Goal: Task Accomplishment & Management: Use online tool/utility

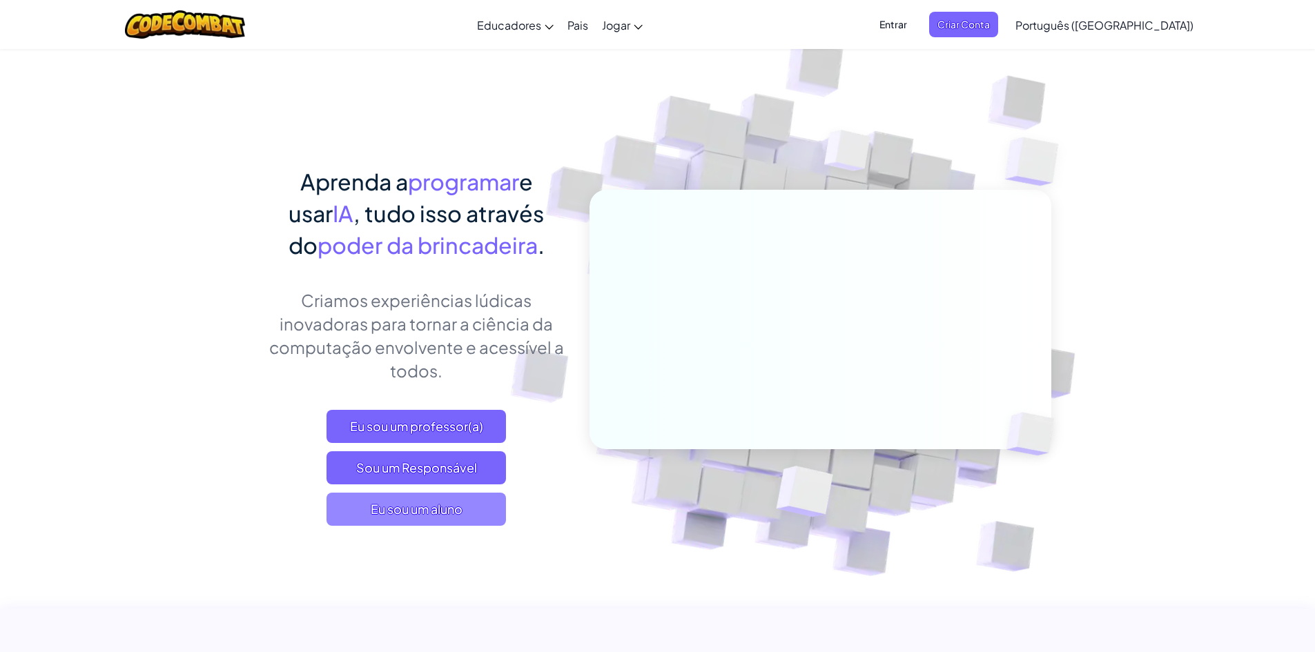
click at [450, 513] on font "Eu sou um aluno" at bounding box center [417, 509] width 92 height 16
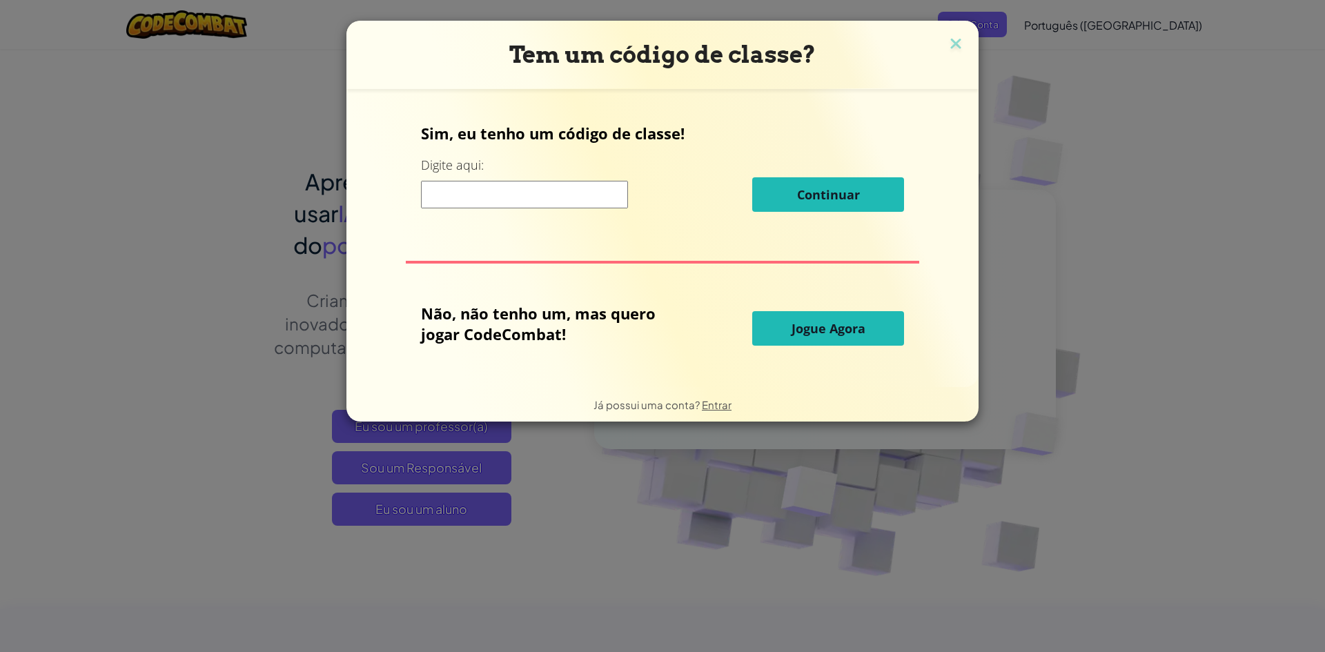
click at [484, 200] on input at bounding box center [524, 195] width 207 height 28
click at [798, 331] on font "Jogue Agora" at bounding box center [828, 328] width 74 height 17
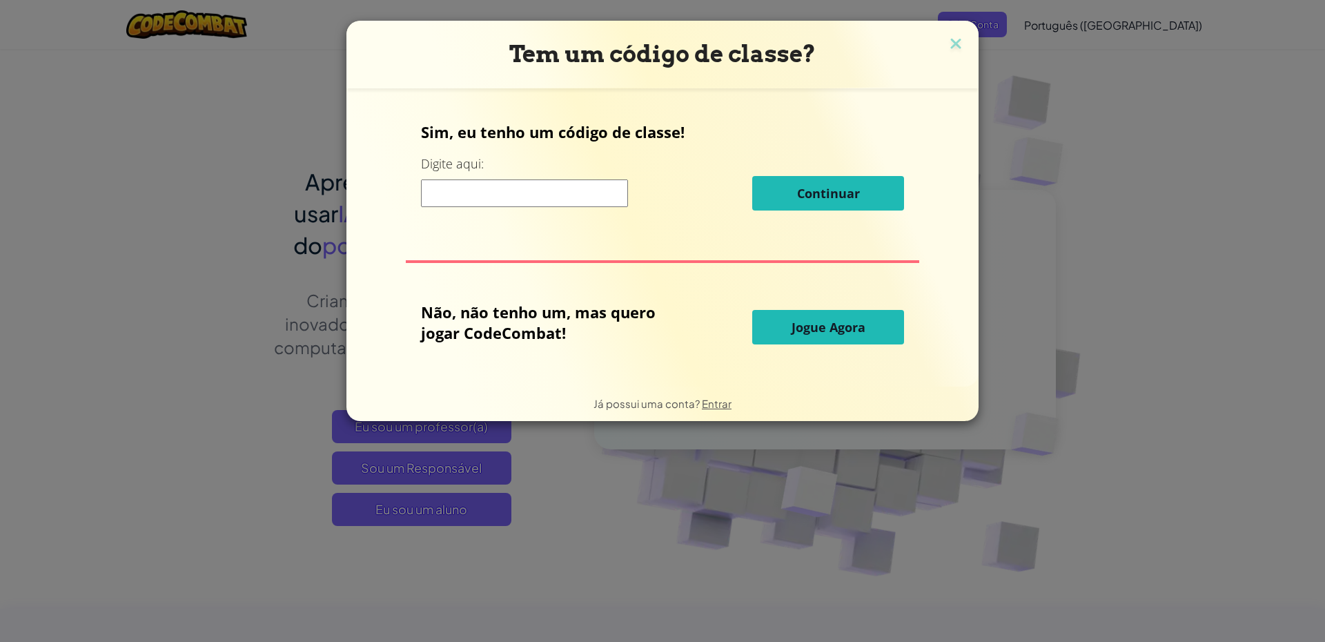
select select "pt-BR"
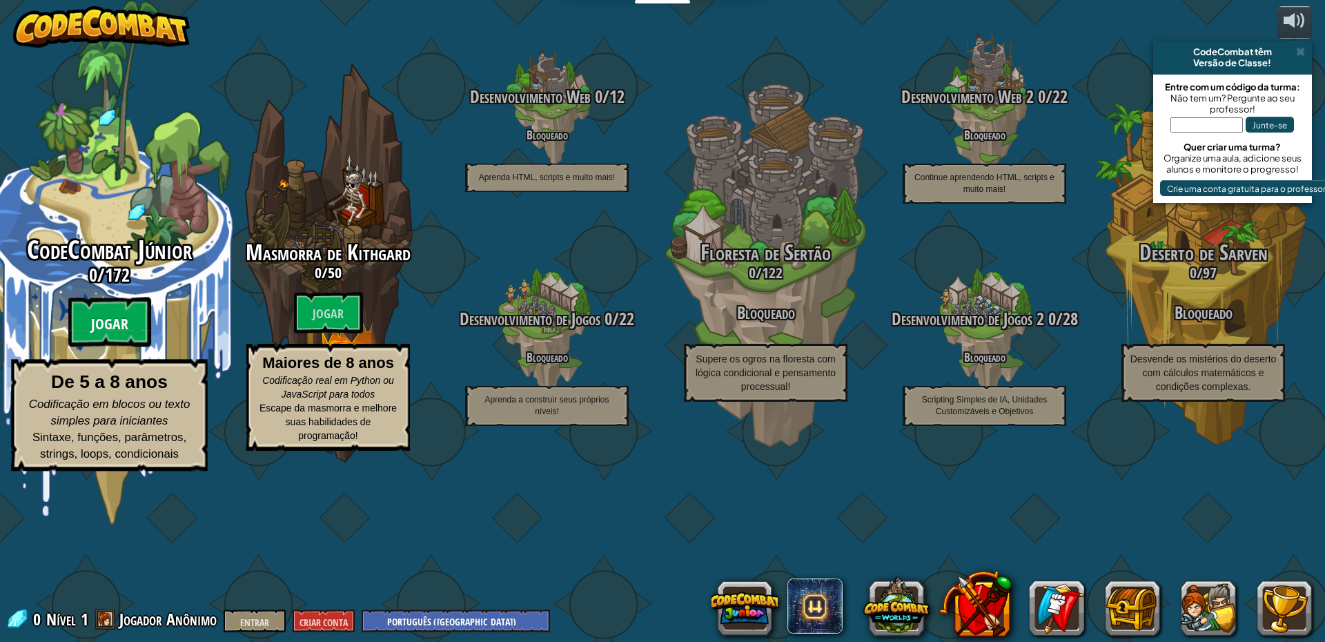
click at [96, 347] on btn "Jogar" at bounding box center [109, 322] width 83 height 50
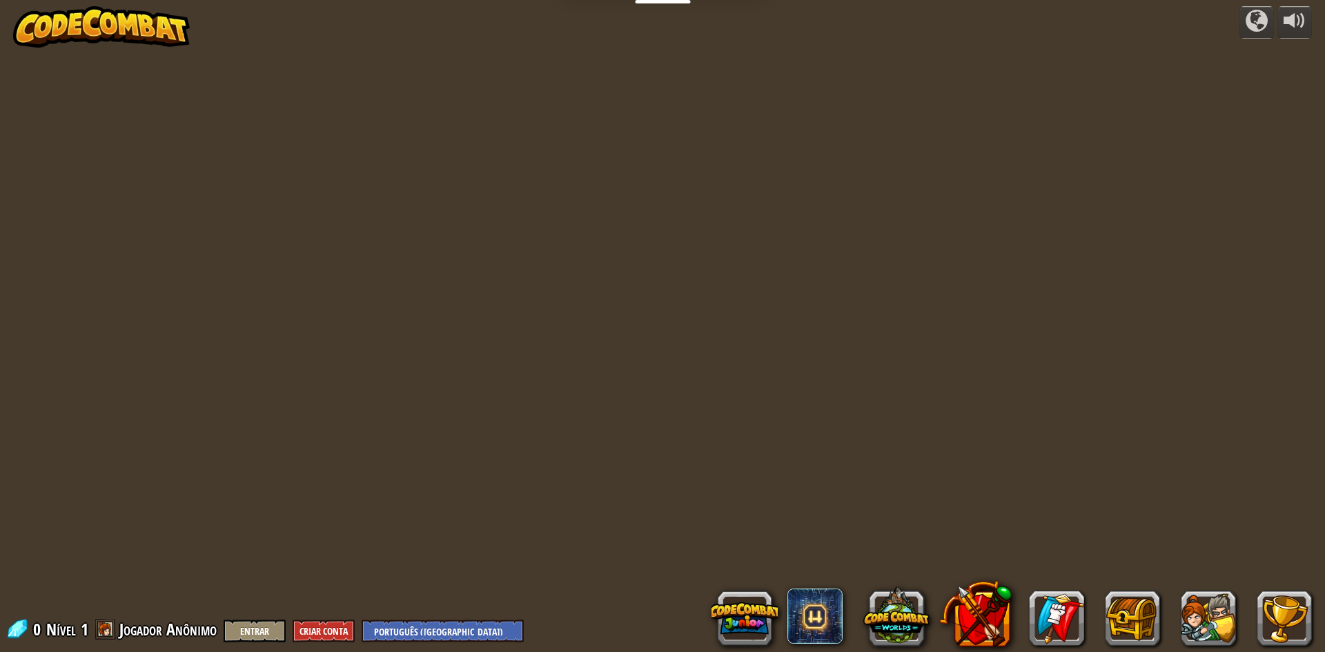
select select "pt-BR"
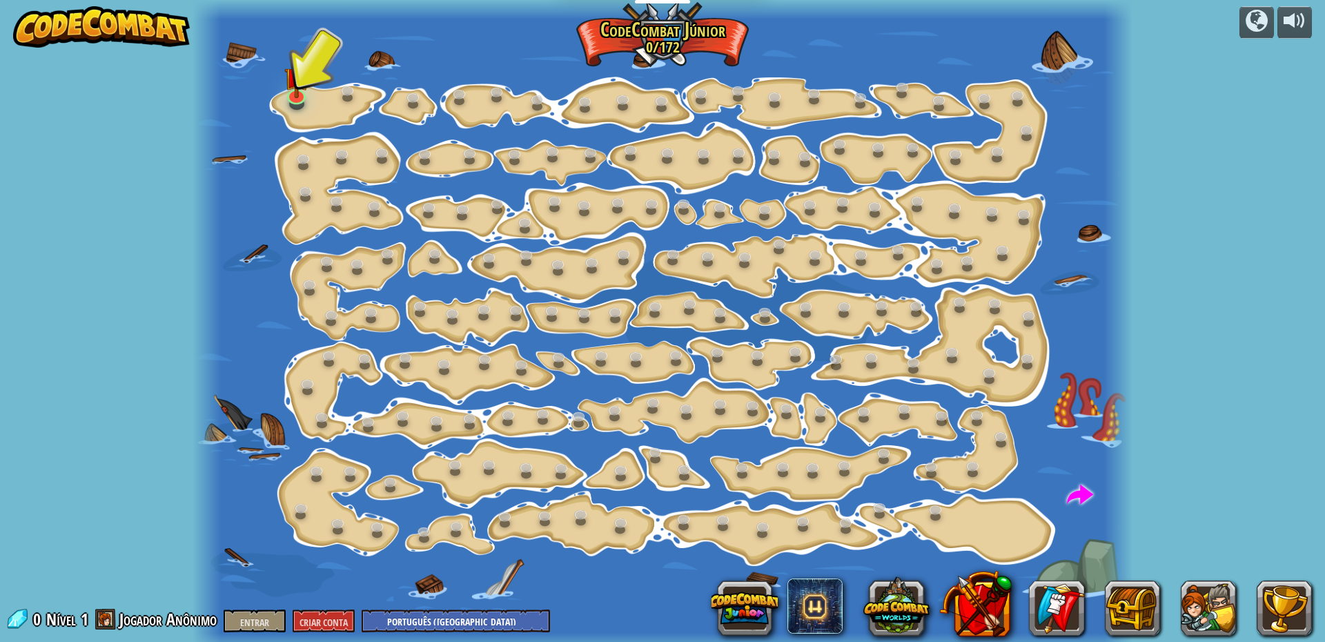
select select "pt-BR"
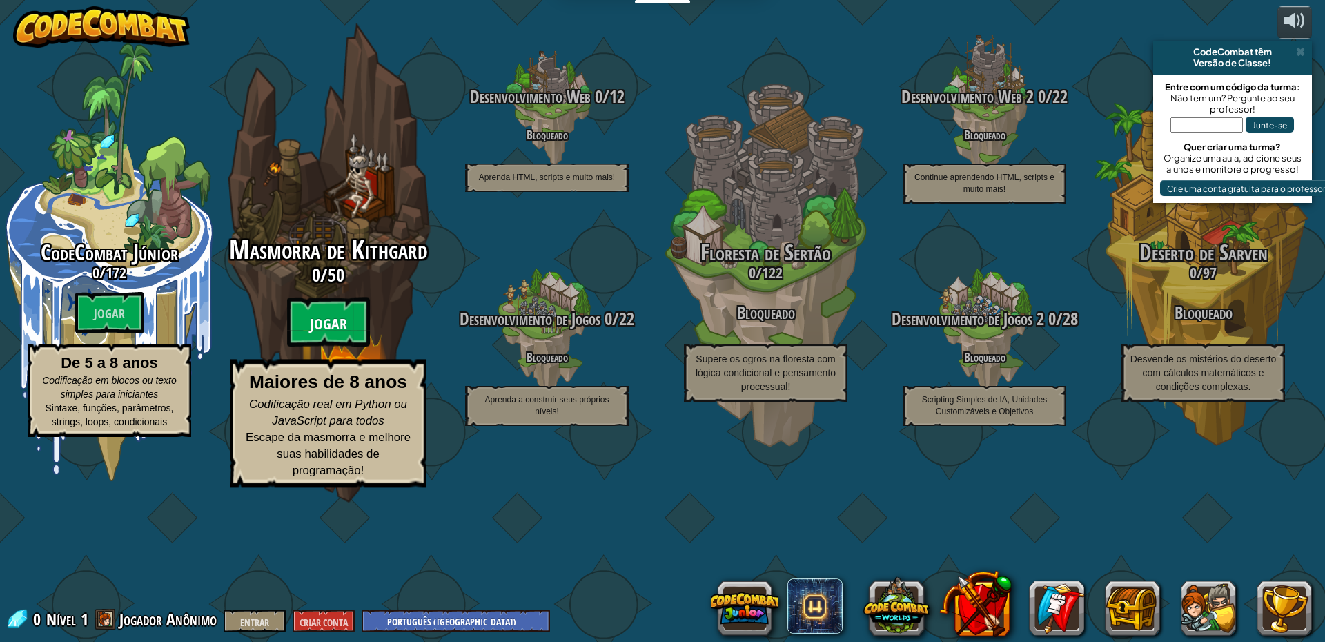
drag, startPoint x: 359, startPoint y: 394, endPoint x: 368, endPoint y: 395, distance: 9.7
click at [368, 347] on btn "Jogar" at bounding box center [328, 322] width 83 height 50
select select "pt-BR"
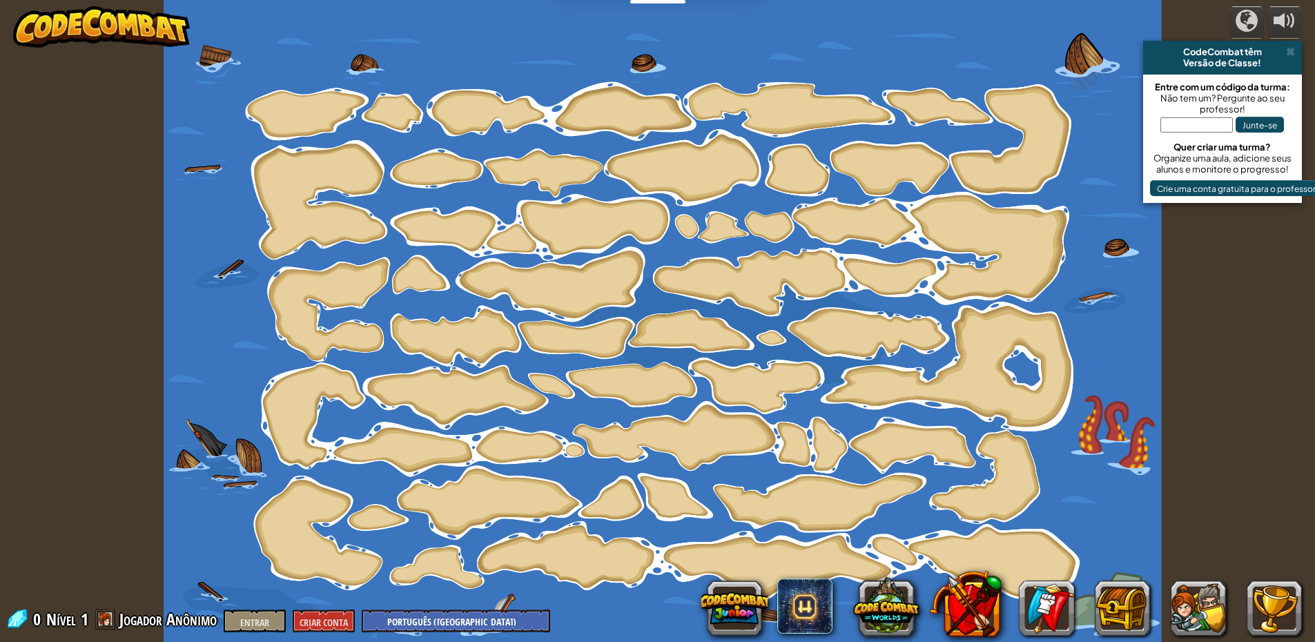
select select "pt-BR"
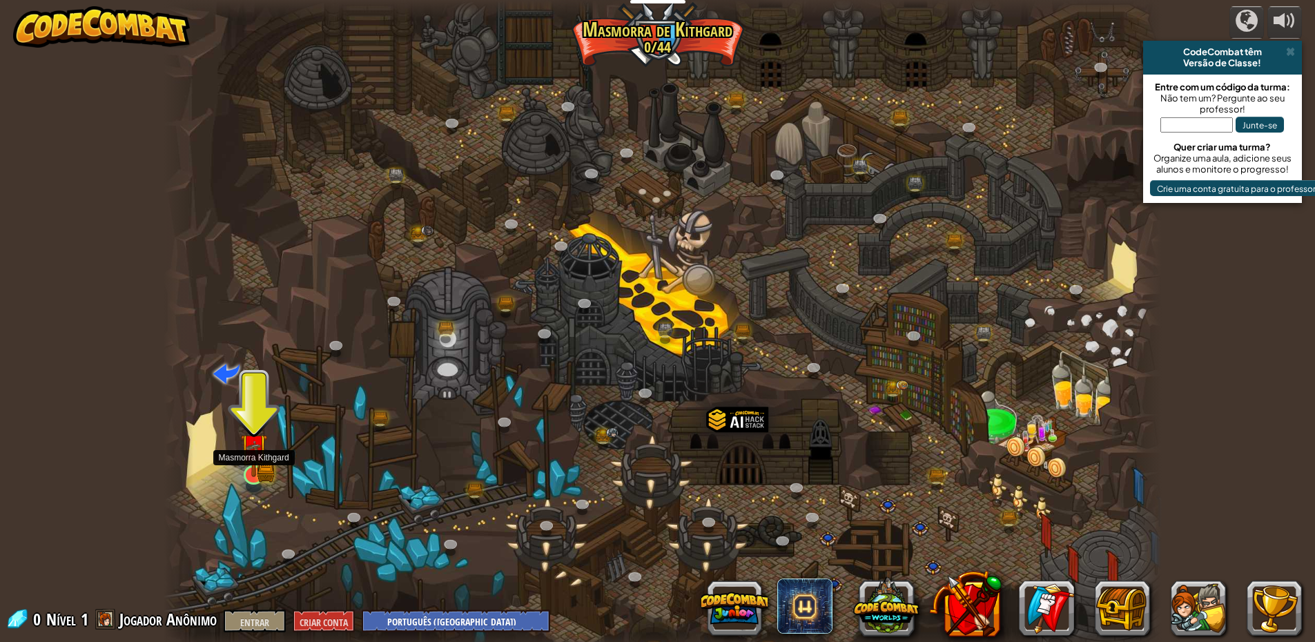
drag, startPoint x: 257, startPoint y: 475, endPoint x: 253, endPoint y: 469, distance: 8.0
click at [256, 475] on img at bounding box center [253, 446] width 27 height 59
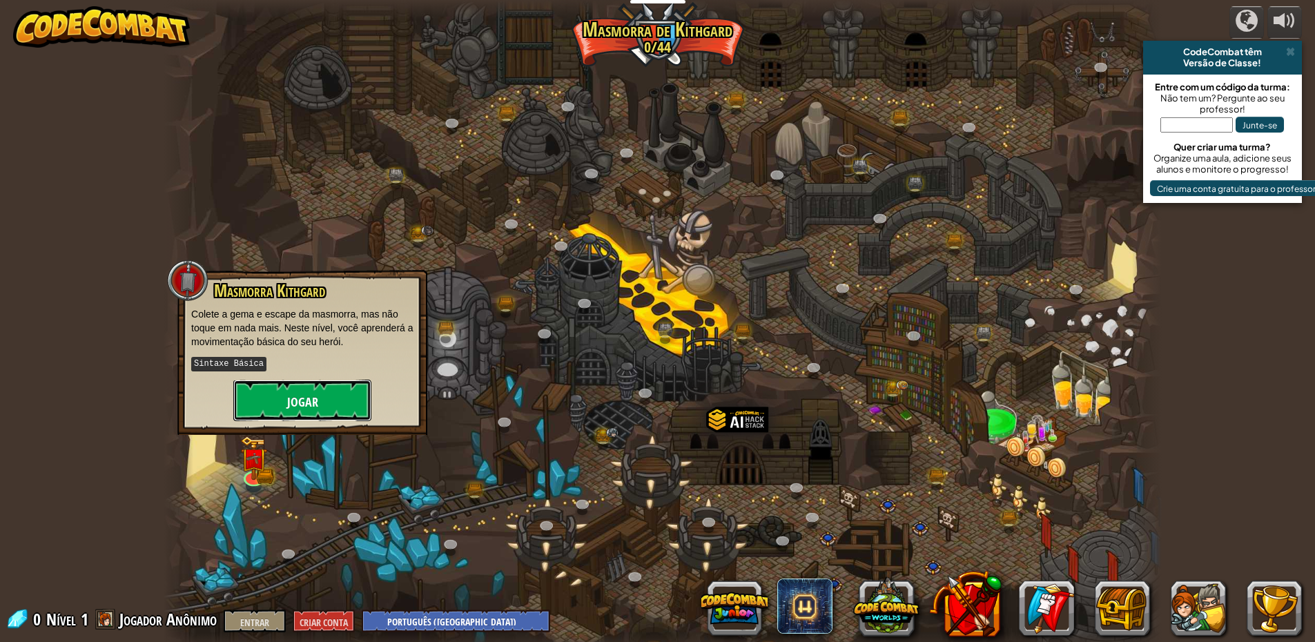
click at [284, 405] on button "Jogar" at bounding box center [302, 400] width 138 height 41
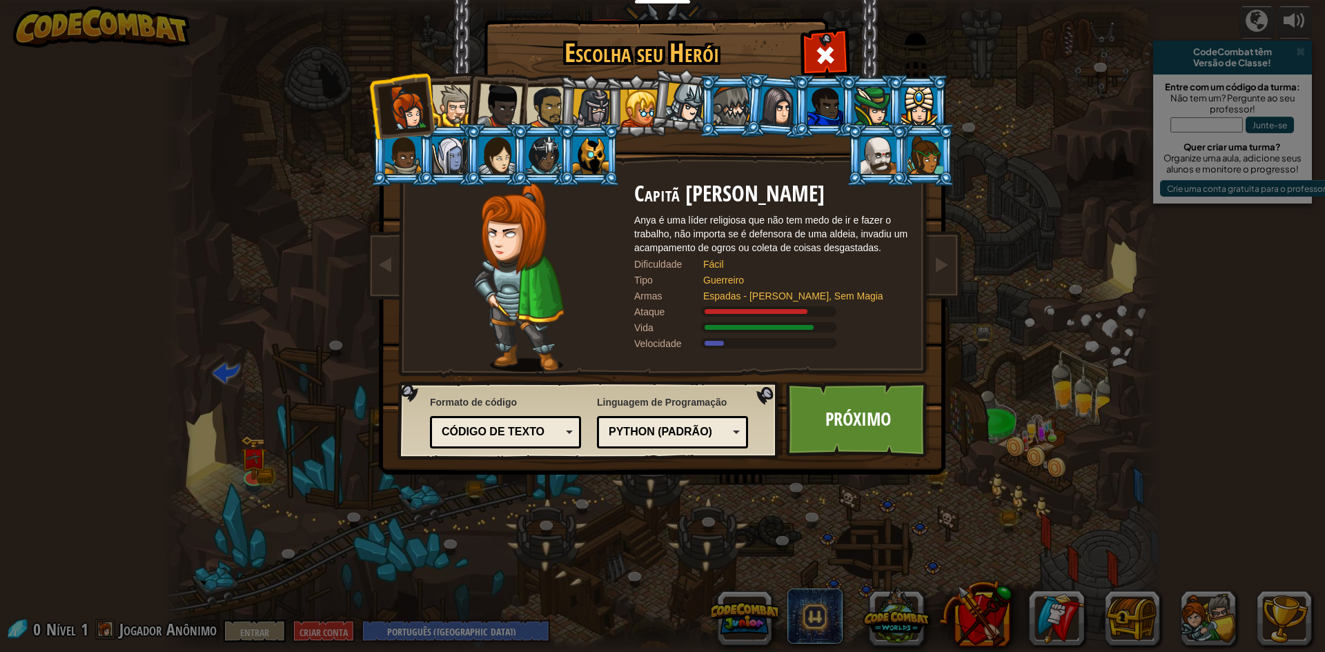
click at [522, 425] on div "Código de texto" at bounding box center [501, 432] width 119 height 16
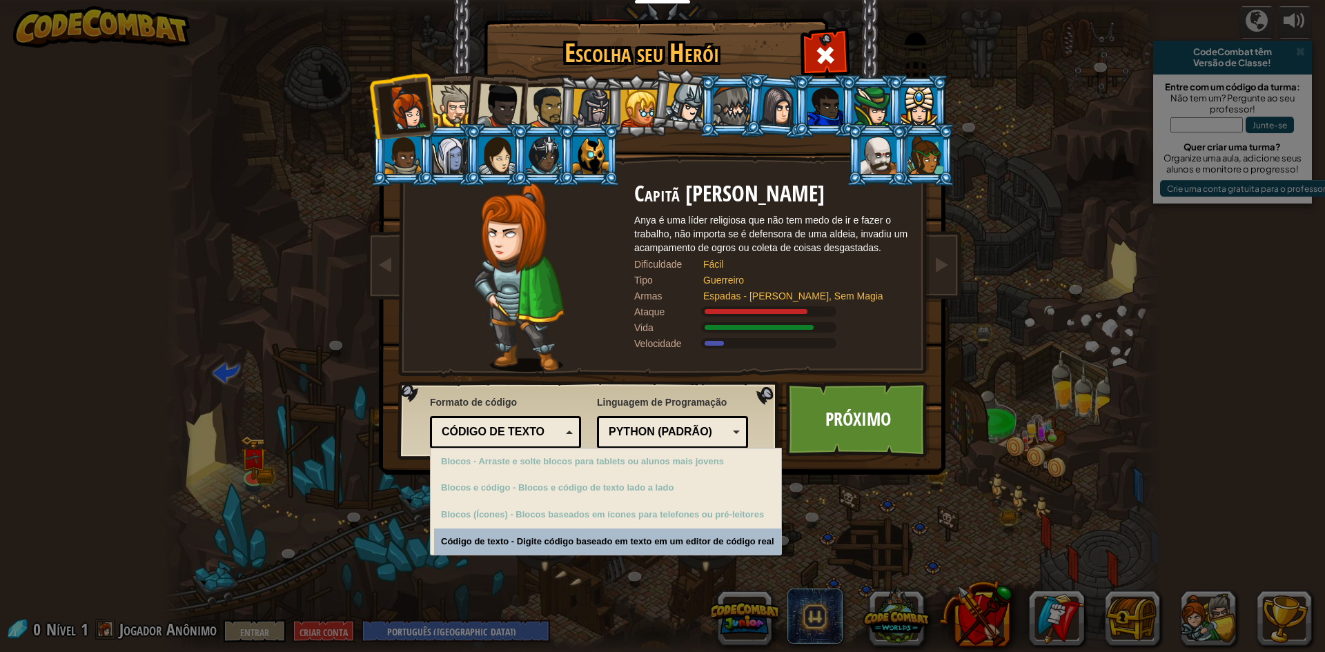
click at [517, 429] on font "Código de texto" at bounding box center [493, 432] width 103 height 12
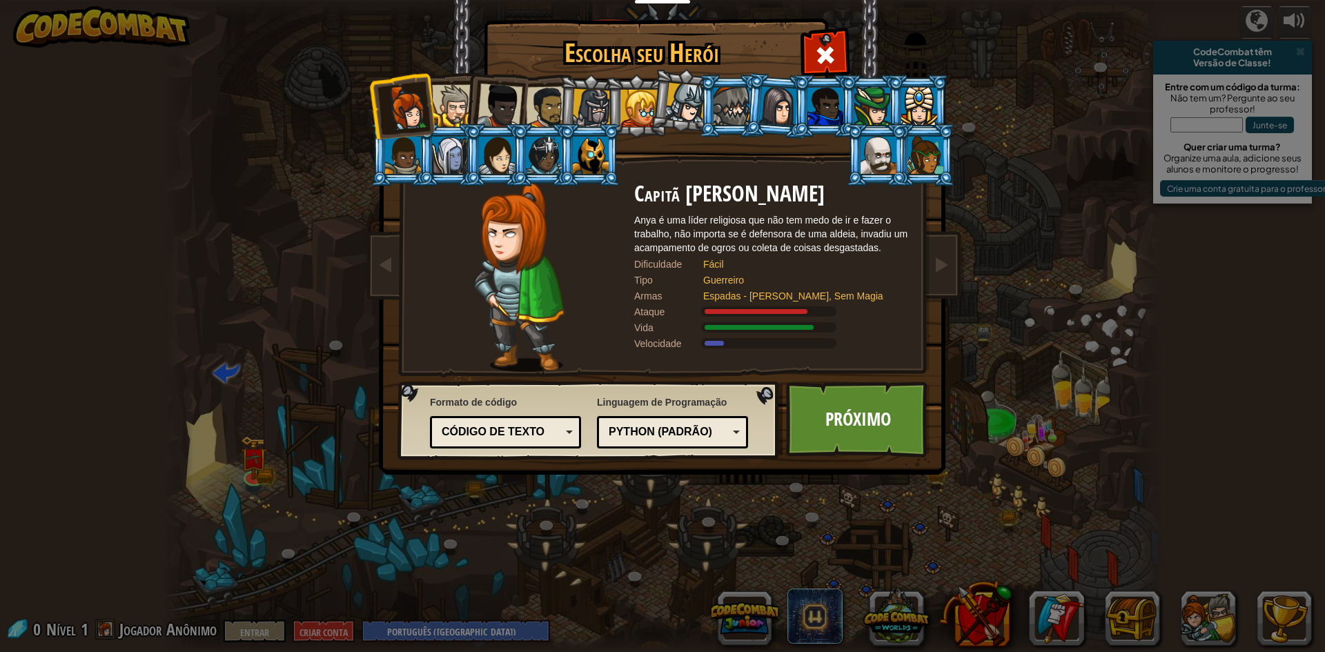
click at [717, 437] on div "Python (Padrão)" at bounding box center [668, 432] width 119 height 16
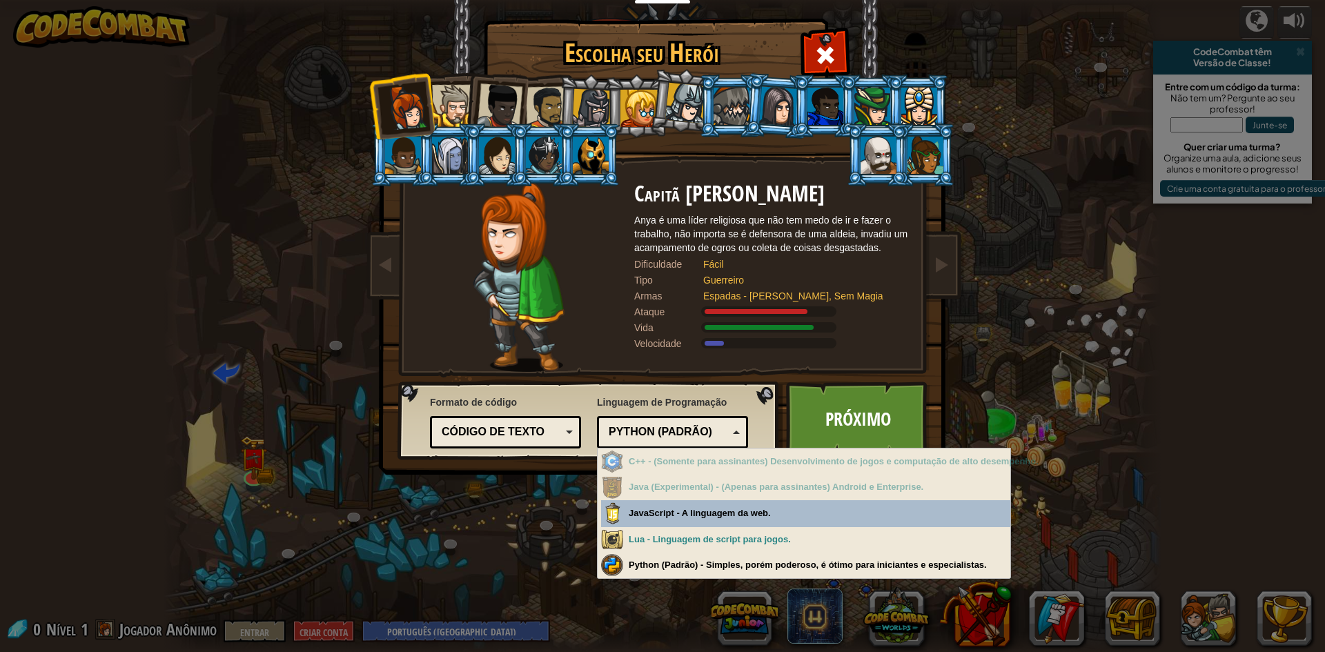
click at [486, 525] on div "Escolha seu Herói 0 Capitã [PERSON_NAME] é uma líder religiosa que não tem medo…" at bounding box center [662, 326] width 1325 height 652
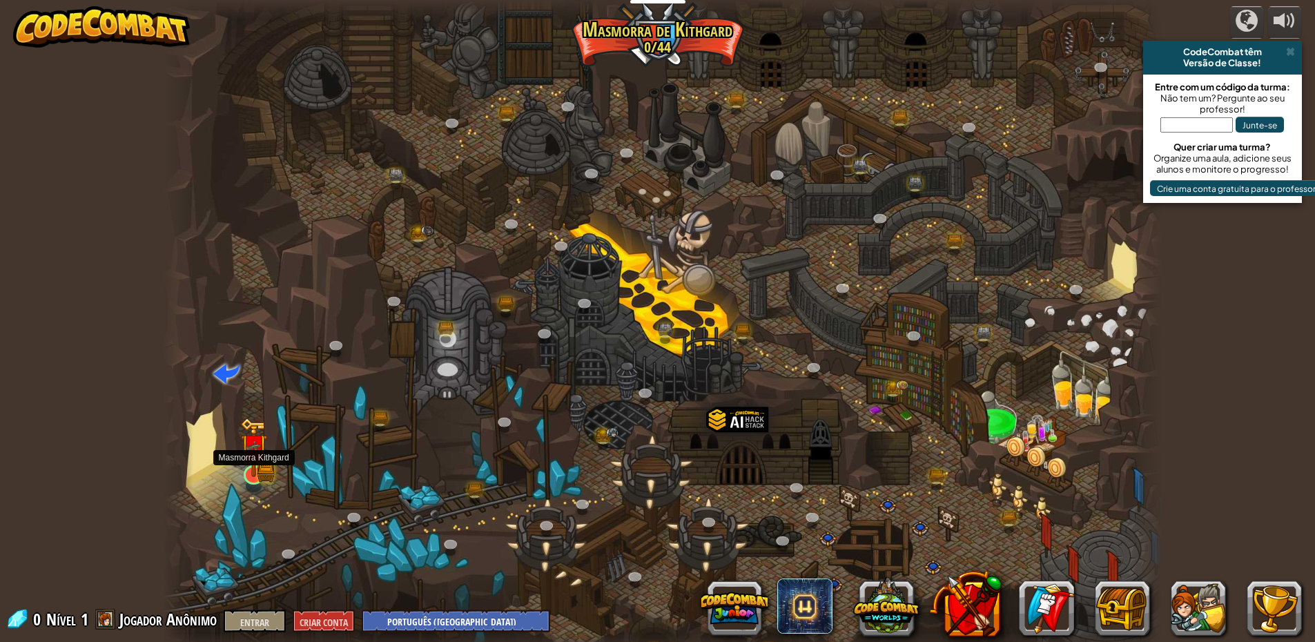
click at [253, 471] on img at bounding box center [253, 446] width 27 height 59
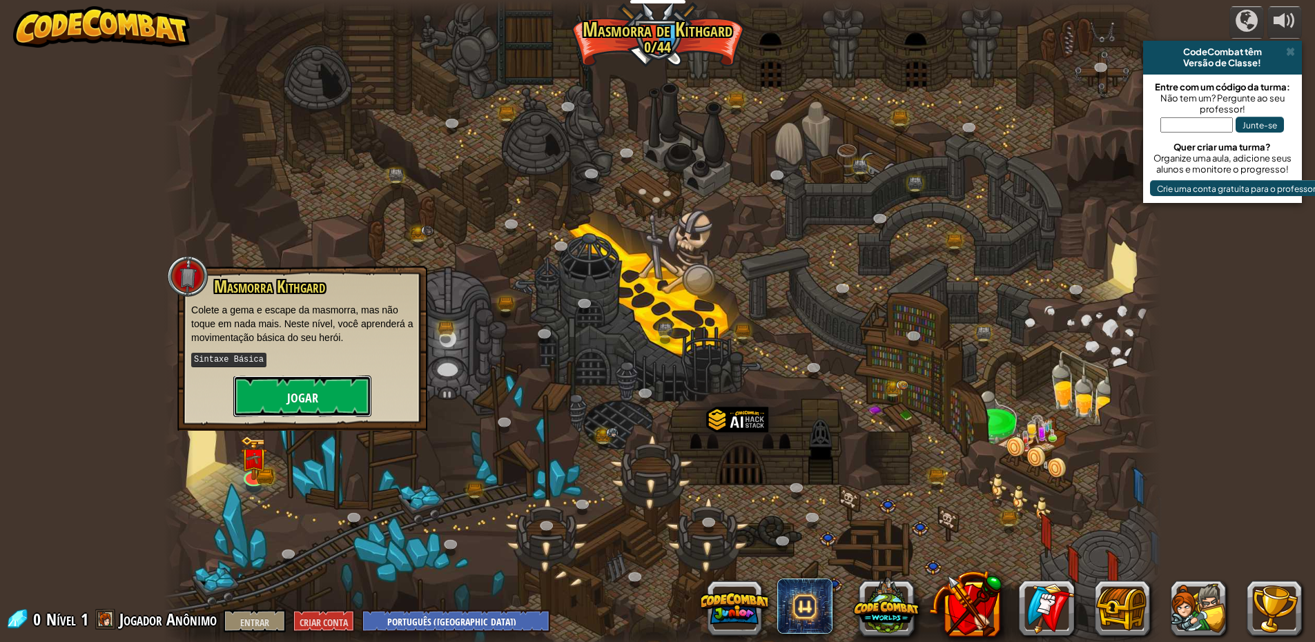
click at [286, 404] on button "Jogar" at bounding box center [302, 395] width 138 height 41
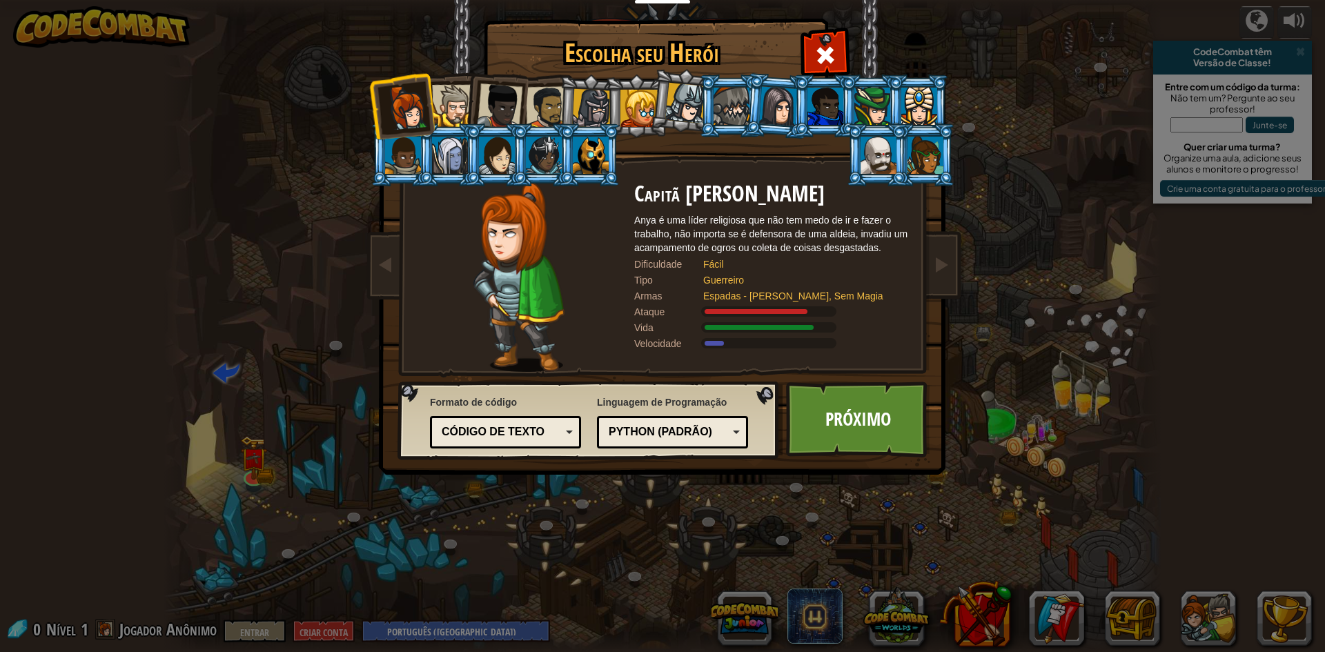
click at [459, 110] on div at bounding box center [453, 106] width 42 height 42
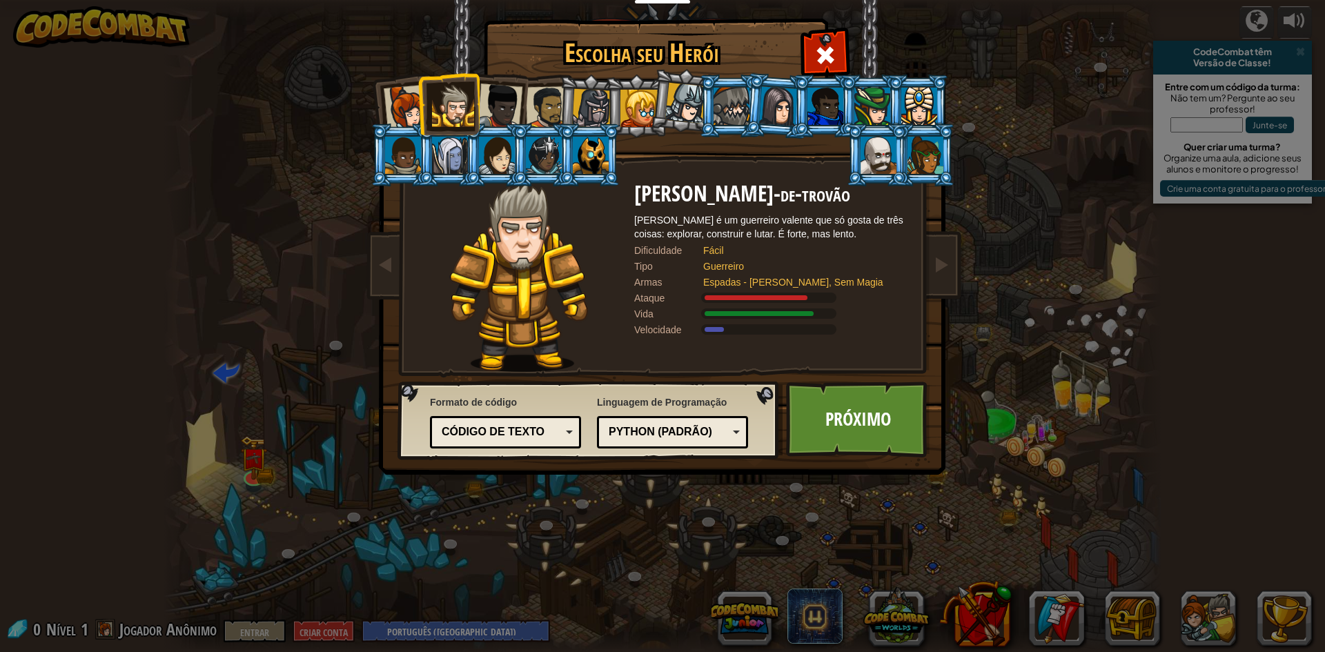
click at [489, 99] on div at bounding box center [500, 106] width 46 height 46
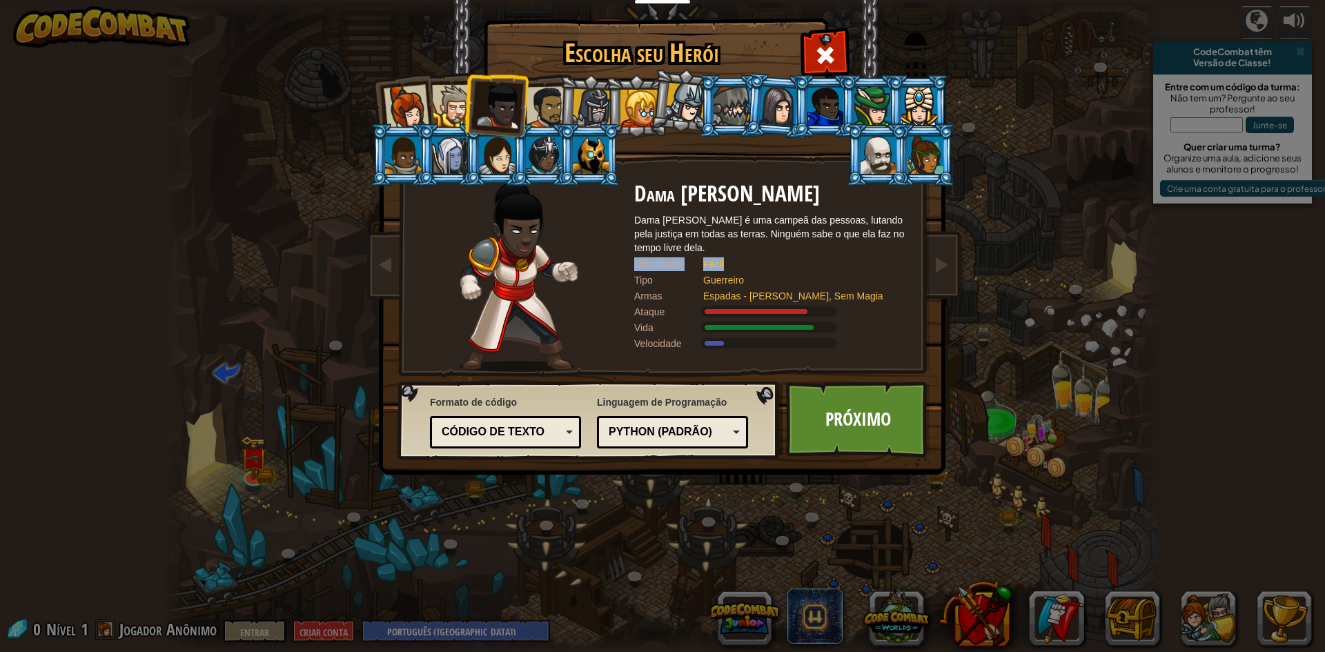
drag, startPoint x: 818, startPoint y: 261, endPoint x: 779, endPoint y: 253, distance: 40.1
click at [779, 253] on div "Dama [PERSON_NAME] [PERSON_NAME] é uma campeã das pessoas, lutando pela justiça…" at bounding box center [772, 277] width 276 height 190
click at [964, 261] on div "Escolha seu Herói 0 Capitã [PERSON_NAME] é uma líder religiosa que não tem medo…" at bounding box center [662, 326] width 1325 height 652
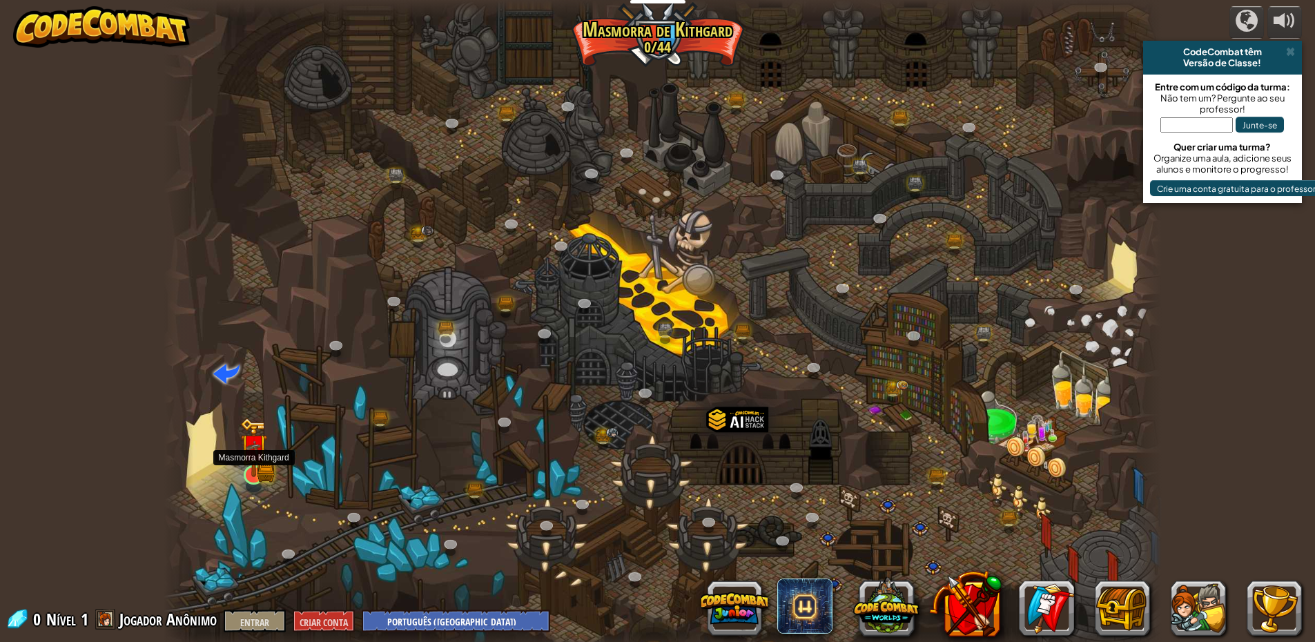
click at [259, 472] on img at bounding box center [253, 446] width 27 height 59
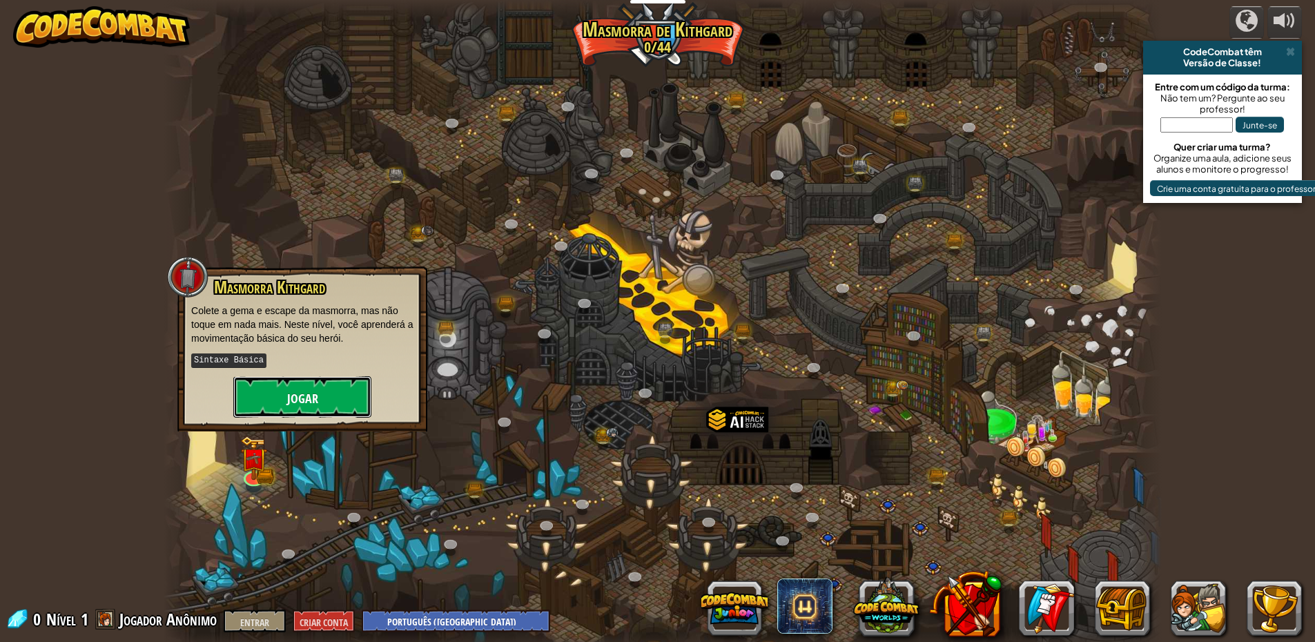
click at [307, 397] on font "Jogar" at bounding box center [302, 398] width 31 height 17
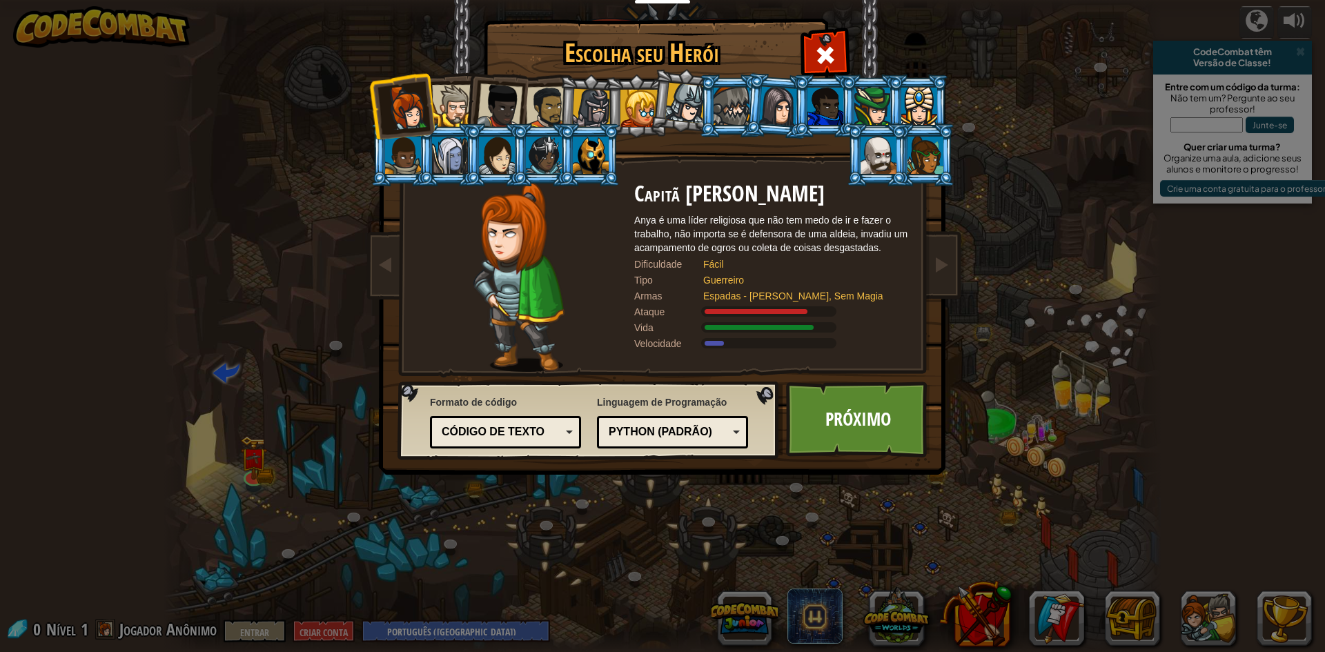
click at [891, 144] on div at bounding box center [878, 155] width 36 height 37
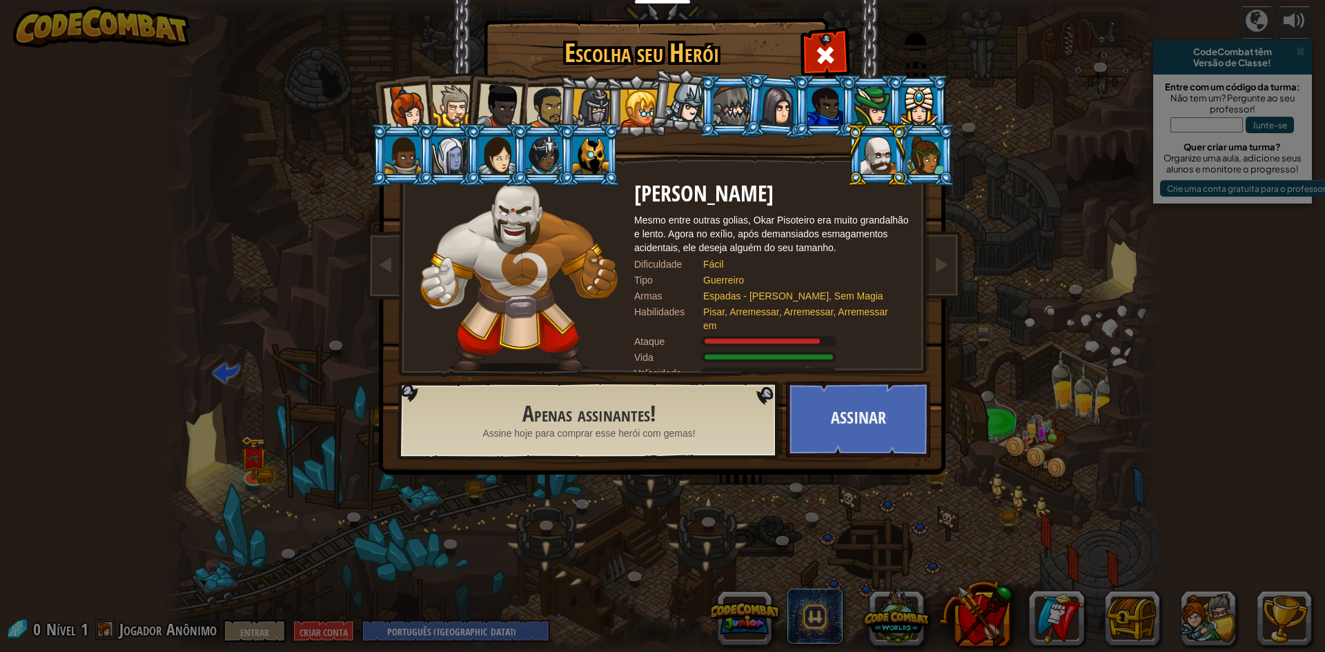
drag, startPoint x: 906, startPoint y: 280, endPoint x: 837, endPoint y: 302, distance: 72.5
click at [885, 278] on div "Tipo Guerreiro" at bounding box center [772, 280] width 276 height 14
click at [399, 108] on div at bounding box center [407, 108] width 46 height 46
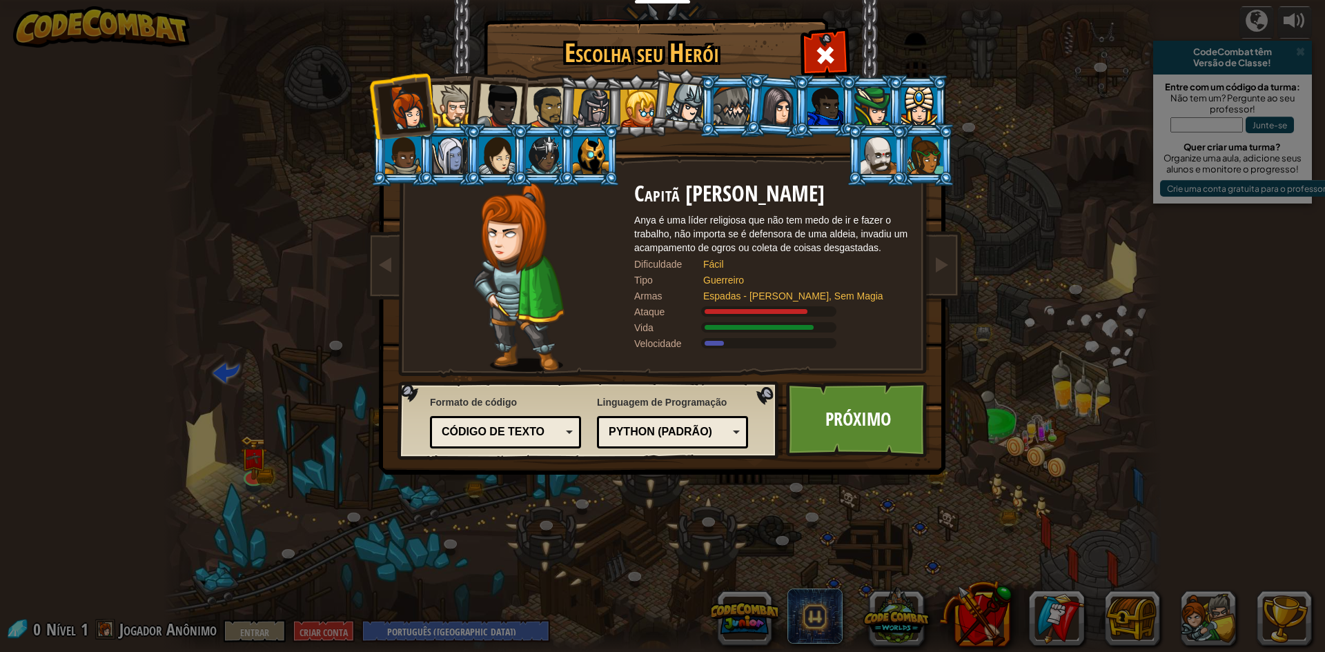
click at [453, 109] on div at bounding box center [453, 106] width 42 height 42
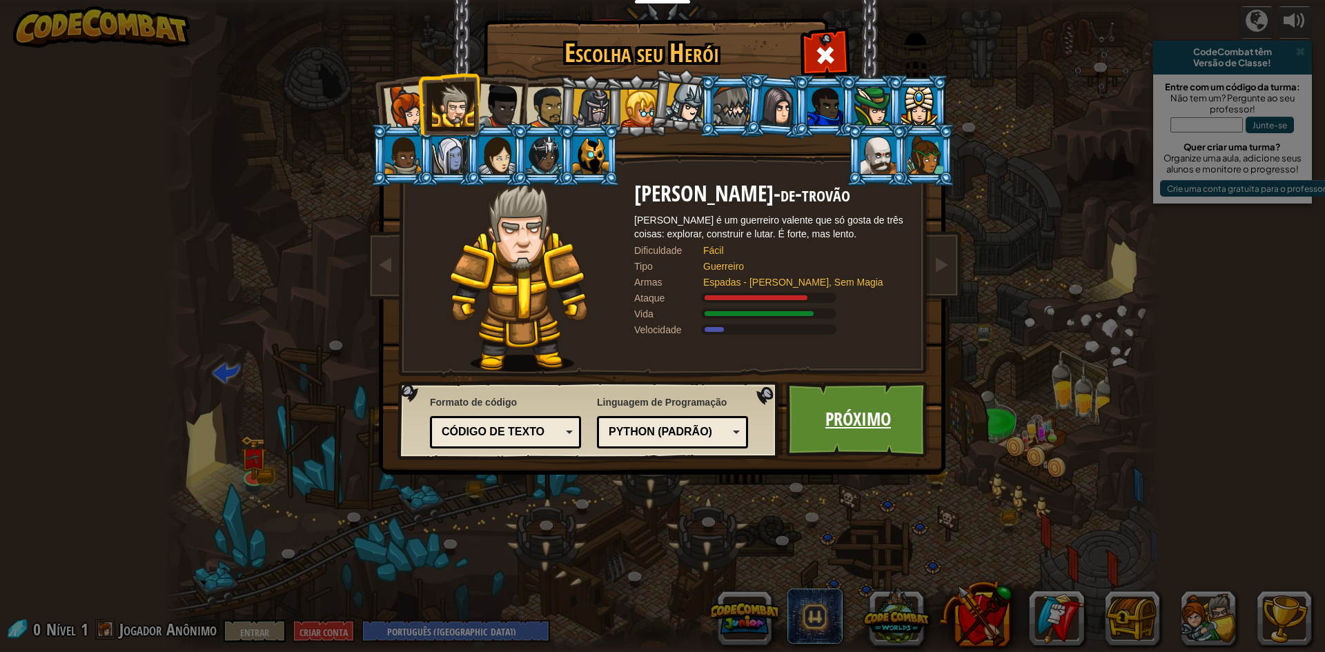
click at [857, 422] on font "Próximo" at bounding box center [858, 418] width 66 height 25
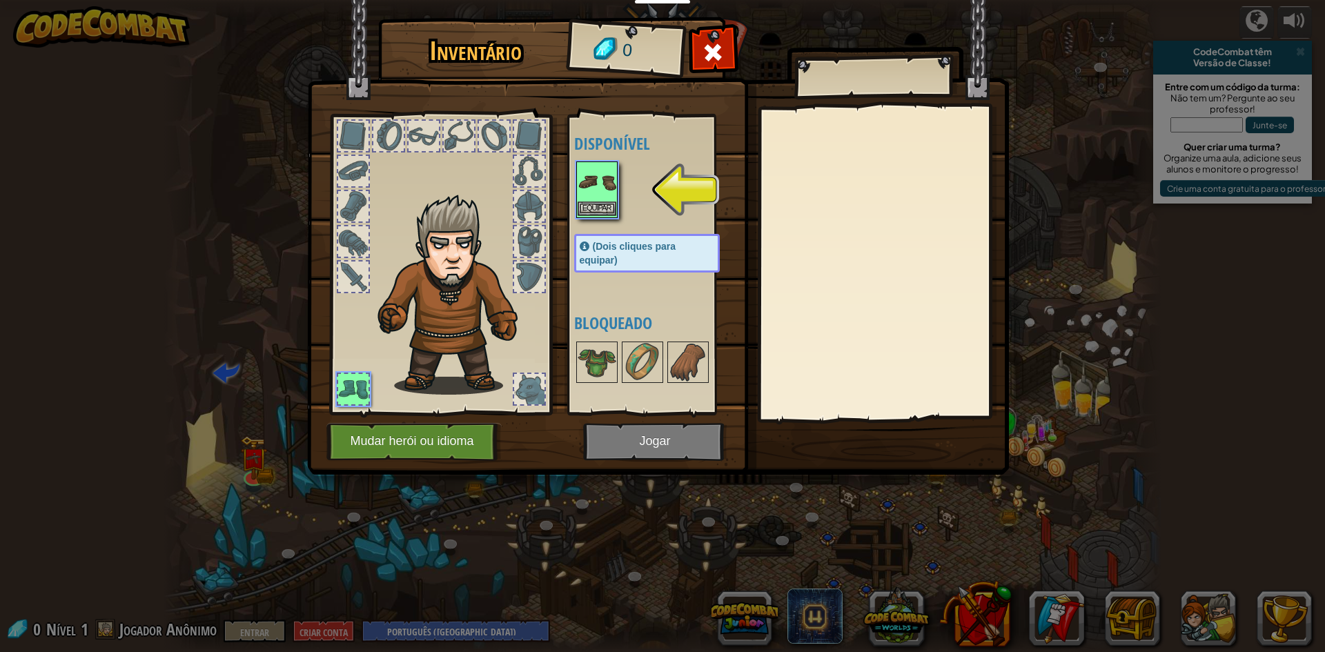
click at [596, 195] on img at bounding box center [597, 182] width 39 height 39
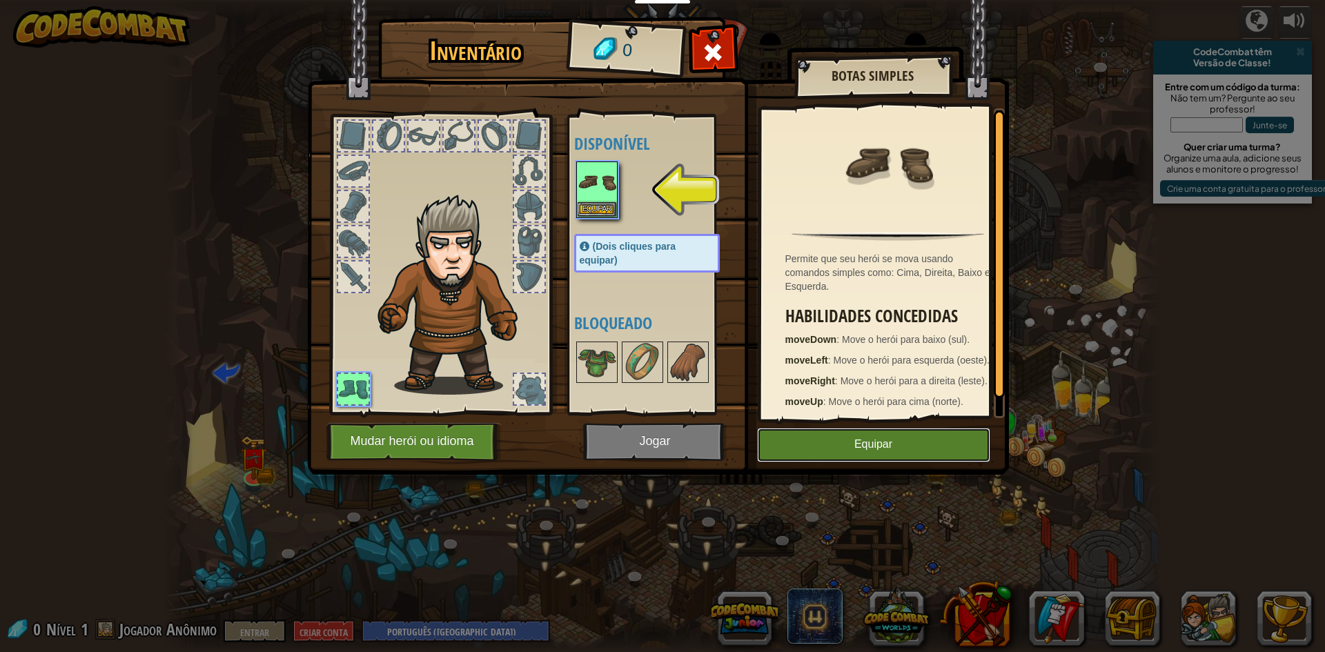
click at [835, 444] on button "Equipar" at bounding box center [873, 445] width 233 height 35
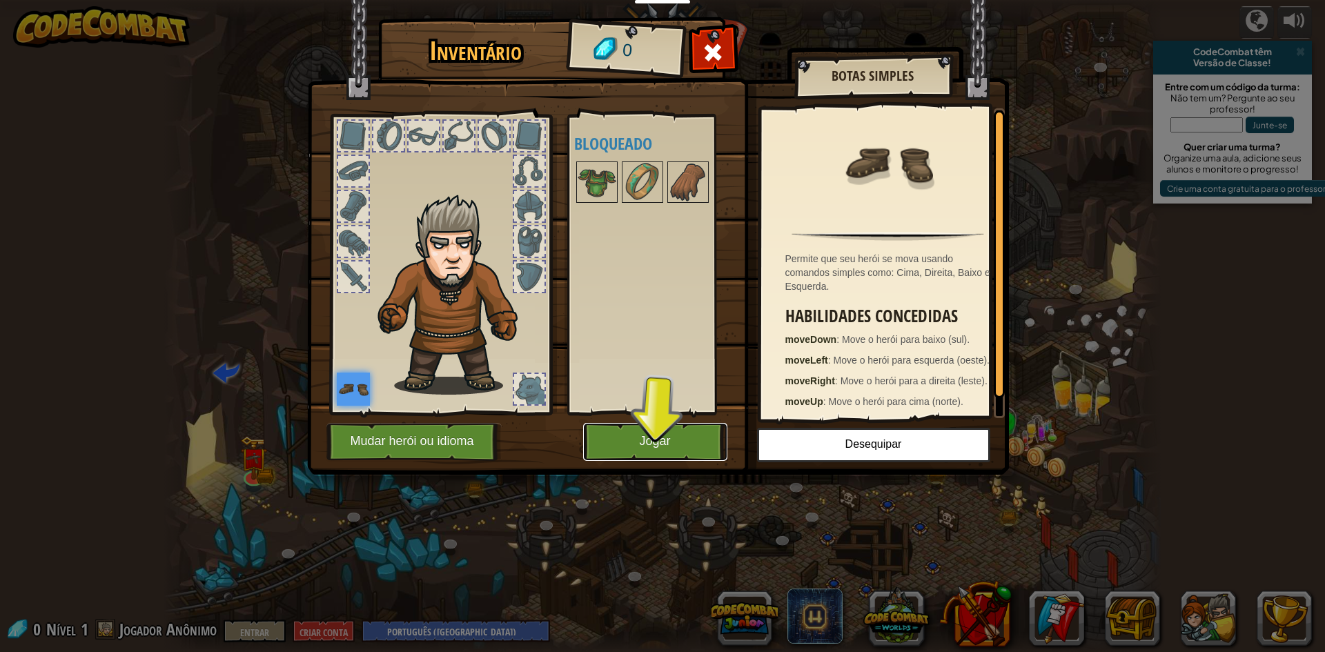
click at [618, 446] on button "Jogar" at bounding box center [655, 442] width 144 height 38
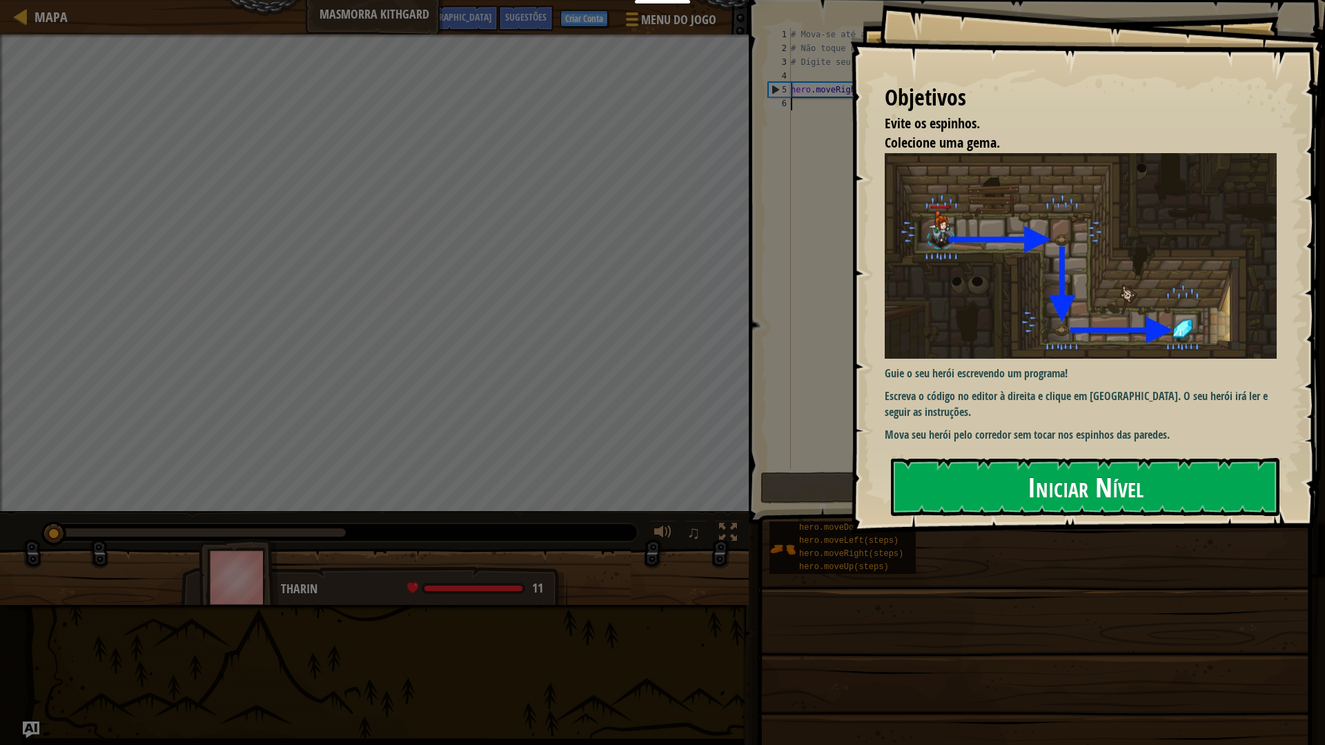
click at [1085, 480] on font "Iniciar Nível" at bounding box center [1085, 486] width 116 height 37
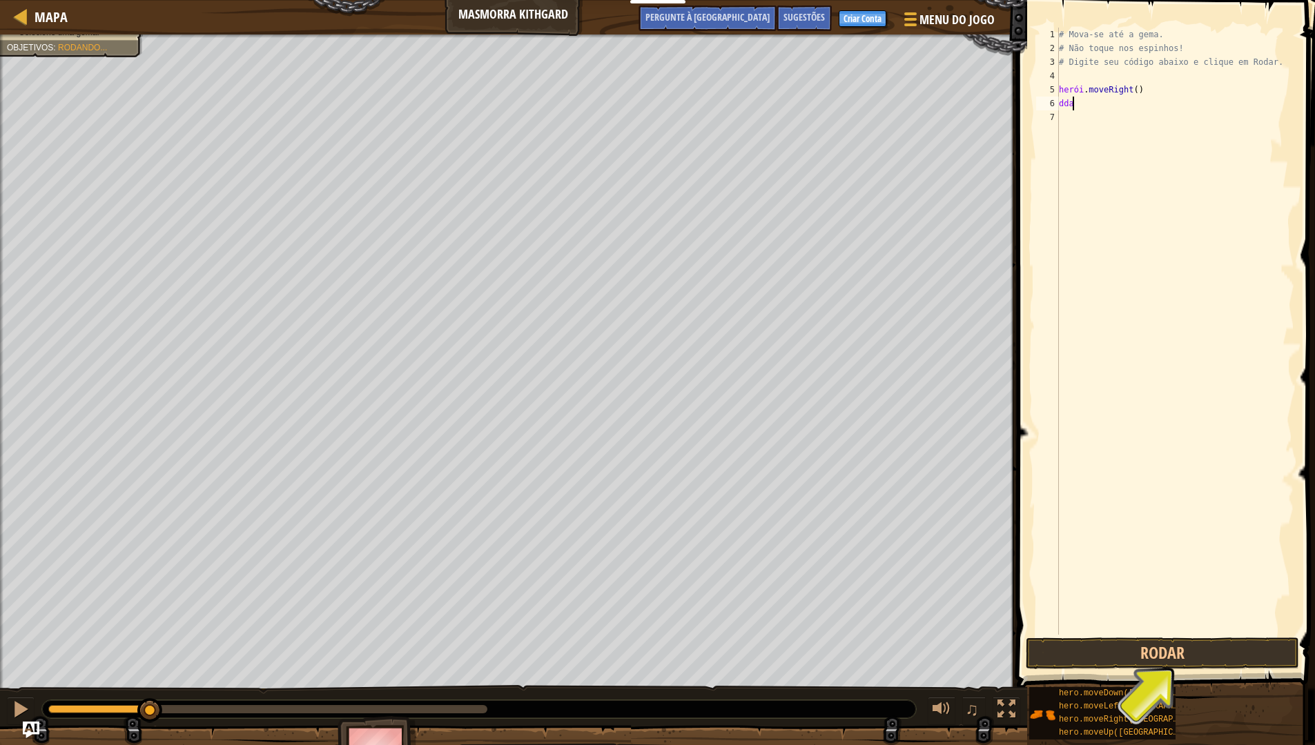
scroll to position [6, 0]
type textarea "d"
click at [1145, 93] on div "# Mova-se até a gema. # Não toque nos espinhos! # Digite seu código abaixo e cl…" at bounding box center [1175, 345] width 238 height 635
type textarea "hero.moveRight()"
click at [1221, 651] on button "Rodar" at bounding box center [1161, 654] width 273 height 32
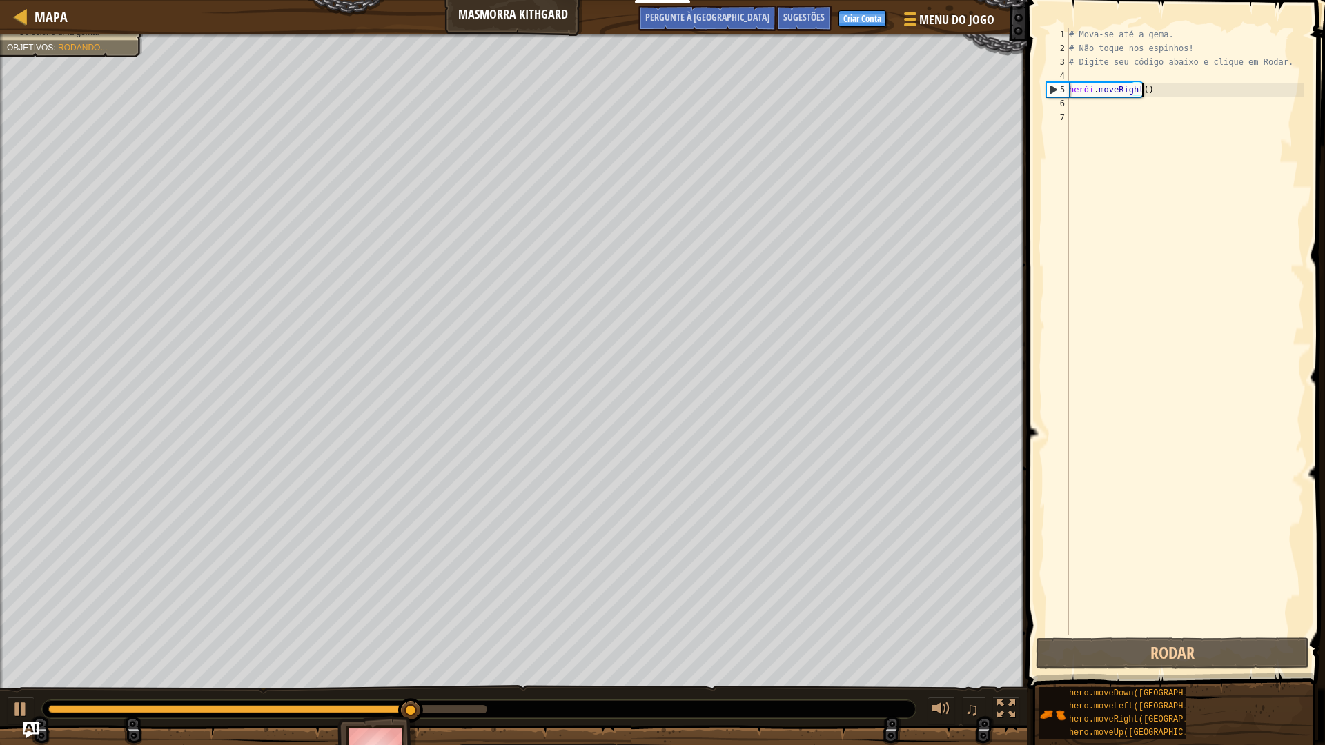
click at [1165, 115] on div "# Mova-se até a gema. # Não toque nos espinhos! # Digite seu código abaixo e cl…" at bounding box center [1185, 345] width 238 height 635
type textarea "h"
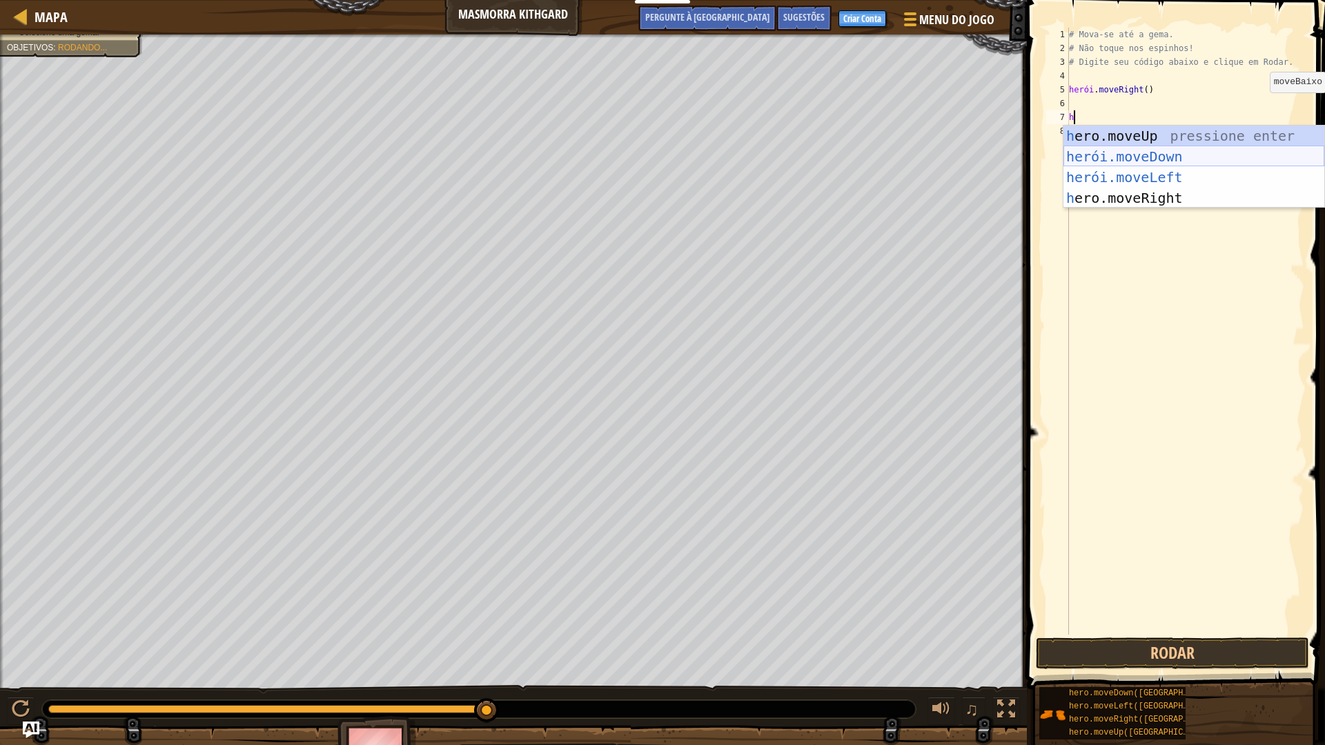
click at [1100, 162] on div "h ero.moveUp pressione enter herói.moveDown ​ Pressione Enter herói.moveLeft ​ …" at bounding box center [1193, 188] width 261 height 124
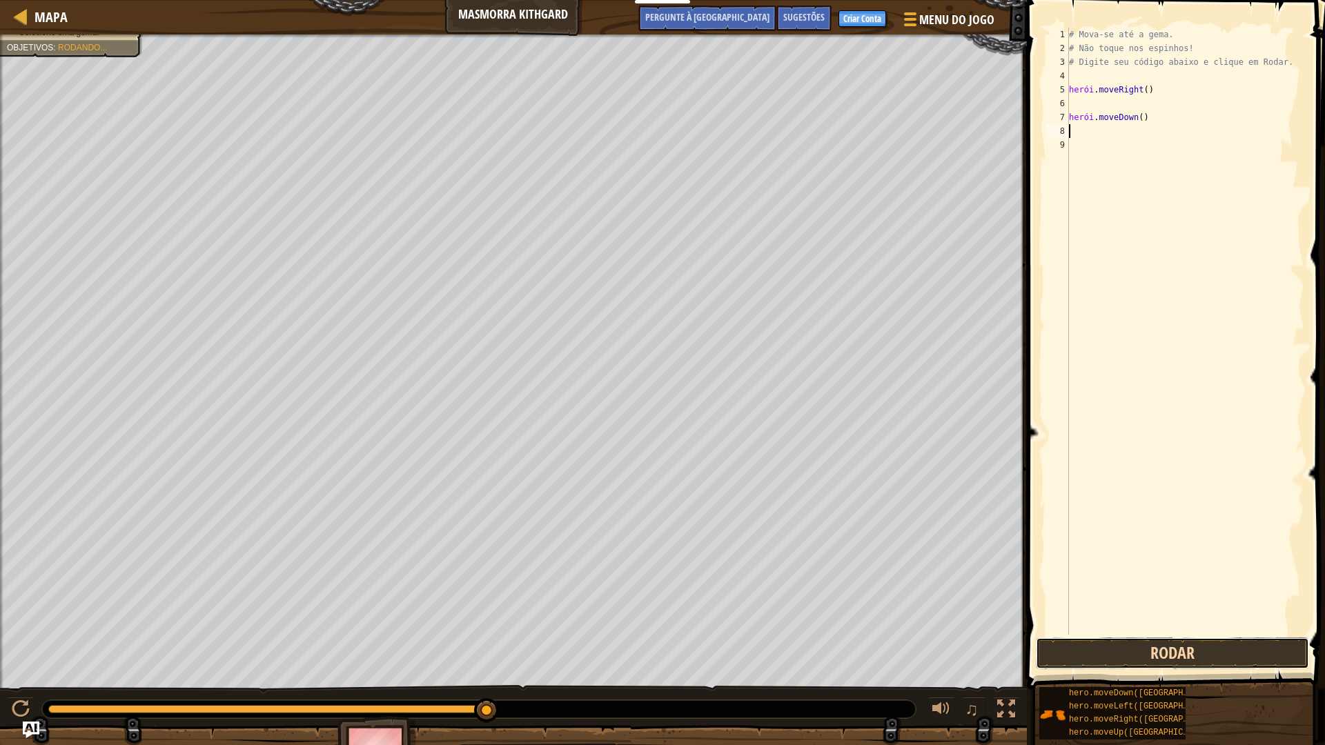
click at [1181, 651] on button "Rodar" at bounding box center [1172, 654] width 273 height 32
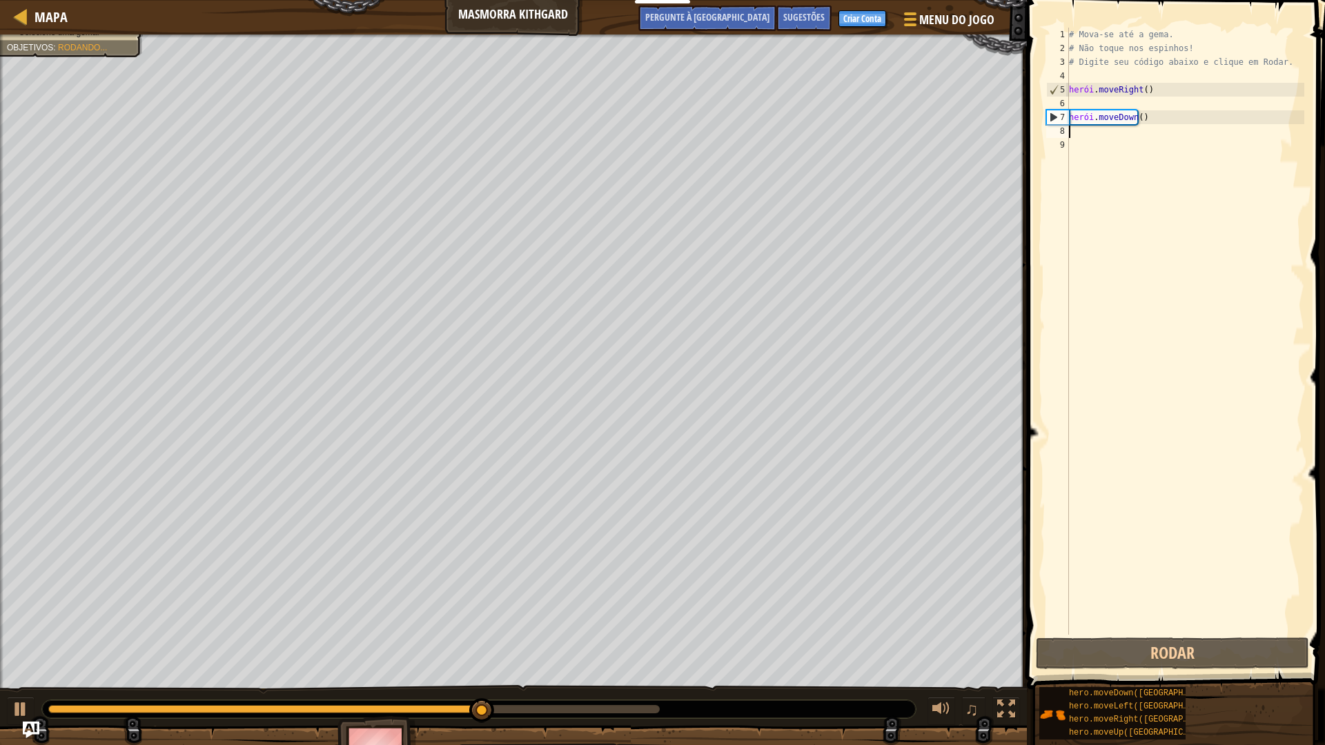
click at [1123, 152] on div "# Mova-se até a gema. # Não toque nos espinhos! # Digite seu código abaixo e cl…" at bounding box center [1185, 345] width 238 height 635
type textarea "h"
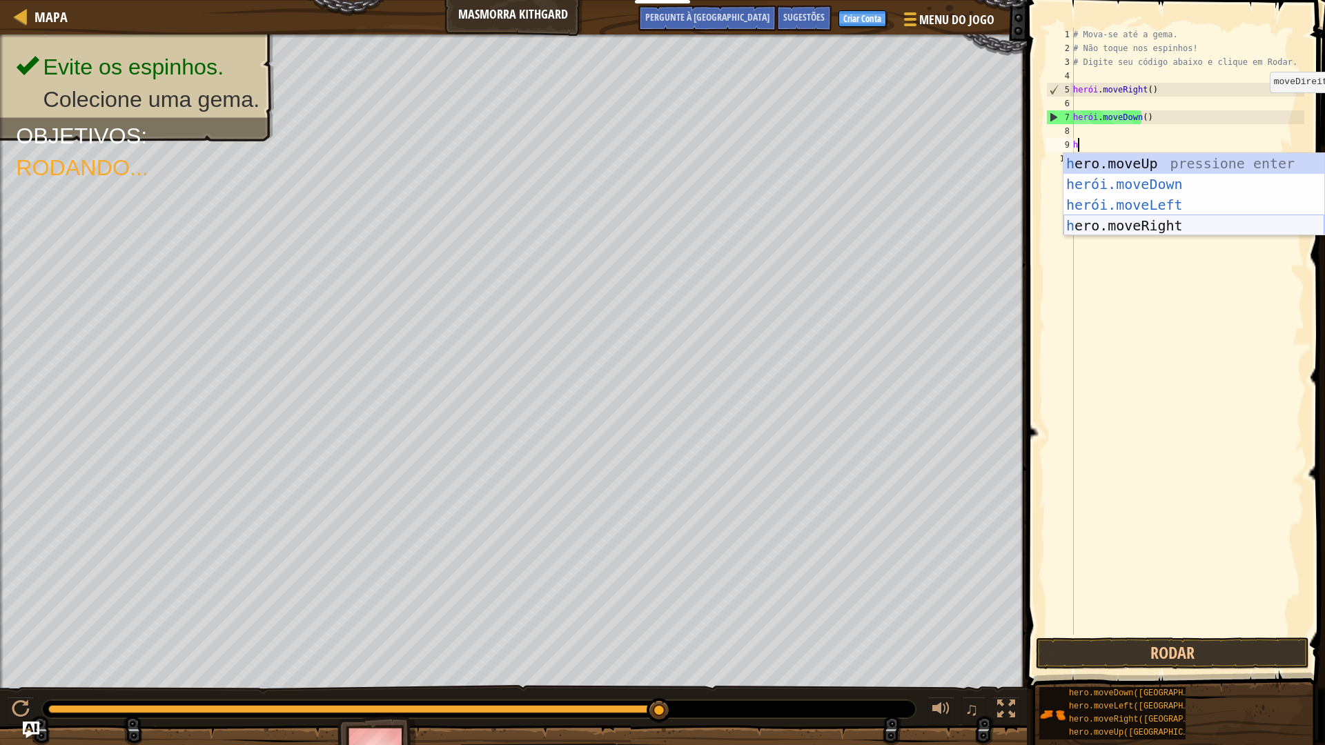
click at [1198, 232] on div "h ero.moveUp pressione enter herói.moveDown ​ Pressione Enter herói.moveLeft ​ …" at bounding box center [1193, 215] width 261 height 124
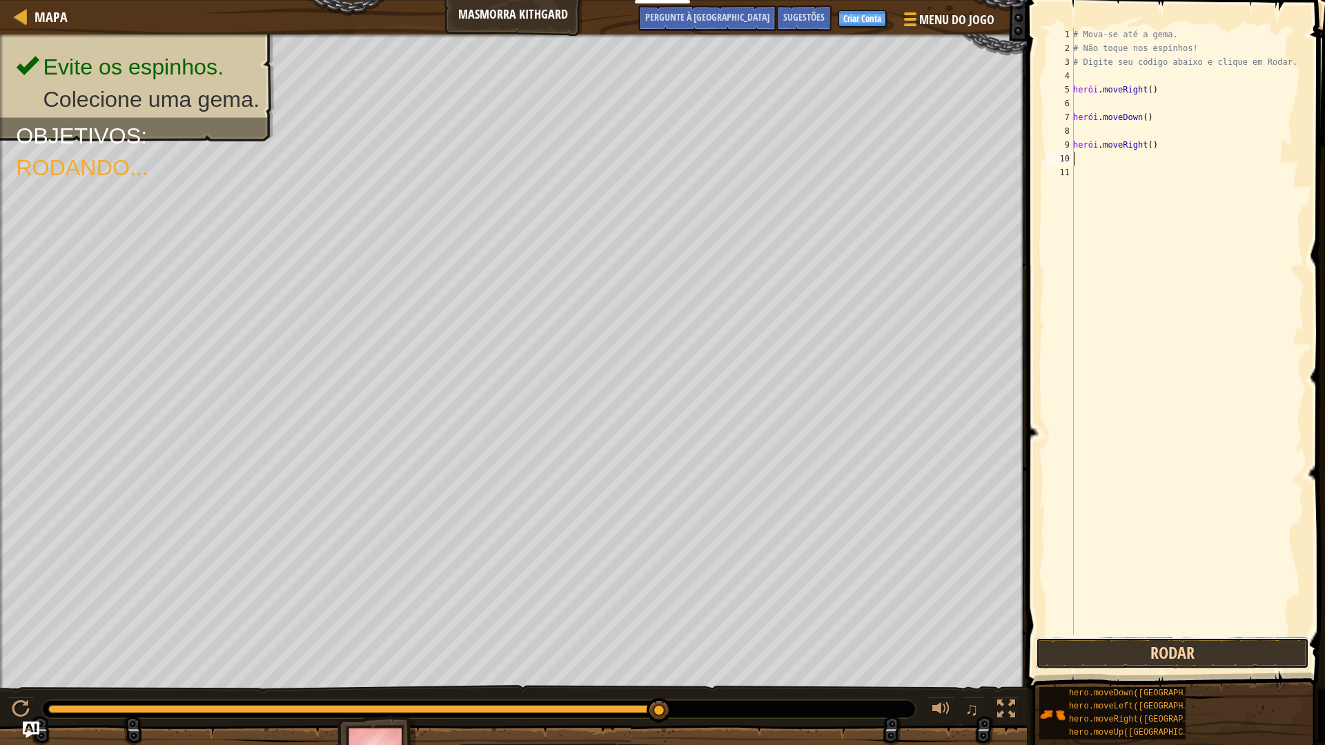
click at [1208, 649] on button "Rodar" at bounding box center [1172, 654] width 273 height 32
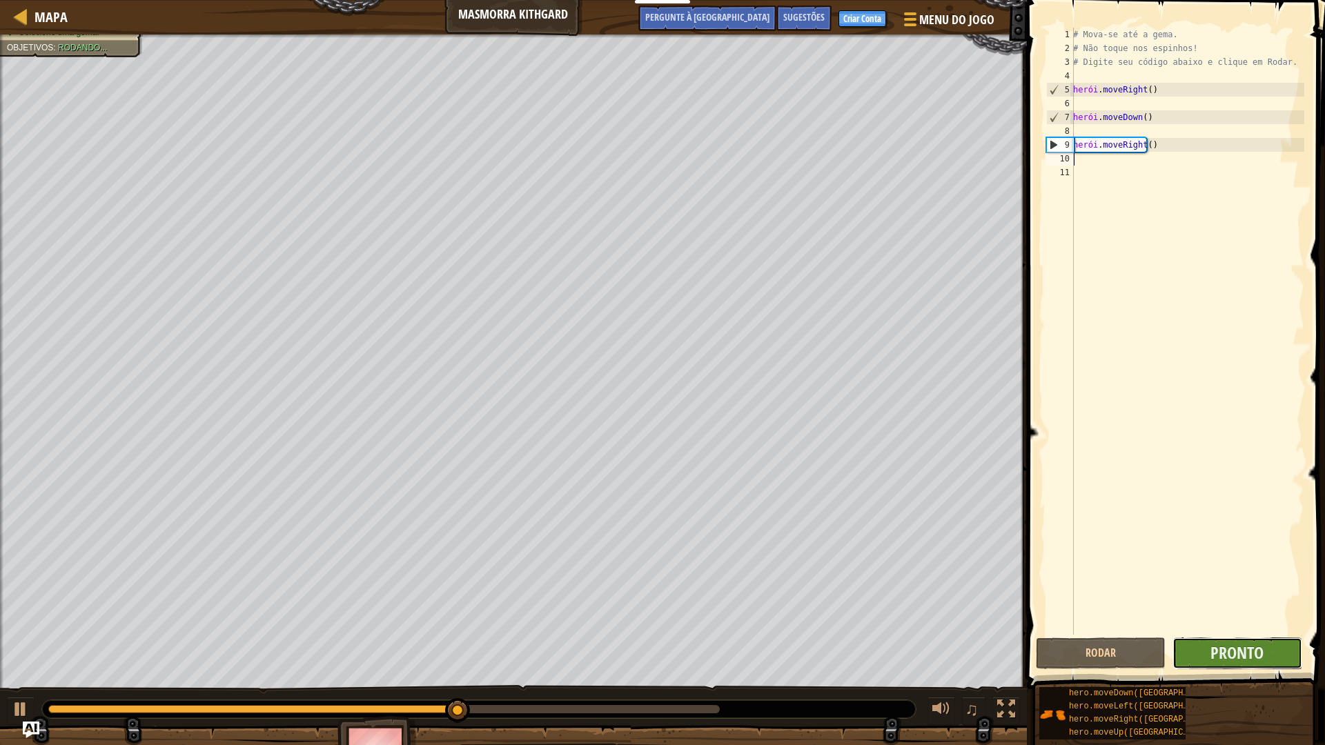
click at [1205, 651] on button "Pronto" at bounding box center [1237, 654] width 130 height 32
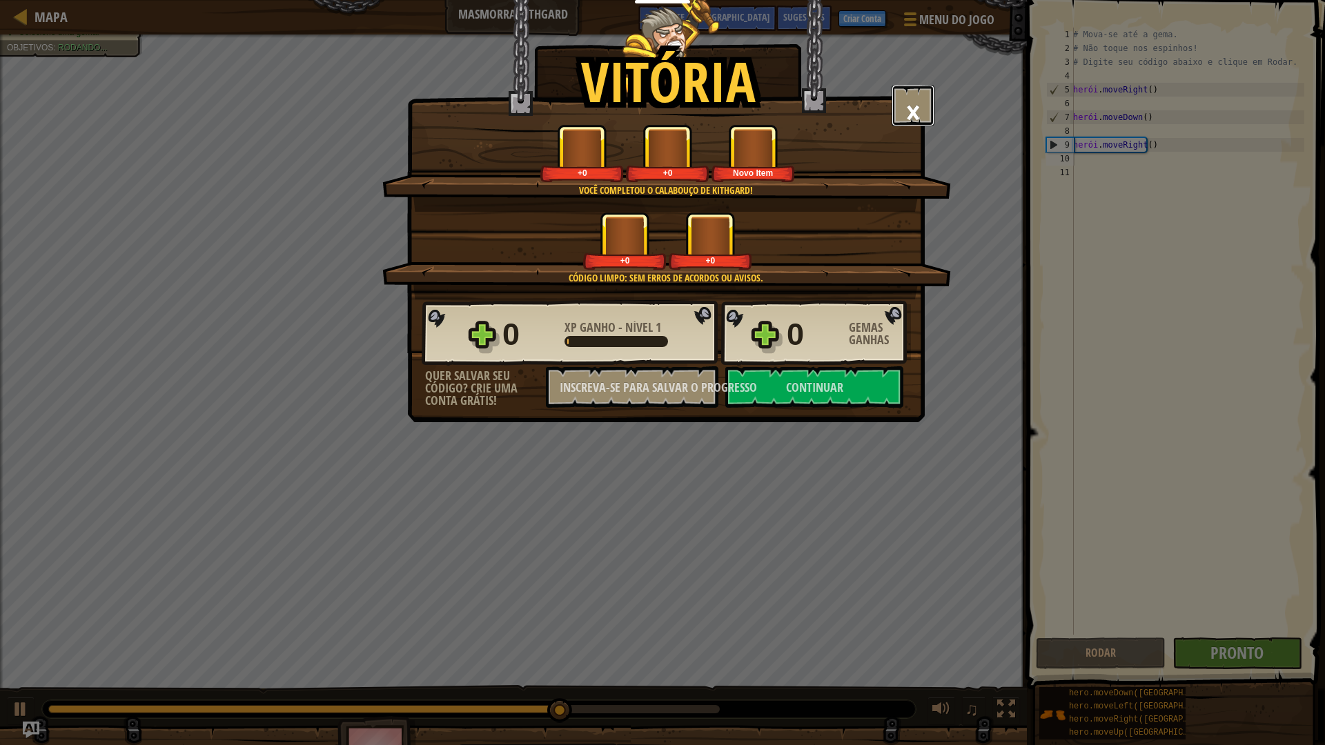
click at [912, 115] on font "×" at bounding box center [912, 111] width 15 height 47
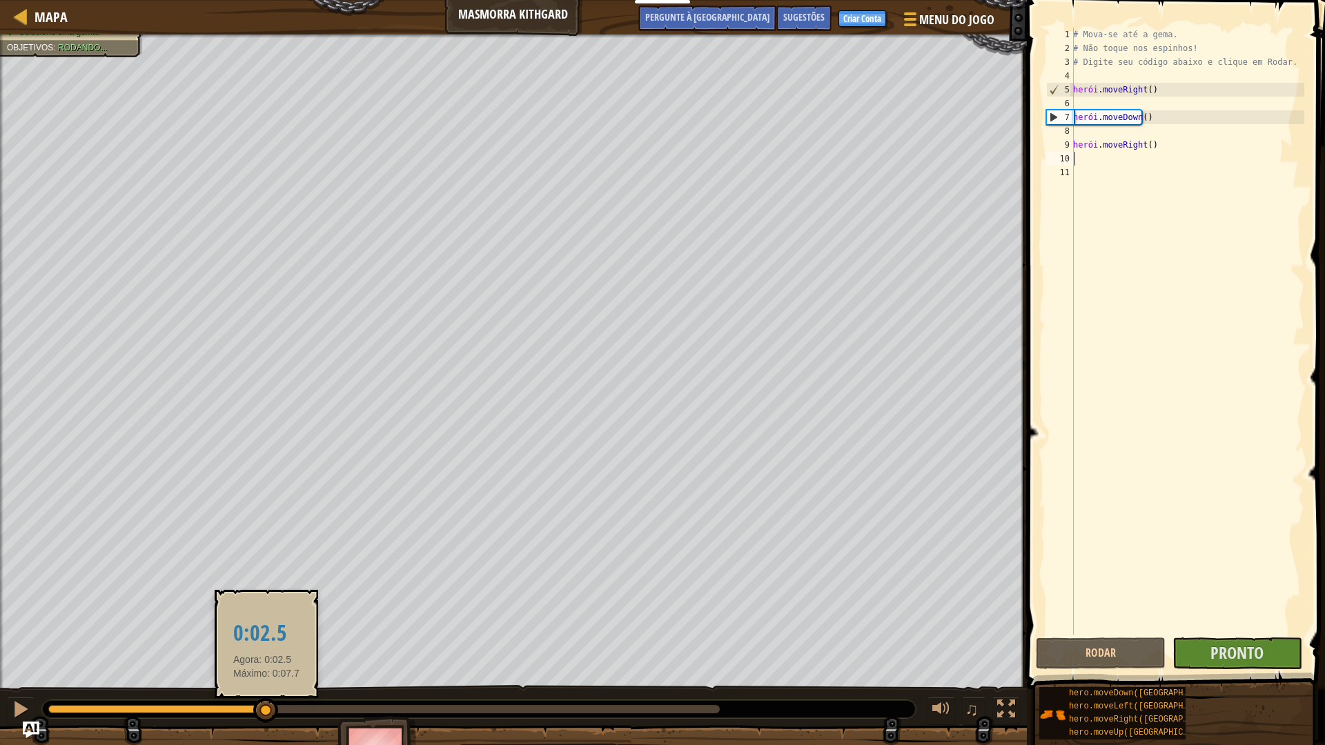
drag, startPoint x: 388, startPoint y: 710, endPoint x: 0, endPoint y: 725, distance: 388.1
click at [0, 651] on div "♫" at bounding box center [513, 705] width 1027 height 41
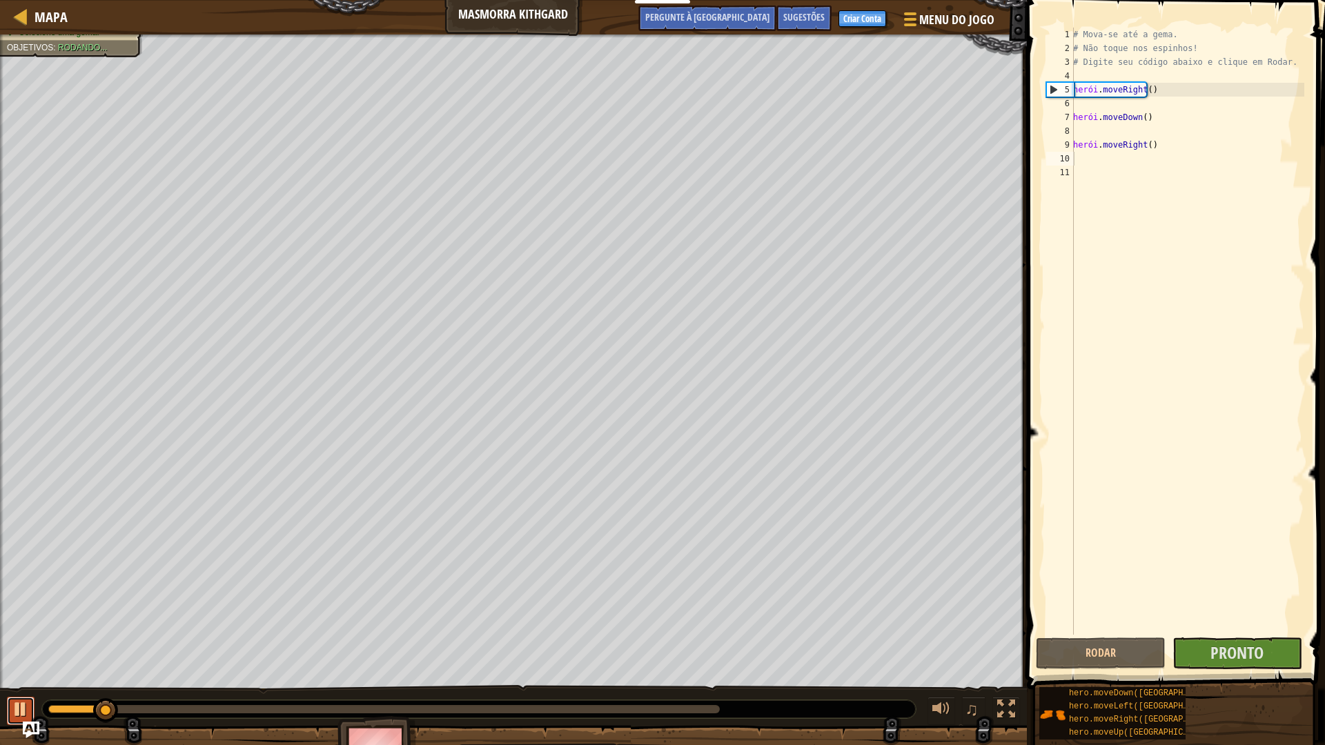
click at [17, 651] on div at bounding box center [21, 709] width 18 height 18
drag, startPoint x: 76, startPoint y: 702, endPoint x: 66, endPoint y: 705, distance: 10.0
click at [67, 651] on div at bounding box center [479, 709] width 874 height 18
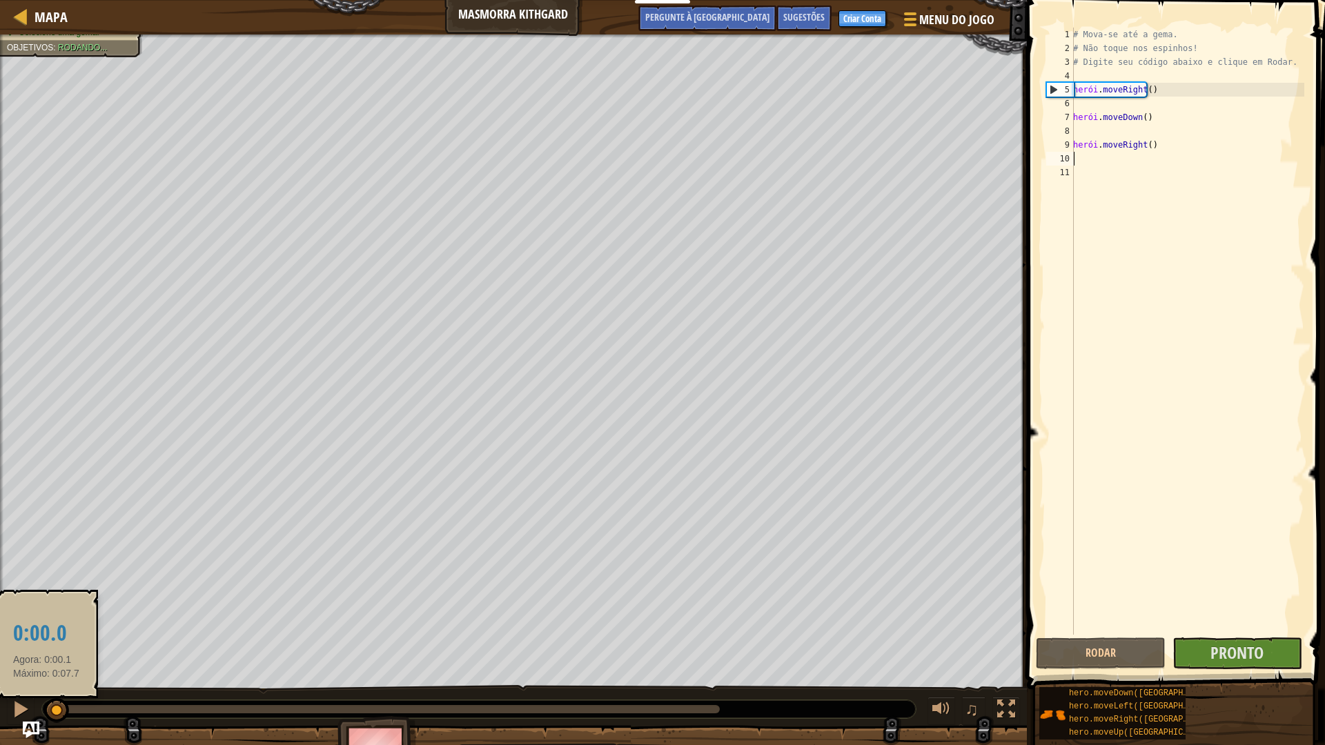
drag, startPoint x: 64, startPoint y: 706, endPoint x: 41, endPoint y: 700, distance: 23.6
click at [41, 651] on div "Evite os espinhos. Colecione uma gema. Objetivos : Rodando... ♫ Tharin 11 x: 7 …" at bounding box center [662, 408] width 1325 height 747
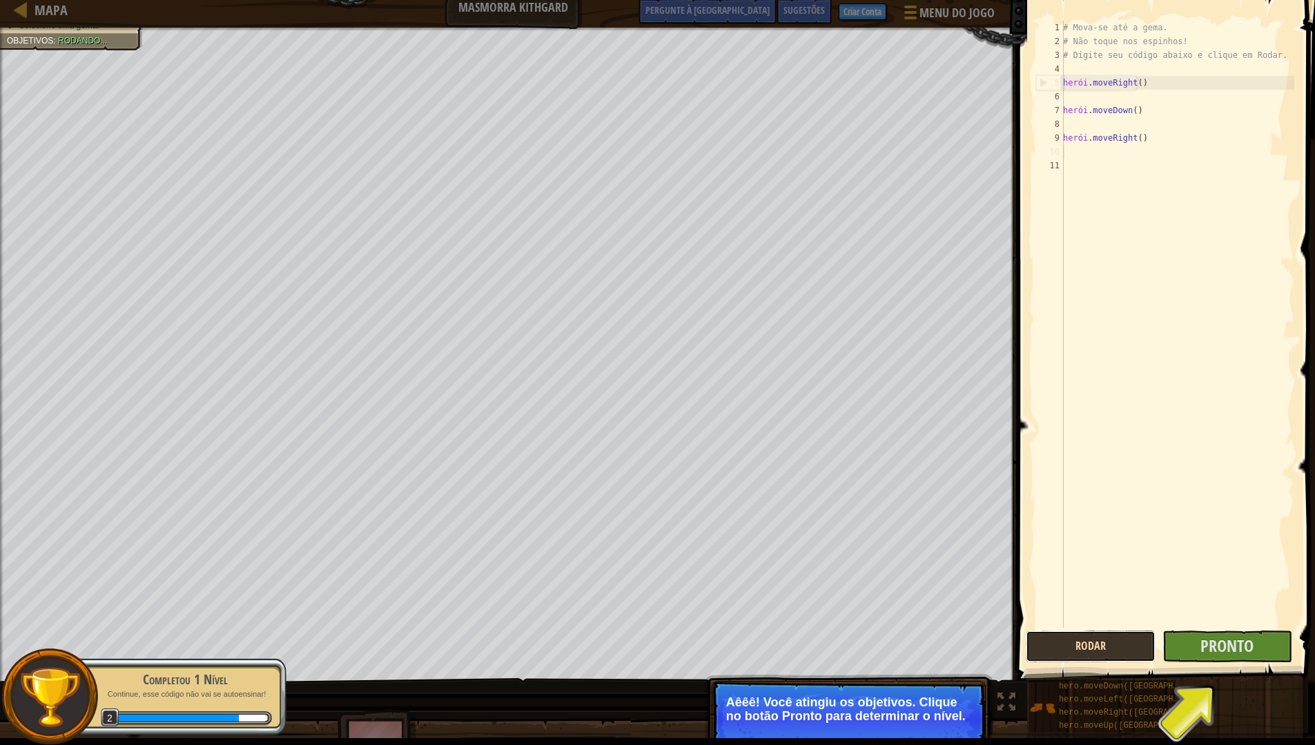
click at [1087, 636] on button "Rodar" at bounding box center [1090, 647] width 130 height 32
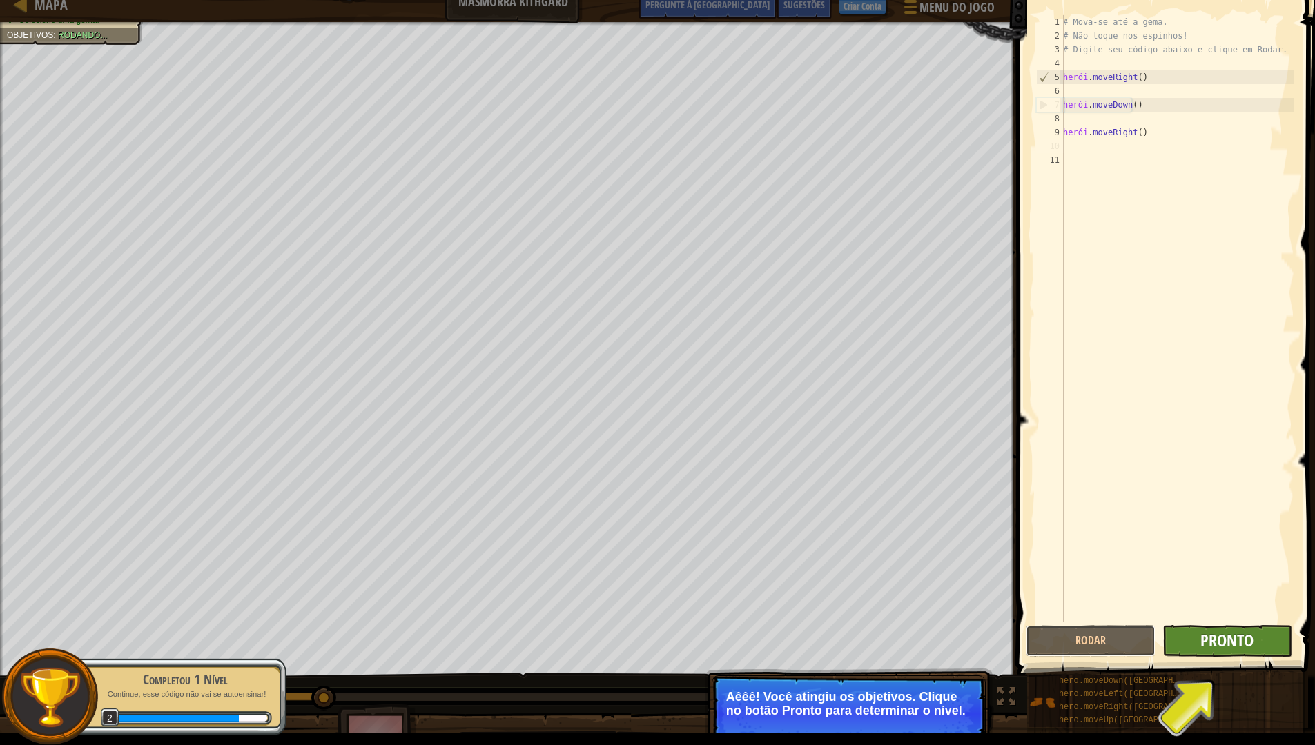
scroll to position [21, 0]
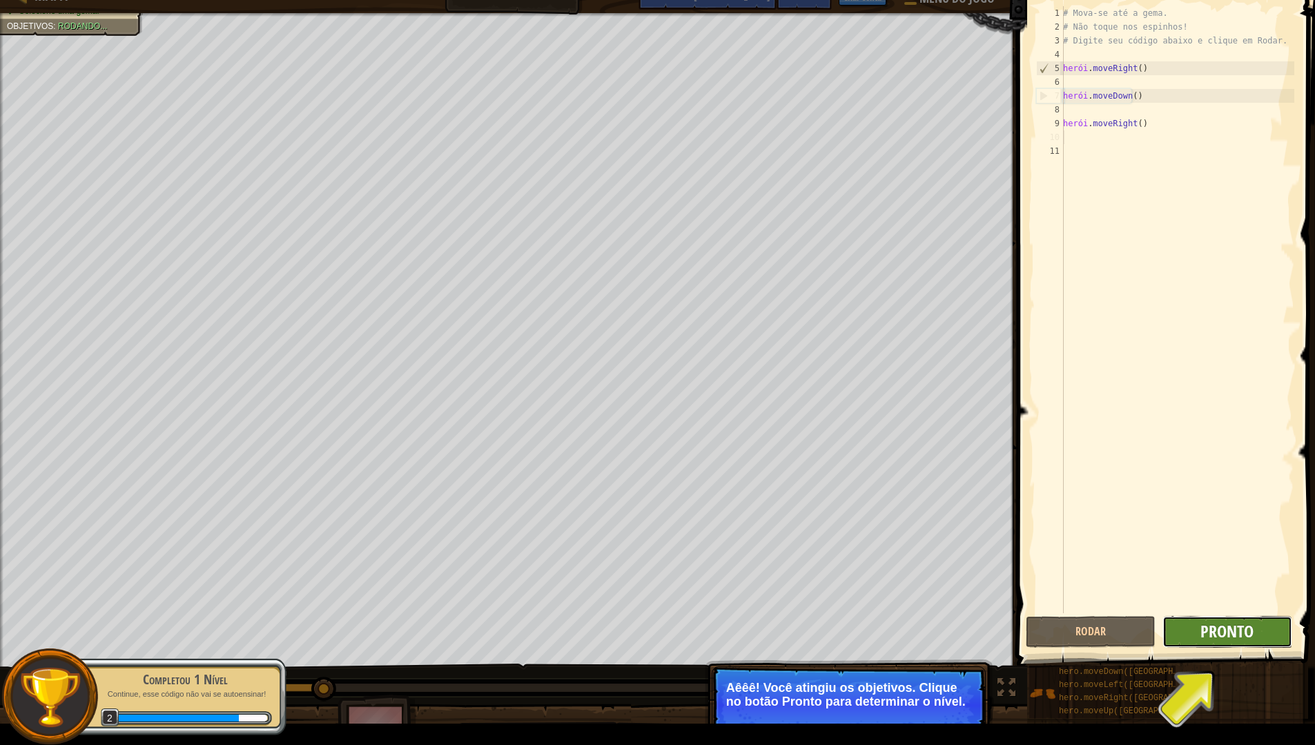
click at [1221, 630] on font "Pronto" at bounding box center [1226, 631] width 53 height 22
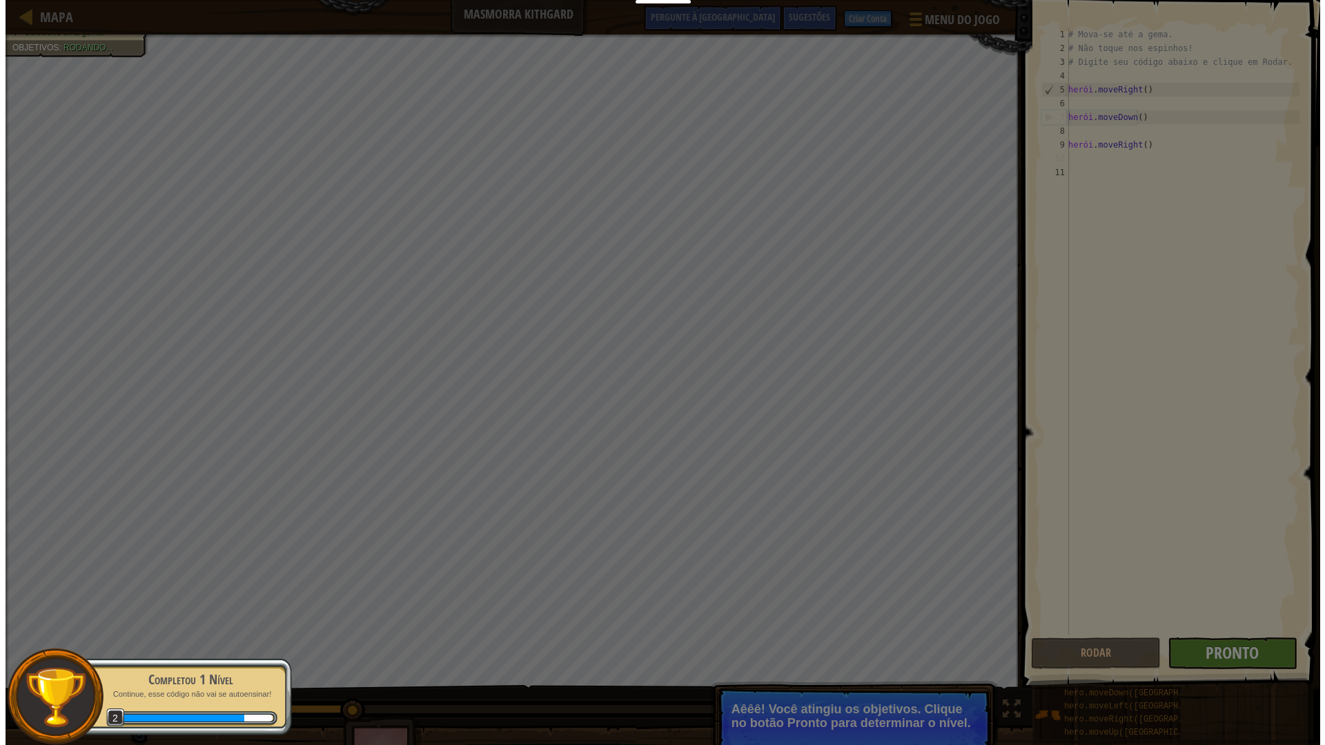
scroll to position [0, 0]
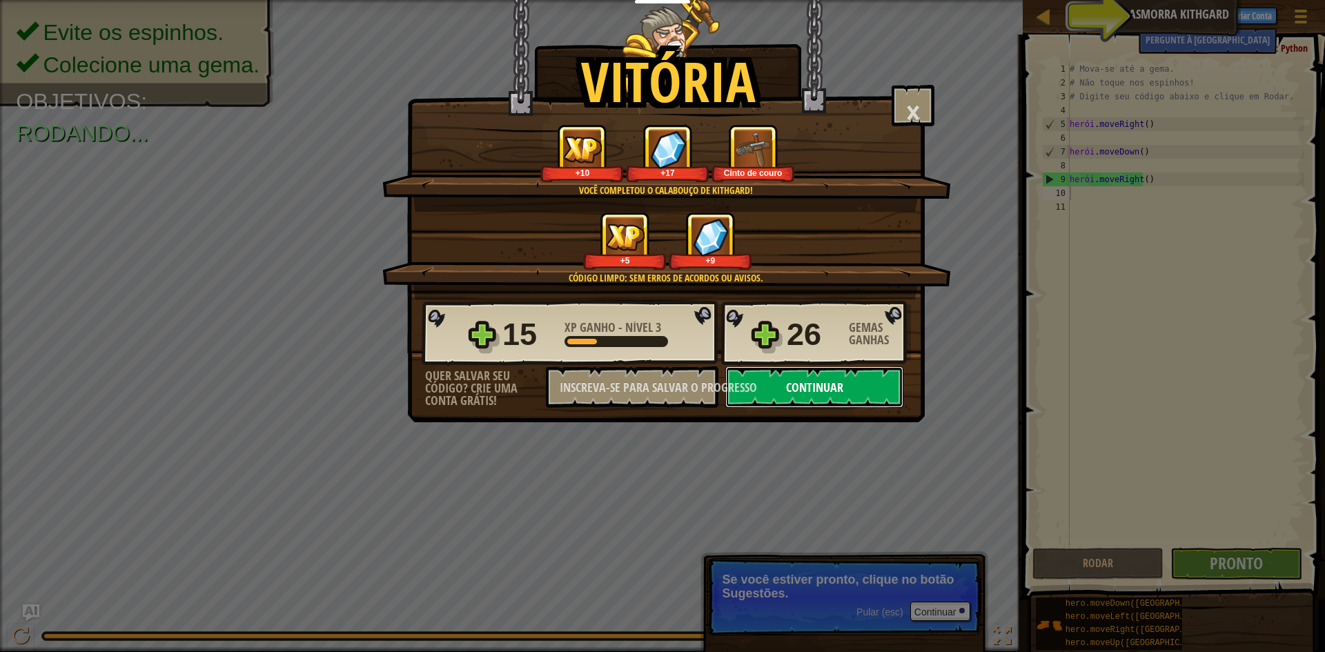
click at [830, 382] on font "Continuar" at bounding box center [814, 387] width 57 height 17
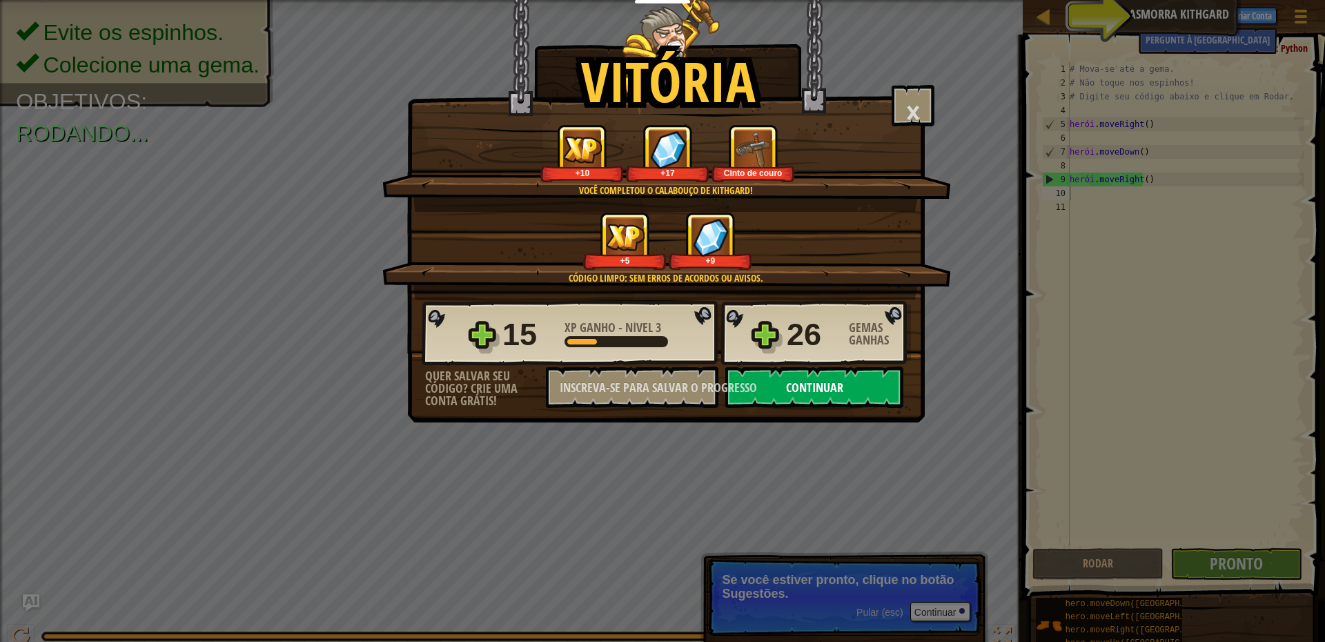
select select "pt-BR"
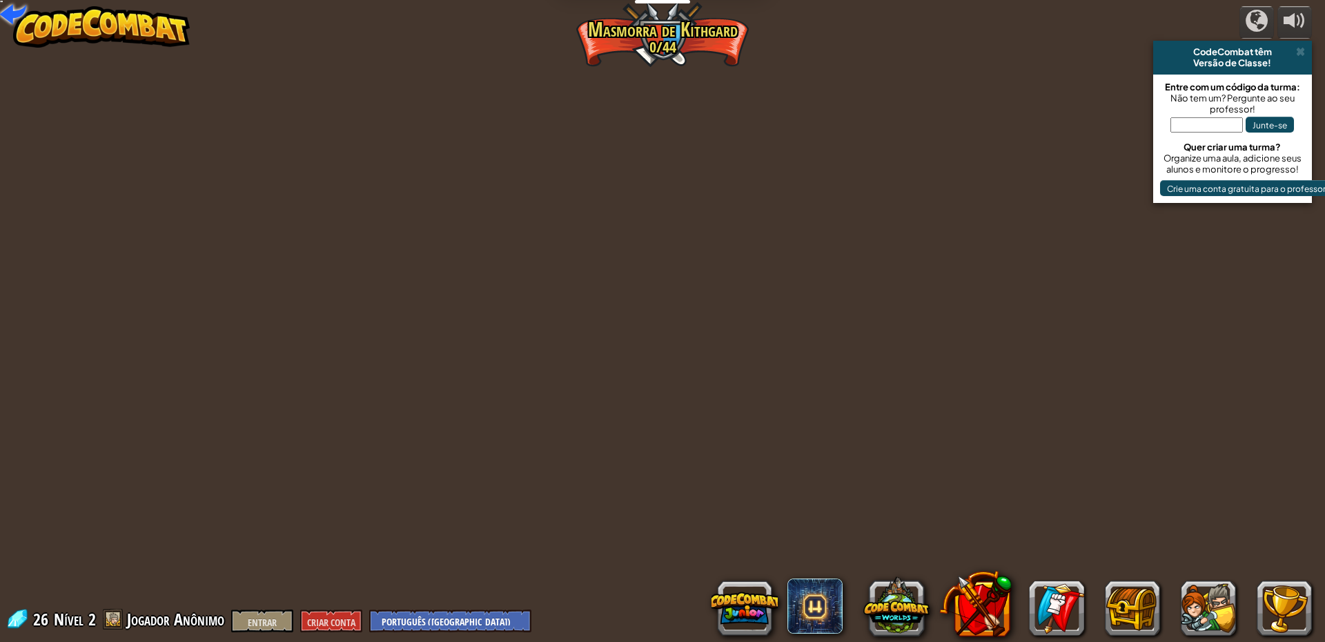
select select "pt-BR"
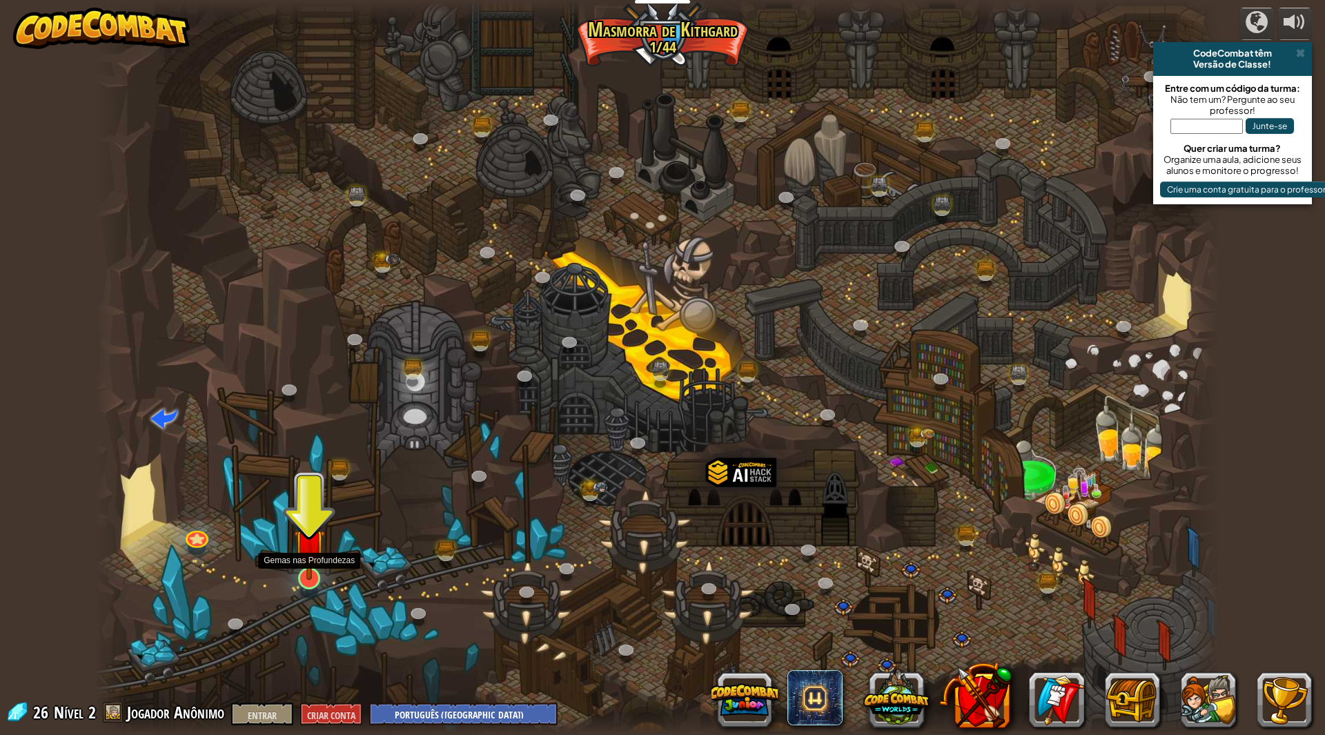
click at [312, 578] on img at bounding box center [309, 545] width 31 height 72
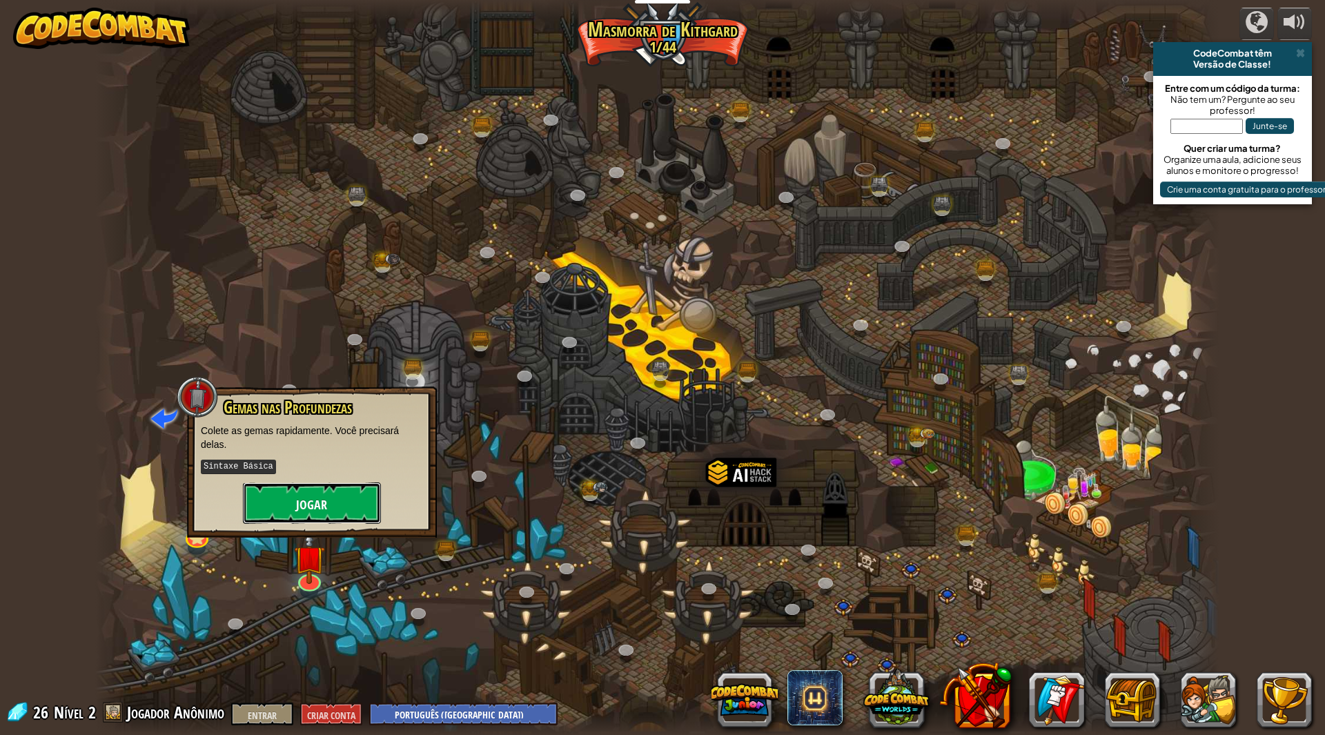
click at [353, 502] on button "Jogar" at bounding box center [312, 502] width 138 height 41
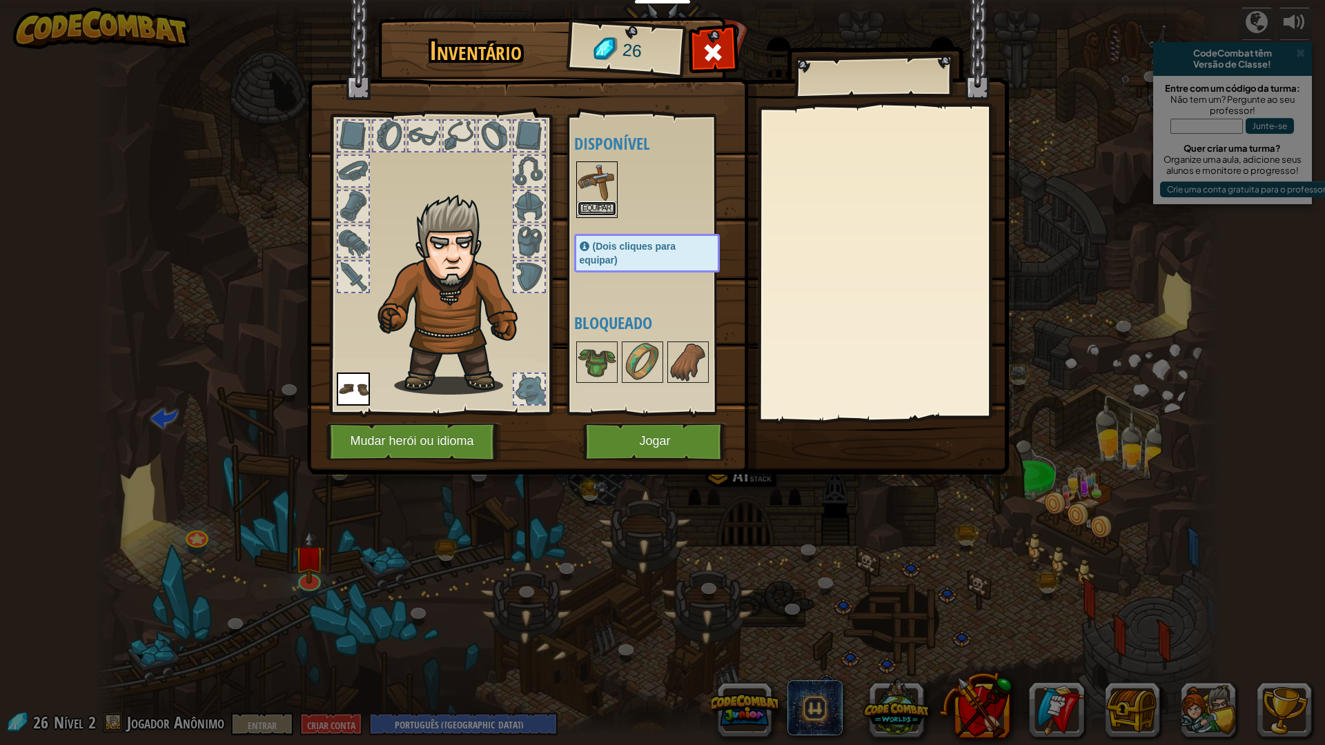
click at [578, 208] on button "Equipar" at bounding box center [597, 208] width 39 height 14
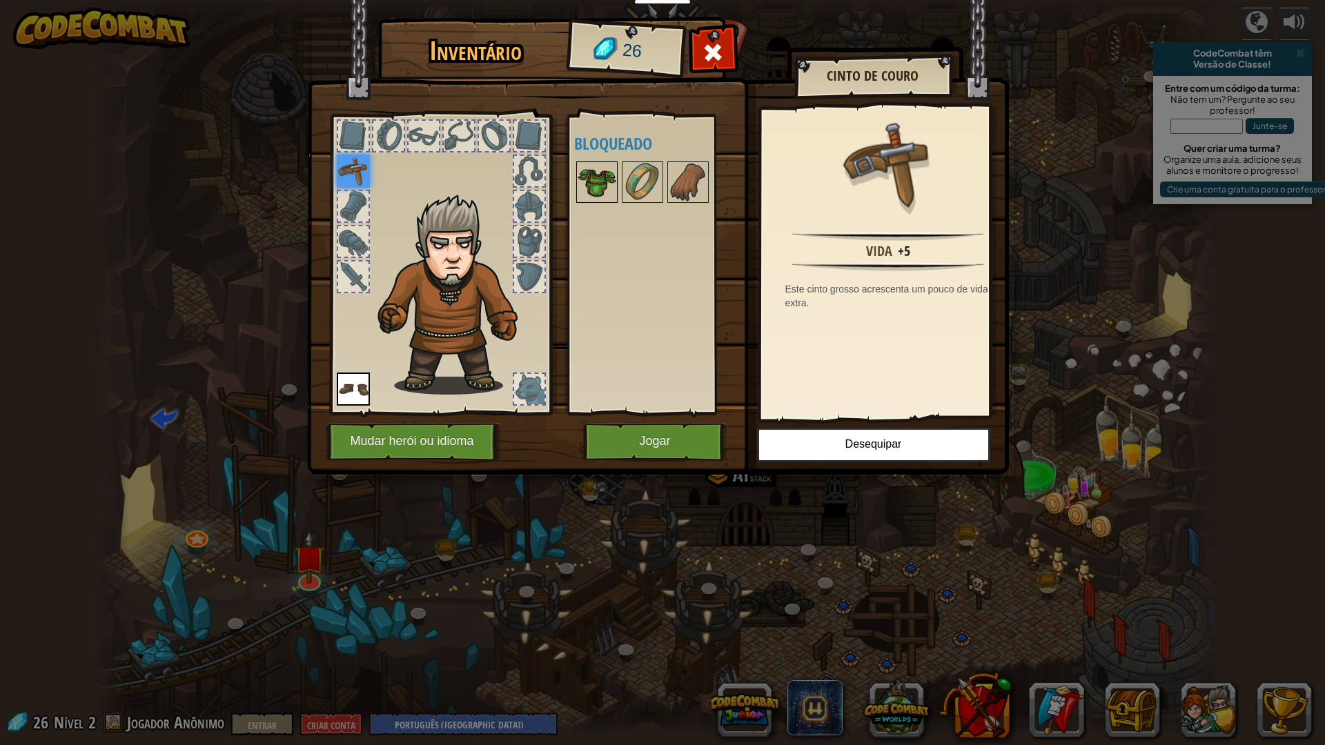
click at [601, 183] on img at bounding box center [597, 182] width 39 height 39
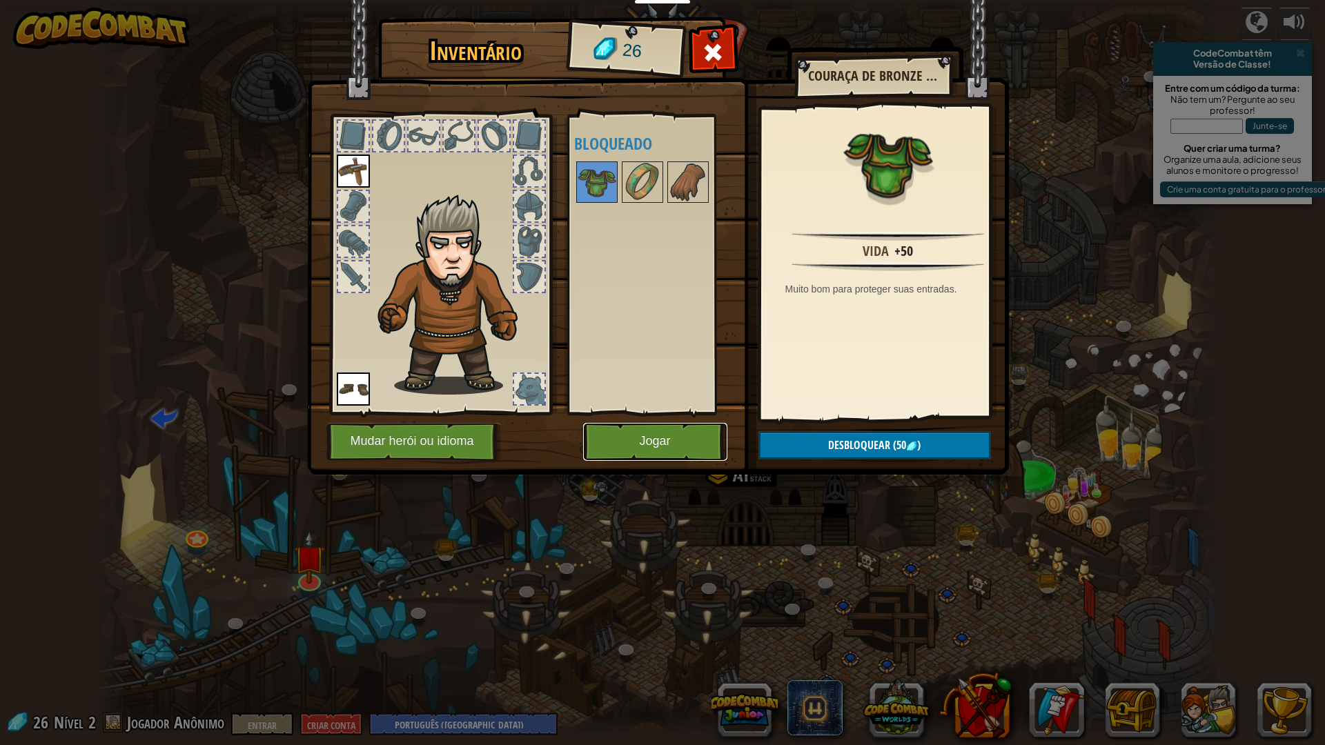
click at [639, 428] on button "Jogar" at bounding box center [655, 442] width 144 height 38
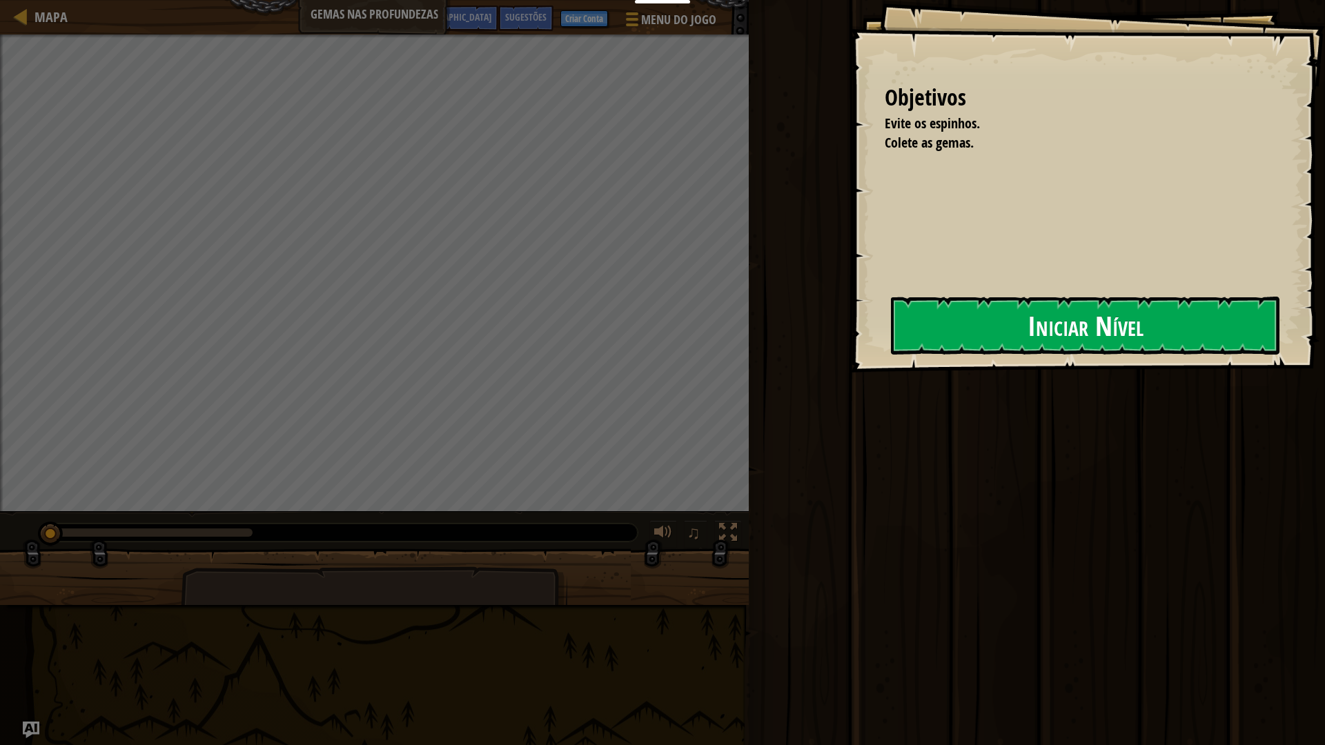
click at [942, 337] on button "Iniciar Nível" at bounding box center [1085, 326] width 388 height 58
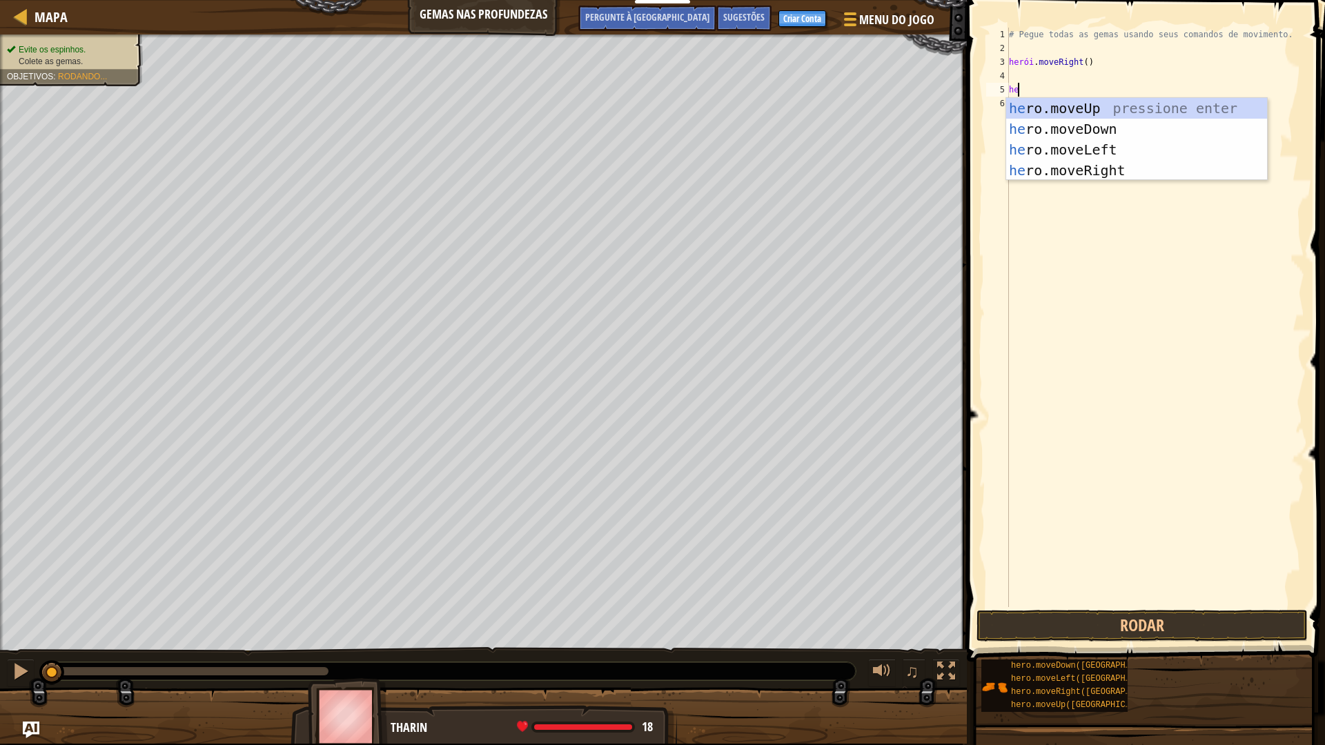
scroll to position [6, 0]
type textarea "h"
type textarea "hero"
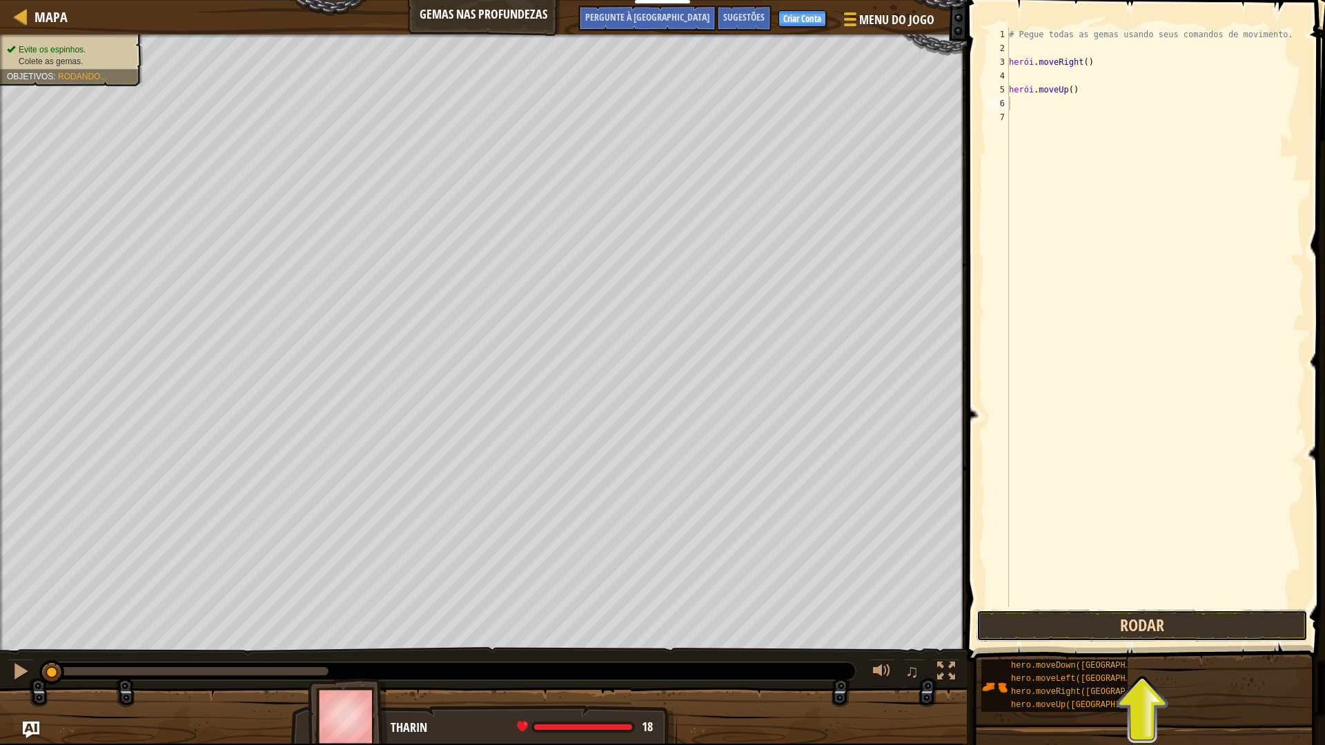
click at [1095, 621] on button "Rodar" at bounding box center [1141, 626] width 331 height 32
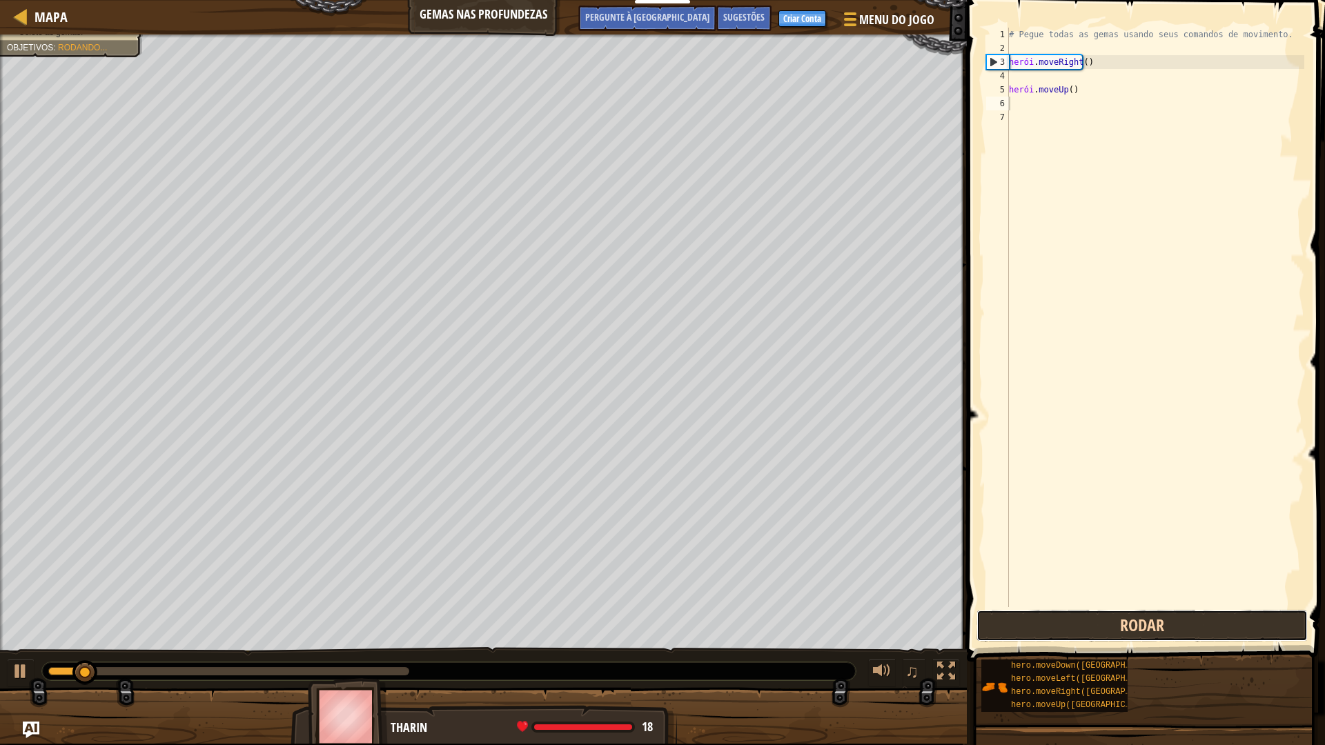
click at [1098, 613] on button "Rodar" at bounding box center [1141, 626] width 331 height 32
drag, startPoint x: 1092, startPoint y: 108, endPoint x: 1081, endPoint y: 113, distance: 12.3
click at [1091, 110] on div "# Pegue todas as gemas usando seus comandos de movimento. herói . moveRight ( )…" at bounding box center [1155, 331] width 298 height 607
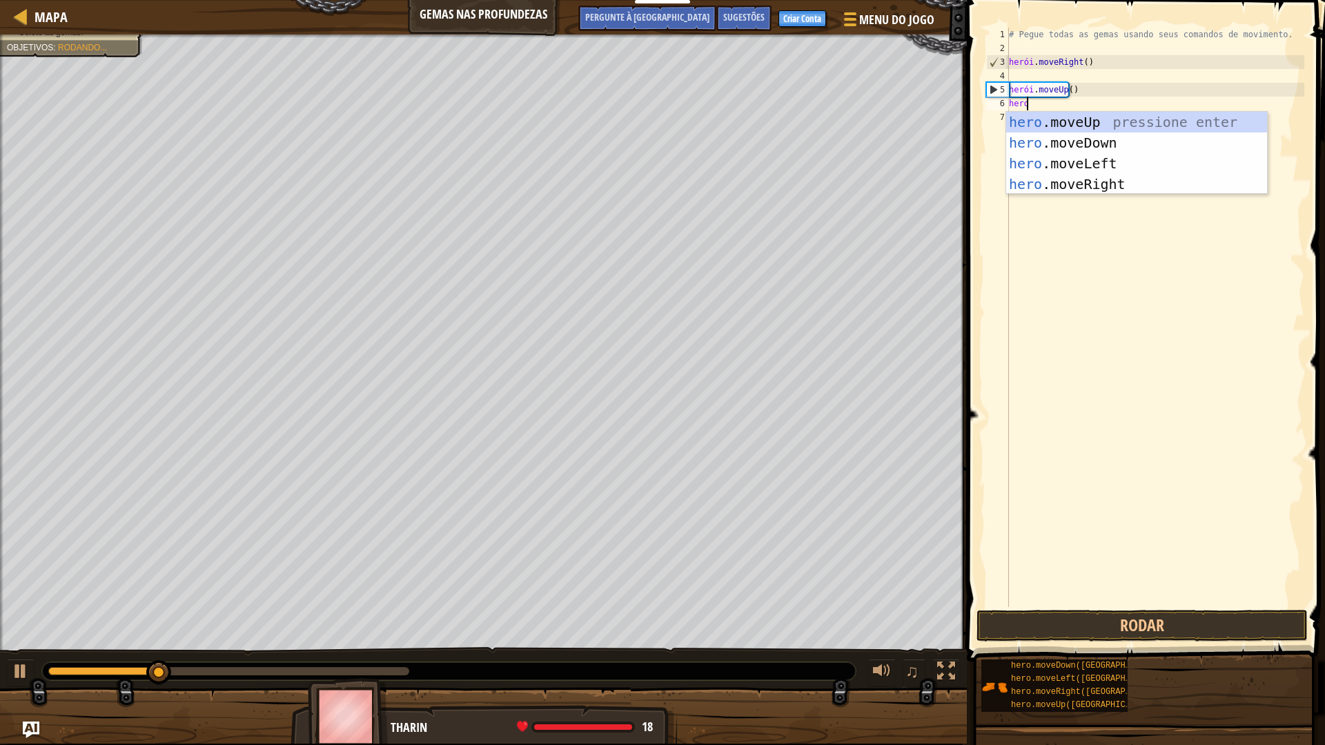
type textarea "heroi"
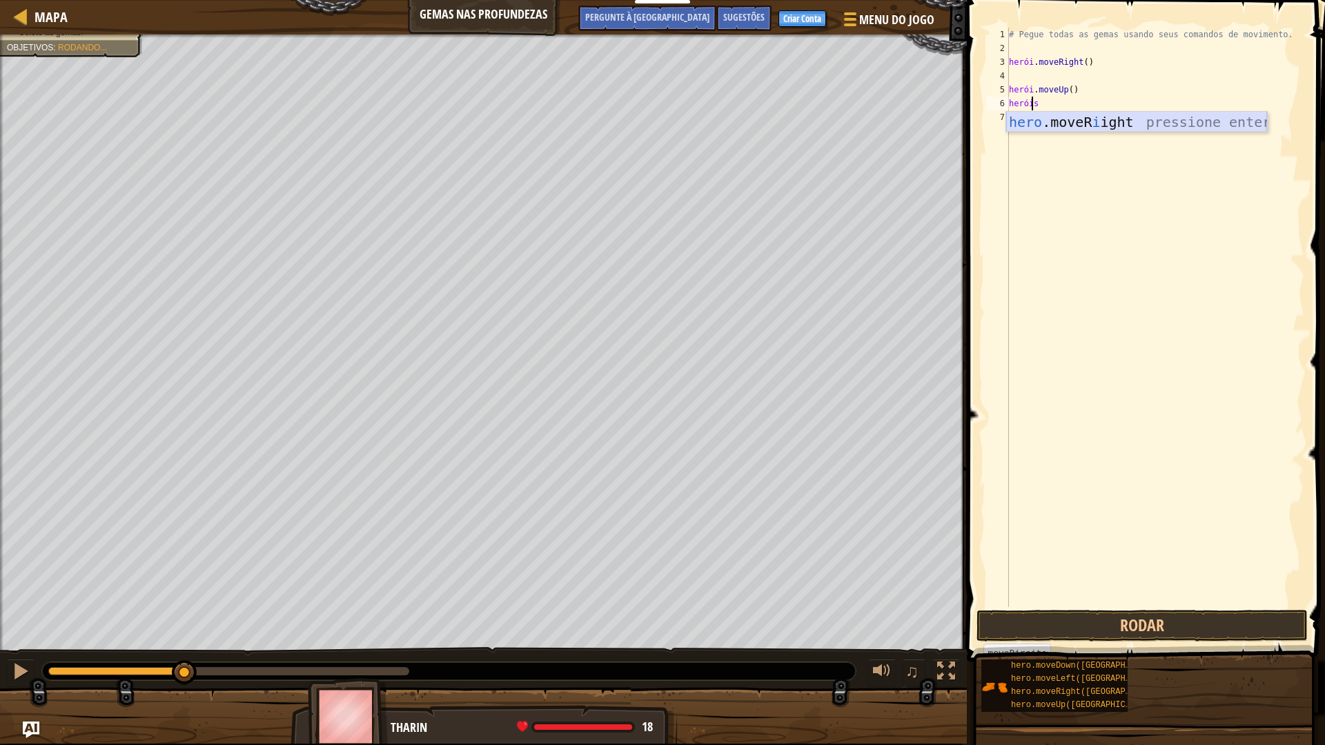
click at [1085, 129] on div "hero .moveR i ight pressione enter" at bounding box center [1136, 143] width 261 height 62
click at [1104, 93] on div "# Pegue todas as gemas usando seus comandos de movimento. herói . moveRight ( )…" at bounding box center [1155, 331] width 298 height 607
click at [1103, 99] on div "# Pegue todas as gemas usando seus comandos de movimento. herói . moveRight ( )…" at bounding box center [1155, 331] width 298 height 607
click at [1112, 92] on div "# Pegue todas as gemas usando seus comandos de movimento. herói . moveRight ( )…" at bounding box center [1155, 331] width 298 height 607
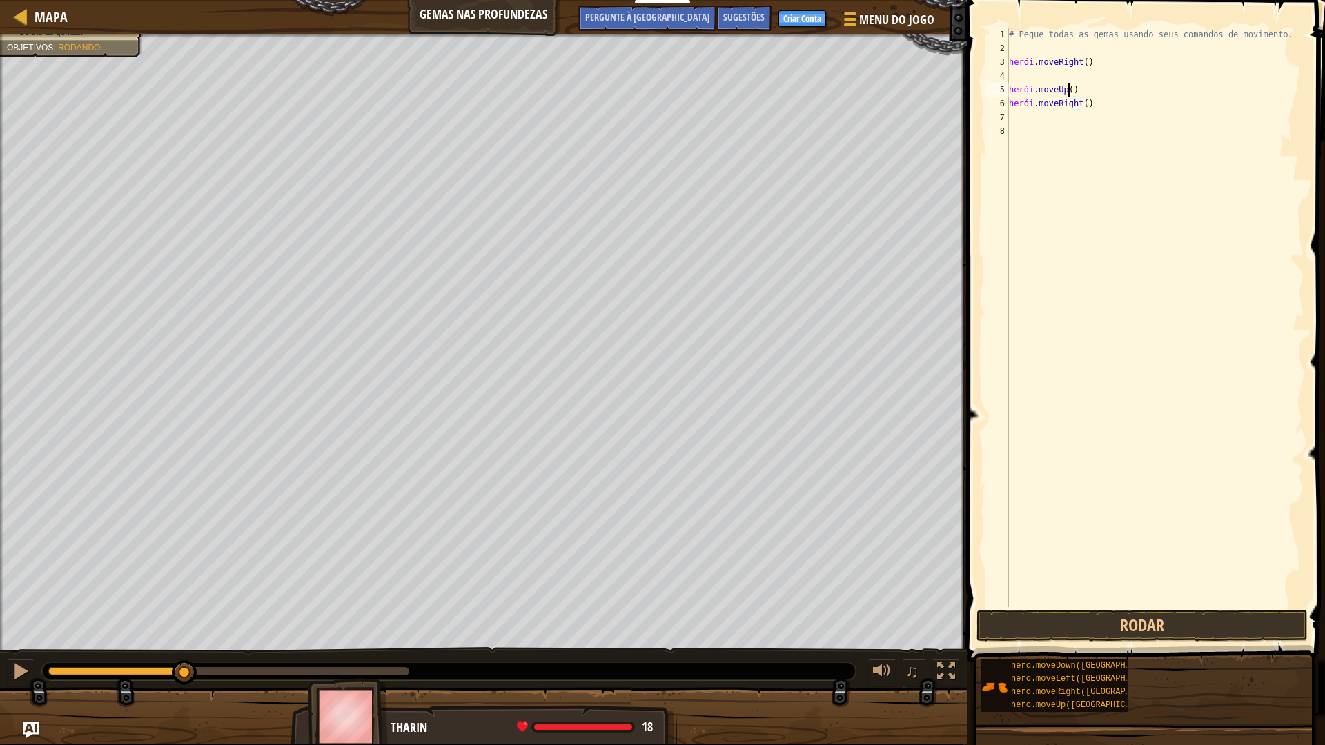
type textarea "hero.moveUp()"
click at [1036, 168] on div "# Pegue todas as gemas usando seus comandos de movimento. herói . moveRight ( )…" at bounding box center [1155, 331] width 298 height 607
click at [1235, 623] on button "Rodar" at bounding box center [1141, 626] width 331 height 32
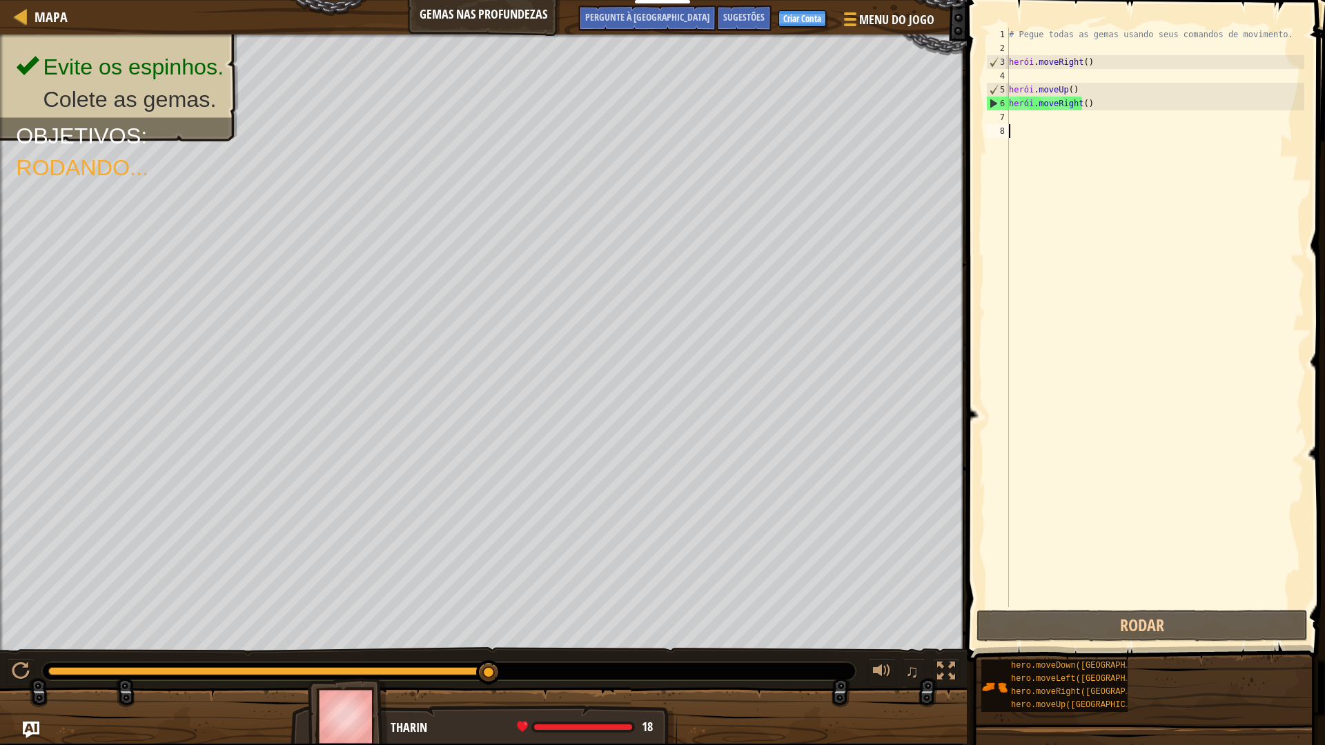
click at [1098, 94] on div "# Pegue todas as gemas usando seus comandos de movimento. herói . moveRight ( )…" at bounding box center [1155, 331] width 298 height 607
click at [1103, 93] on div "# Pegue todas as gemas usando seus comandos de movimento. herói . moveRight ( )…" at bounding box center [1155, 331] width 298 height 607
drag, startPoint x: 1103, startPoint y: 93, endPoint x: 1127, endPoint y: 99, distance: 24.8
click at [1128, 99] on div "# Pegue todas as gemas usando seus comandos de movimento. herói . moveRight ( )…" at bounding box center [1155, 331] width 298 height 607
click at [1123, 97] on div "# Pegue todas as gemas usando seus comandos de movimento. herói . moveRight ( )…" at bounding box center [1155, 318] width 298 height 580
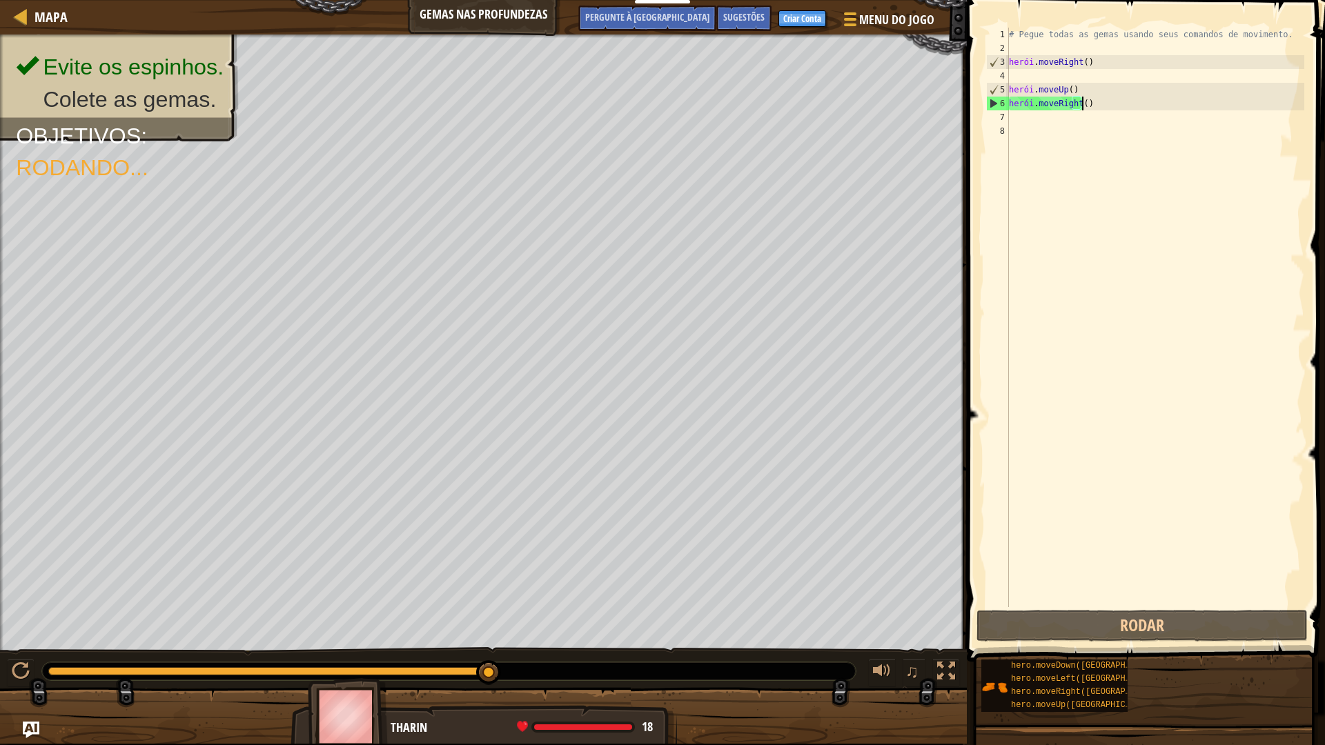
click at [1123, 84] on div "# Pegue todas as gemas usando seus comandos de movimento. herói . moveRight ( )…" at bounding box center [1155, 331] width 298 height 607
type textarea "hero.moveUp()"
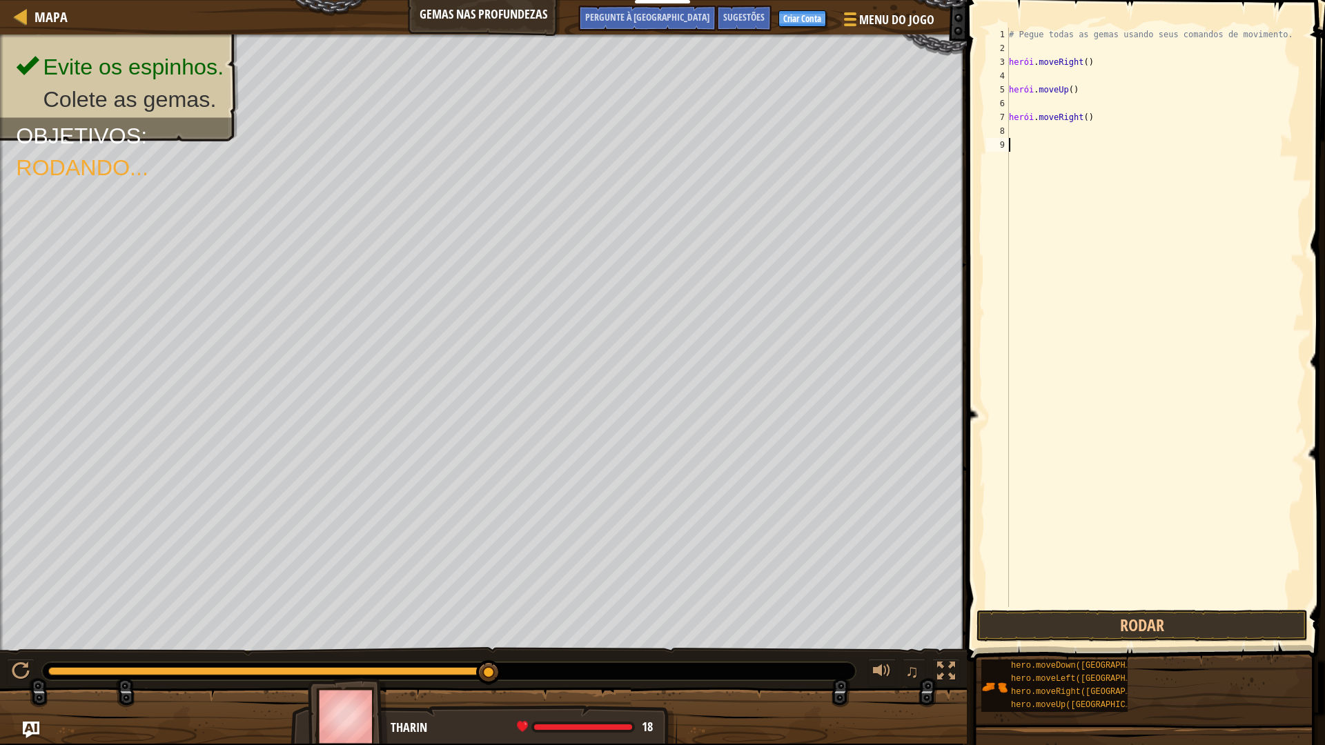
click at [1014, 159] on div "# Pegue todas as gemas usando seus comandos de movimento. herói . moveRight ( )…" at bounding box center [1155, 331] width 298 height 607
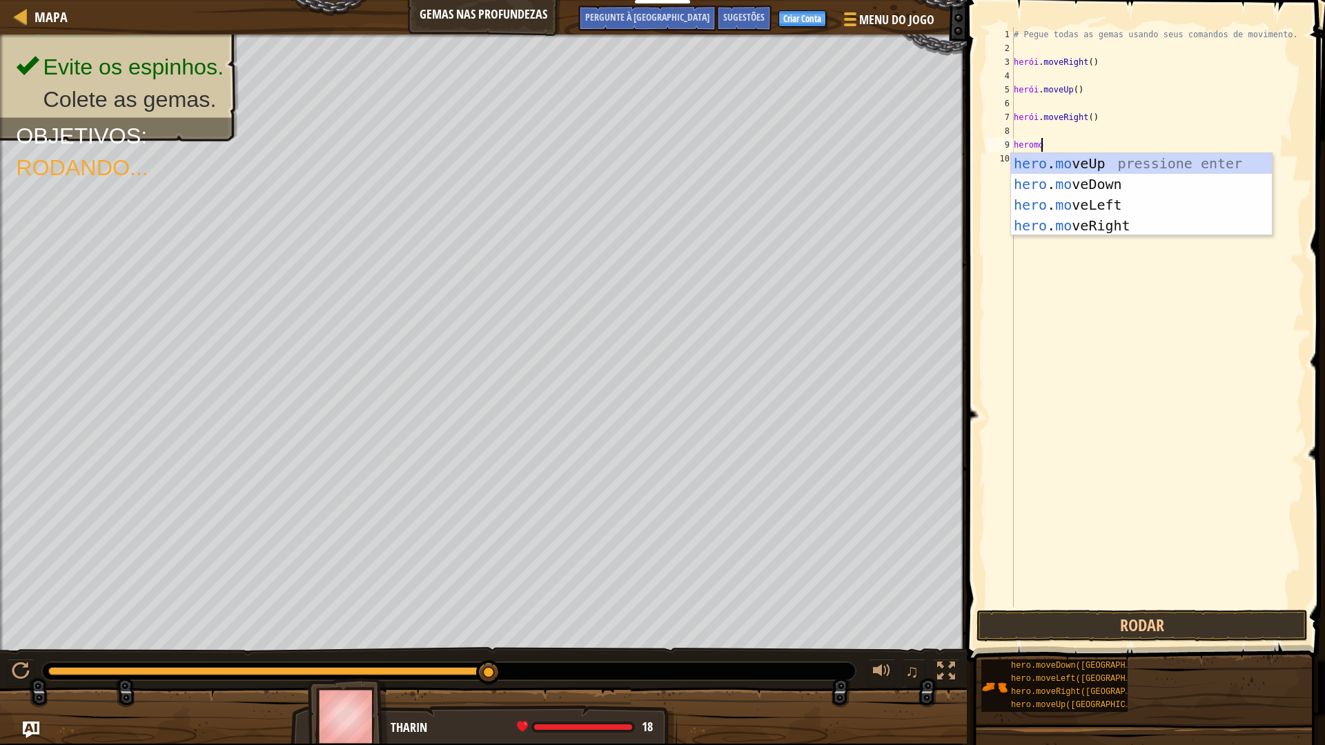
scroll to position [6, 2]
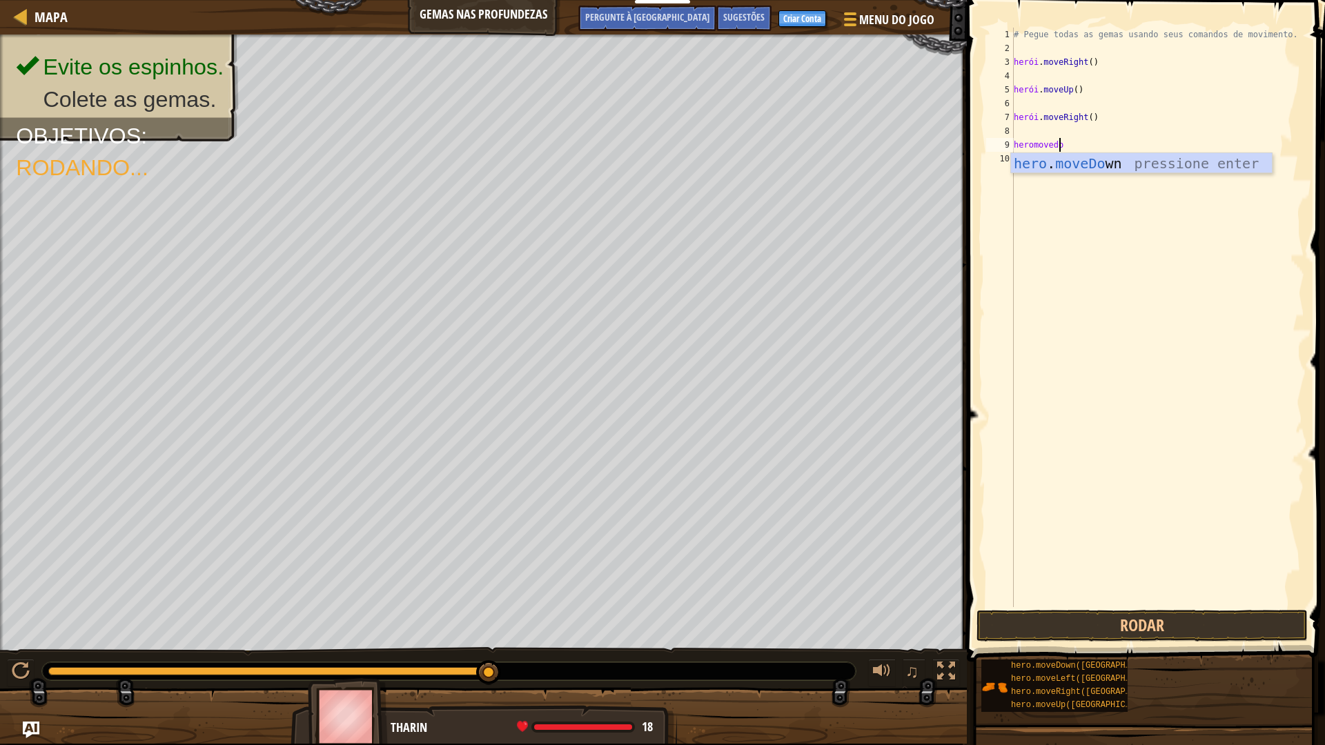
type textarea "heromovedown"
click at [1048, 171] on div "# Pegue todas as gemas usando seus comandos de movimento. herói . moveRight ( )…" at bounding box center [1158, 331] width 294 height 607
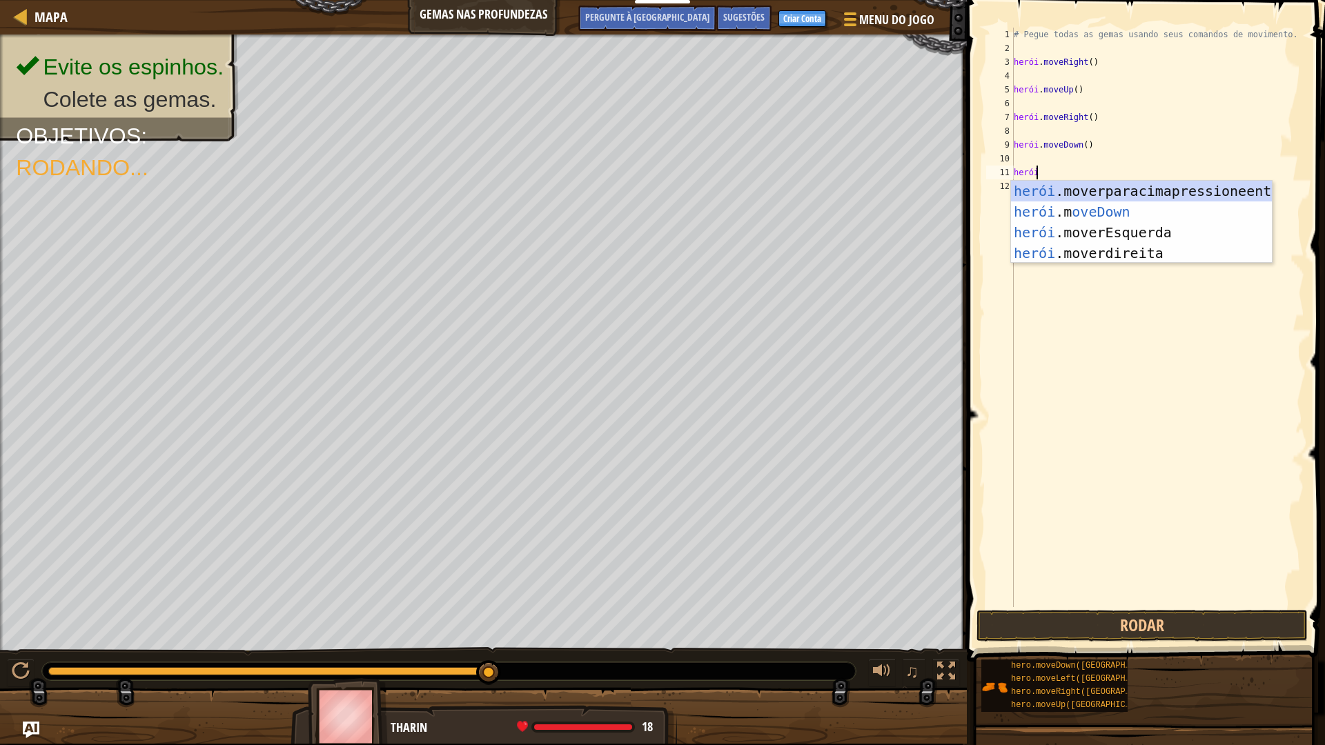
scroll to position [6, 2]
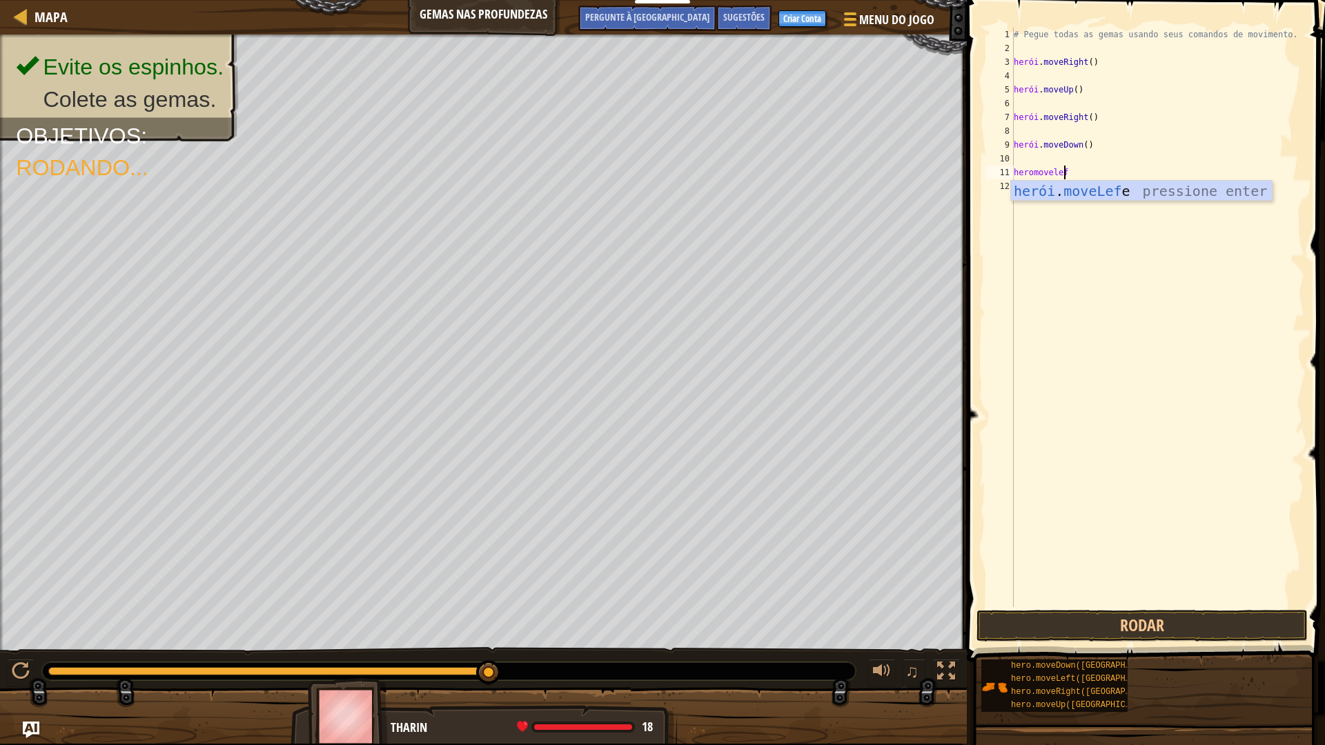
type textarea "heromoveleft"
click at [1067, 195] on div "# Pegue todas as gemas usando seus comandos de movimento. herói . moveRight ( )…" at bounding box center [1158, 331] width 294 height 607
click at [1102, 181] on div "# Pegue todas as gemas usando seus comandos de movimento. herói . moveRight ( )…" at bounding box center [1158, 331] width 294 height 607
click at [1108, 178] on div "# Pegue todas as gemas usando seus comandos de movimento. herói . moveRight ( )…" at bounding box center [1158, 331] width 294 height 607
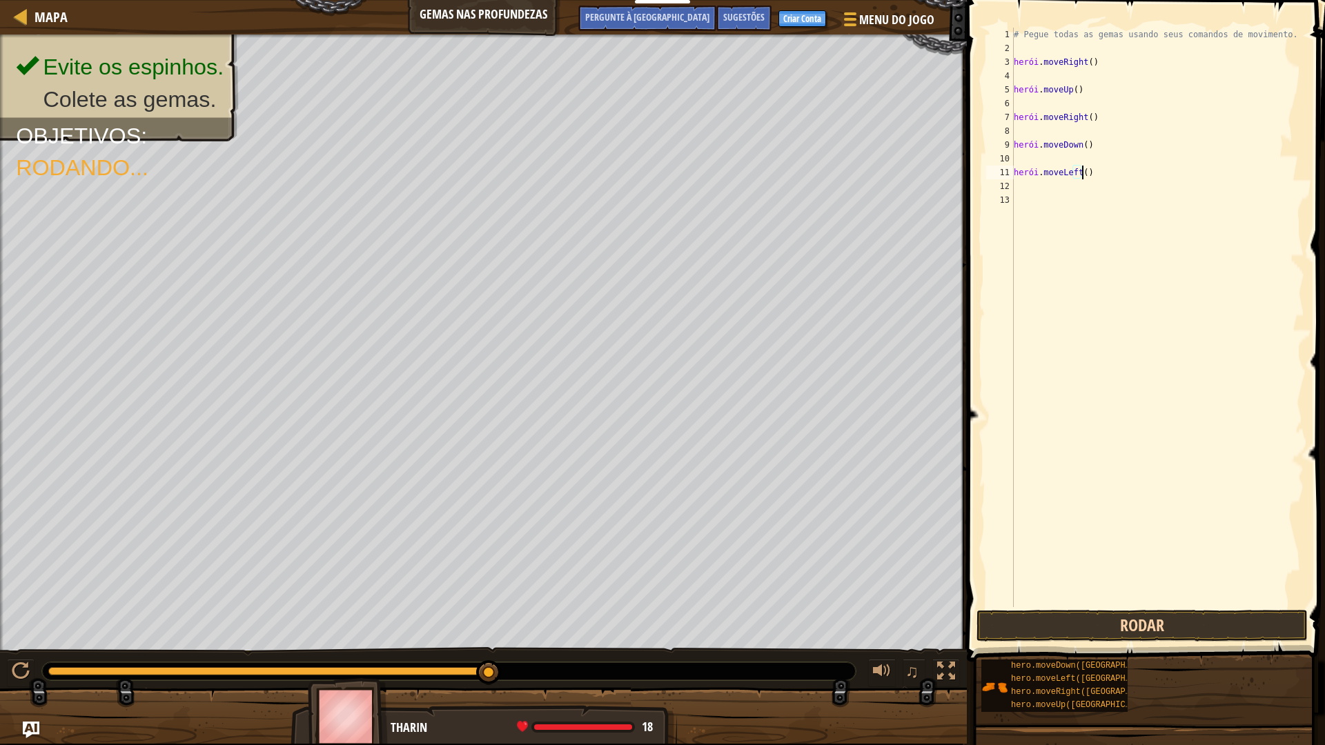
type textarea "hero.moveLeft()"
click at [1164, 618] on button "Rodar" at bounding box center [1141, 626] width 331 height 32
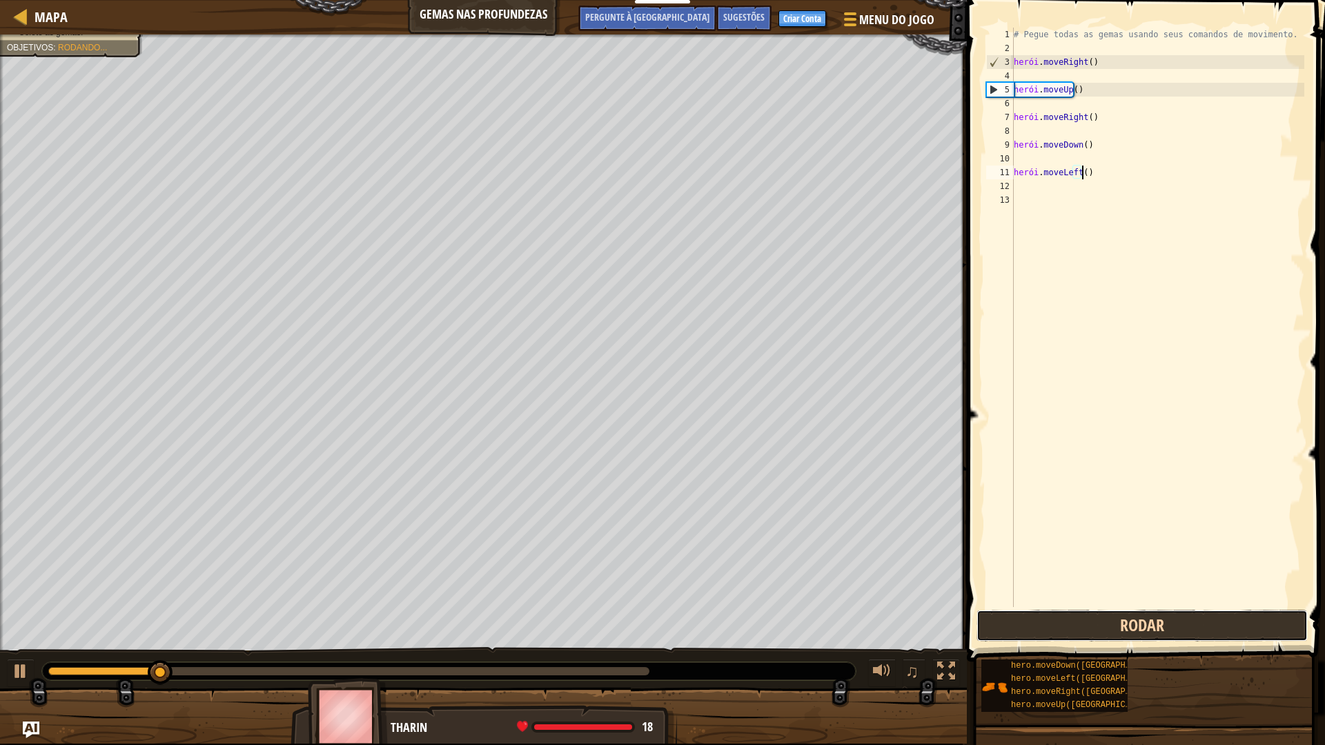
click at [1163, 618] on button "Rodar" at bounding box center [1141, 626] width 331 height 32
click at [1162, 618] on button "Rodar" at bounding box center [1141, 626] width 331 height 32
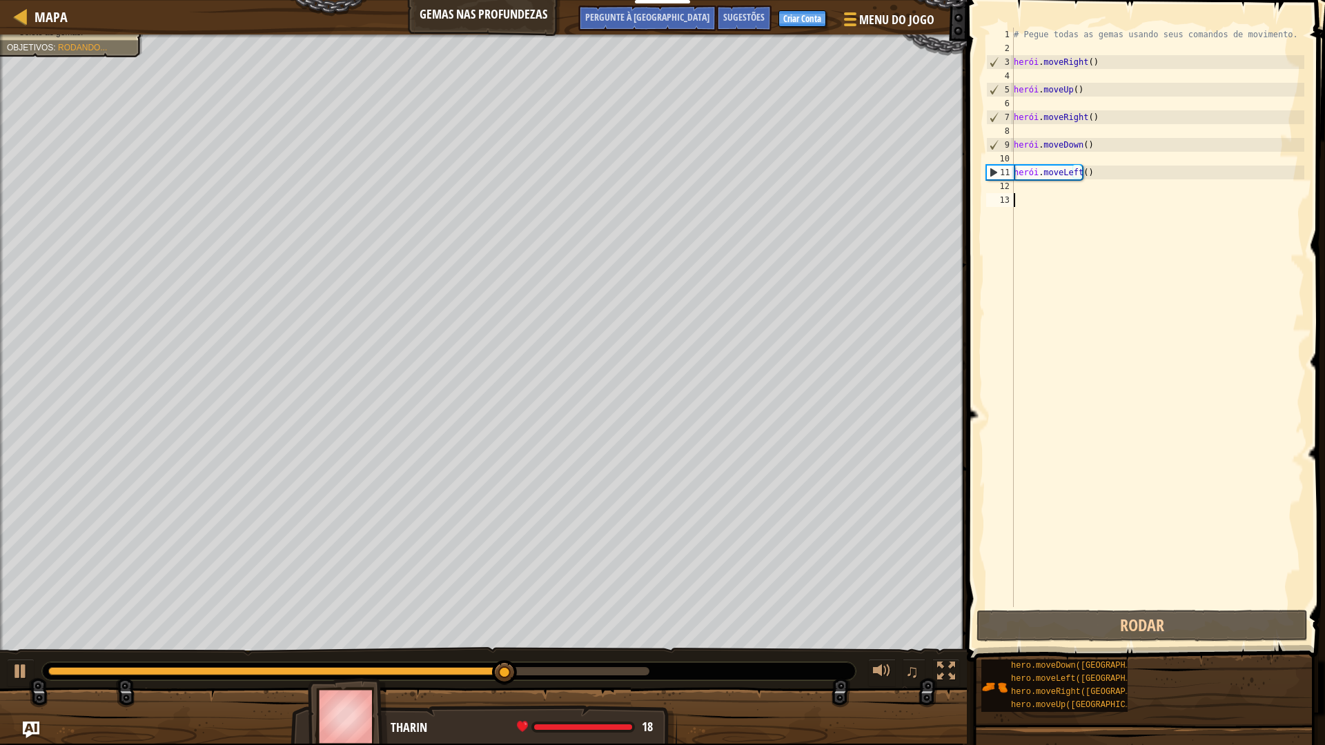
drag, startPoint x: 1083, startPoint y: 197, endPoint x: 1071, endPoint y: 182, distance: 19.1
click at [1088, 197] on div "# Pegue todas as gemas usando seus comandos de movimento. herói . moveRight ( )…" at bounding box center [1158, 331] width 294 height 607
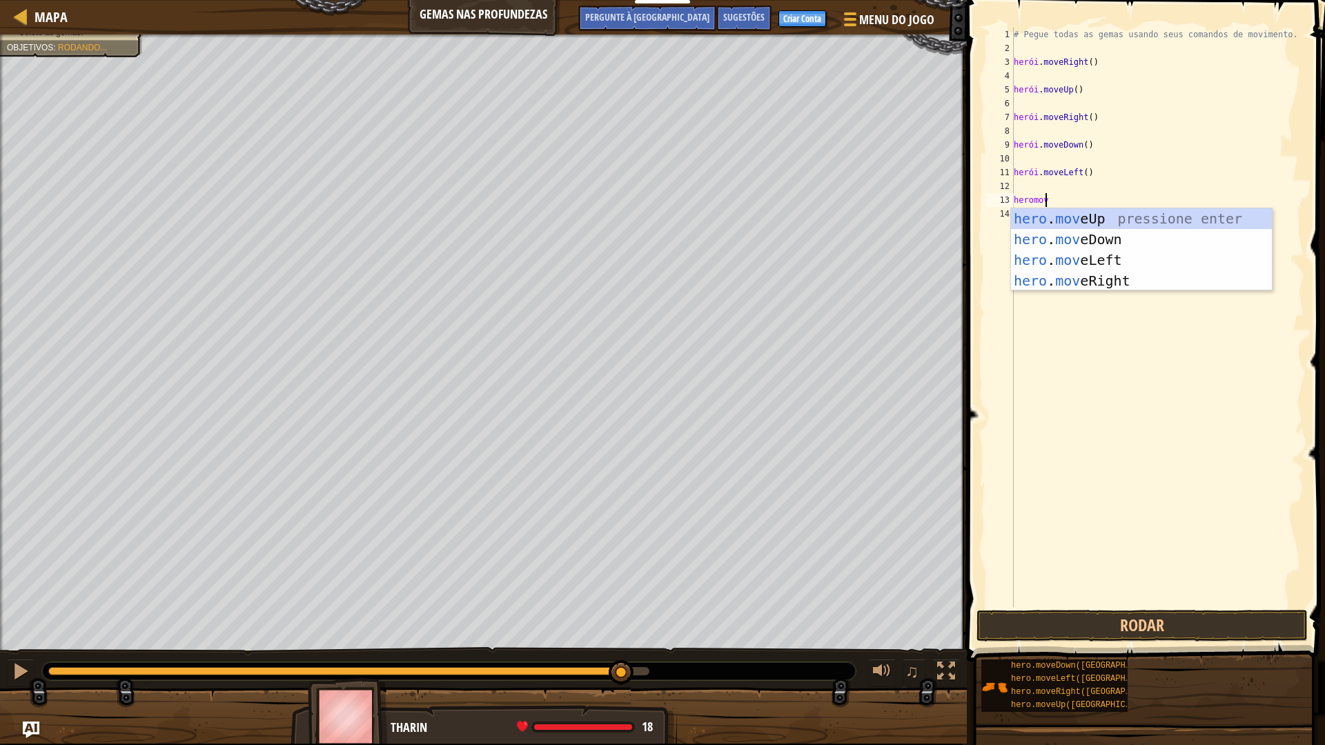
scroll to position [6, 2]
type textarea "heromove"
click at [1166, 243] on div "herói . mover para cima pressione enter herói . mover para baixo Pressione Ente…" at bounding box center [1141, 270] width 261 height 124
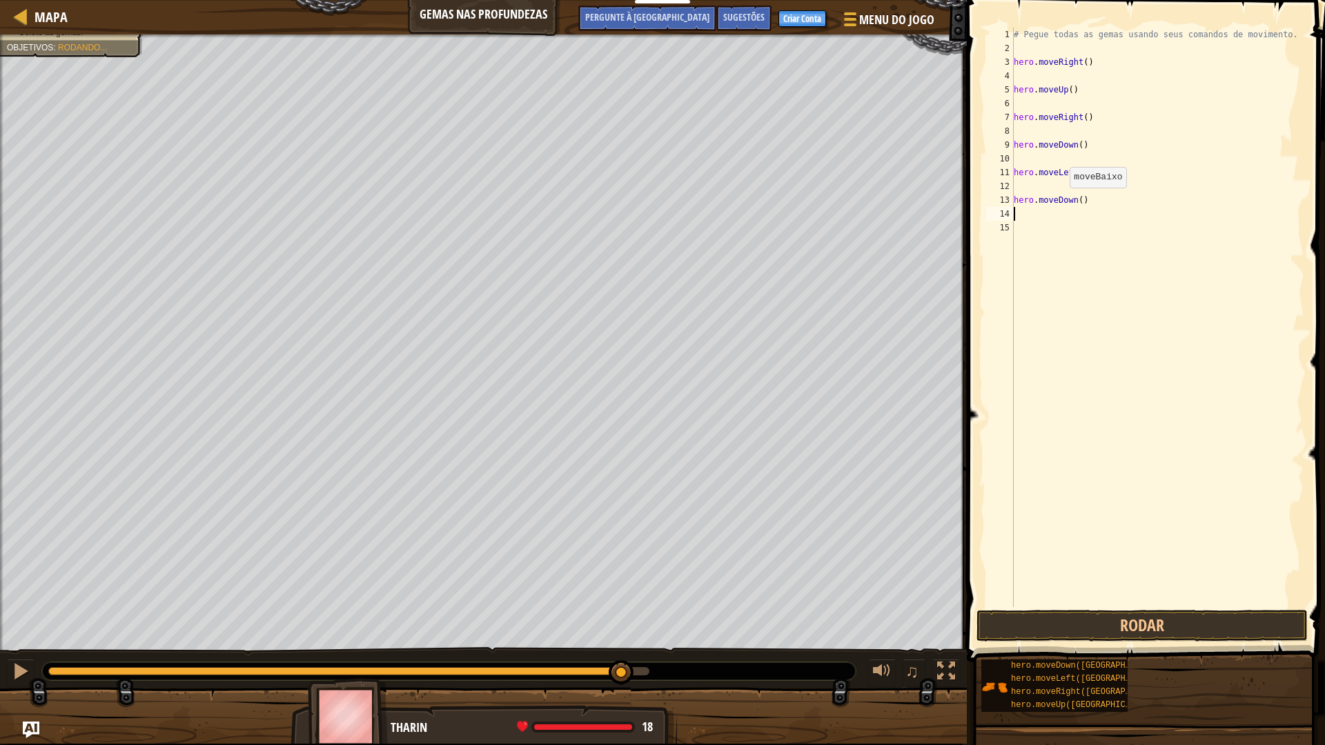
scroll to position [6, 0]
click at [1075, 230] on div "# Pegue todas as gemas usando seus comandos de movimento. herói . moveRight ( )…" at bounding box center [1158, 331] width 294 height 607
type textarea "heromoveup"
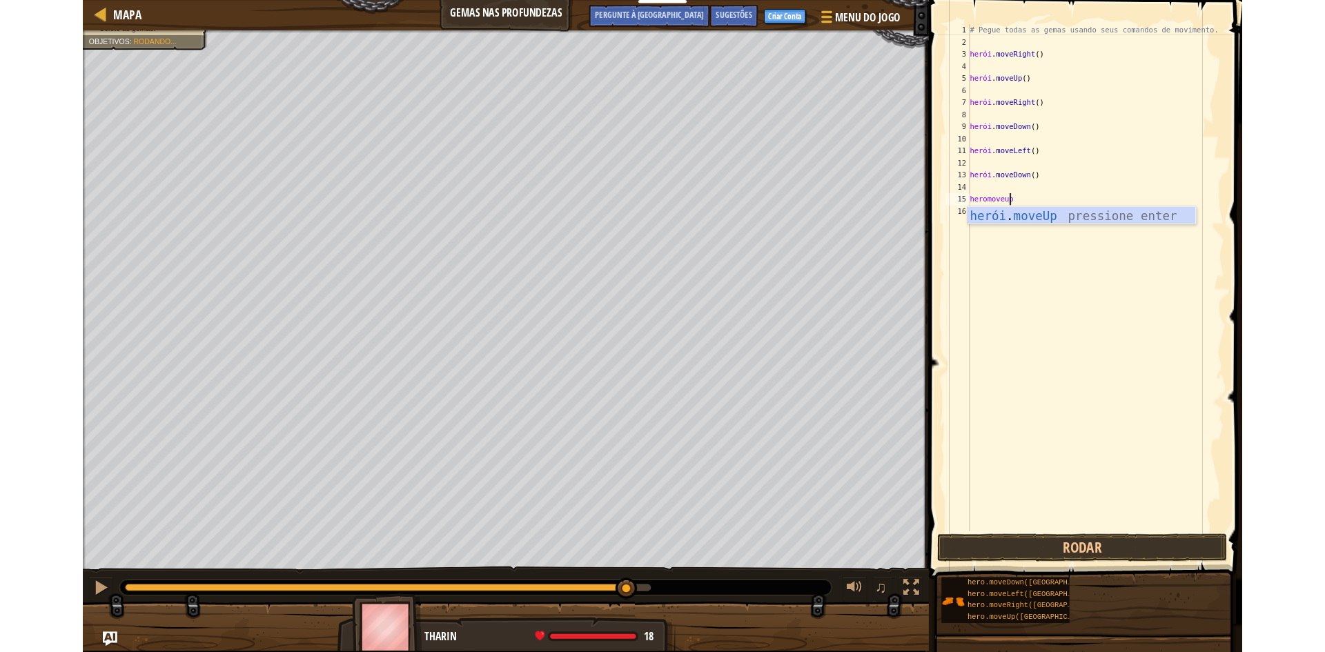
scroll to position [6, 0]
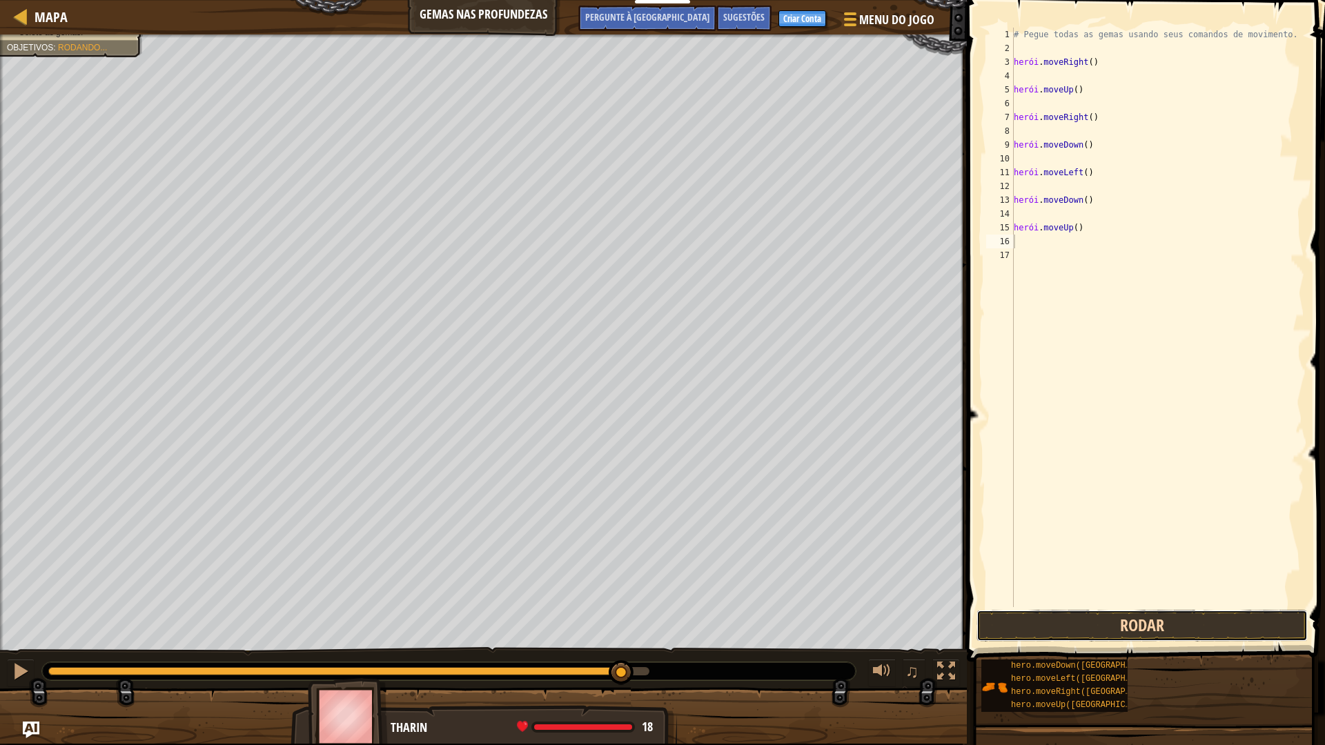
click at [1114, 616] on button "Rodar" at bounding box center [1141, 626] width 331 height 32
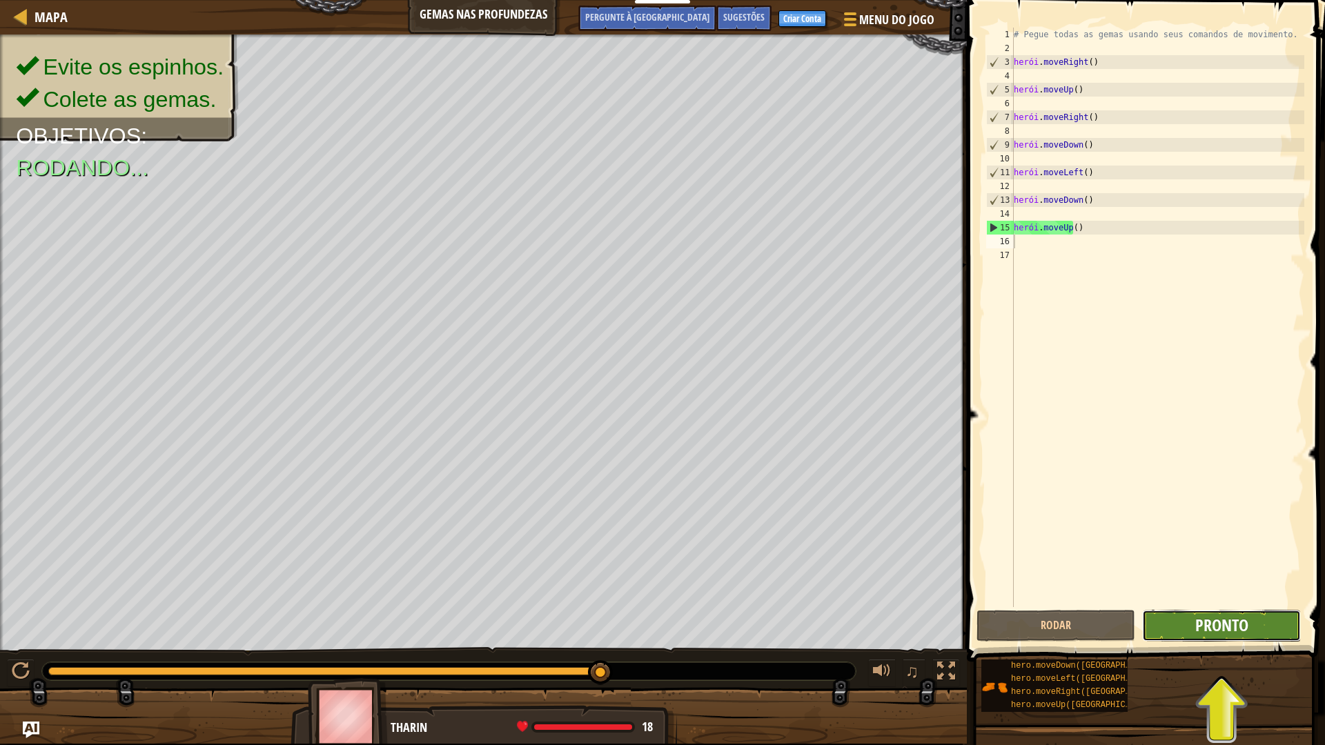
click at [1223, 624] on font "Pronto" at bounding box center [1221, 625] width 53 height 22
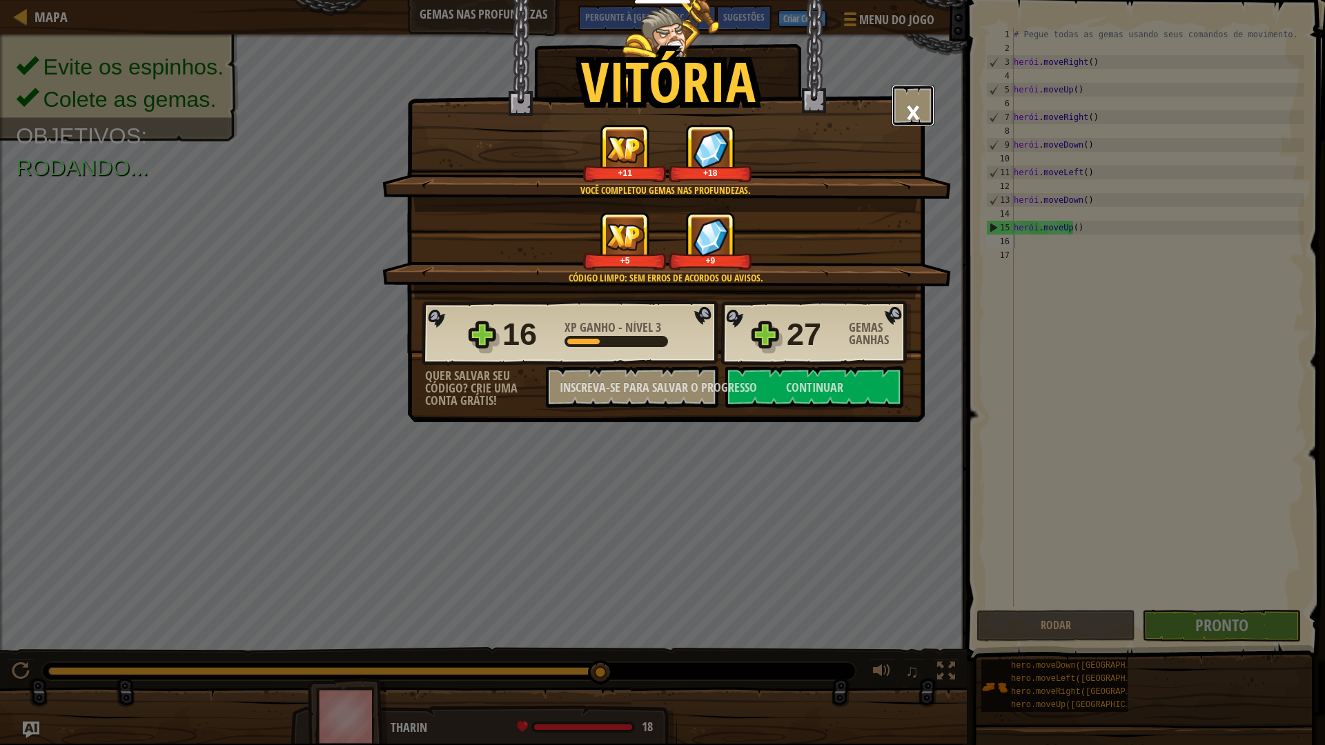
click at [905, 113] on font "×" at bounding box center [912, 111] width 15 height 47
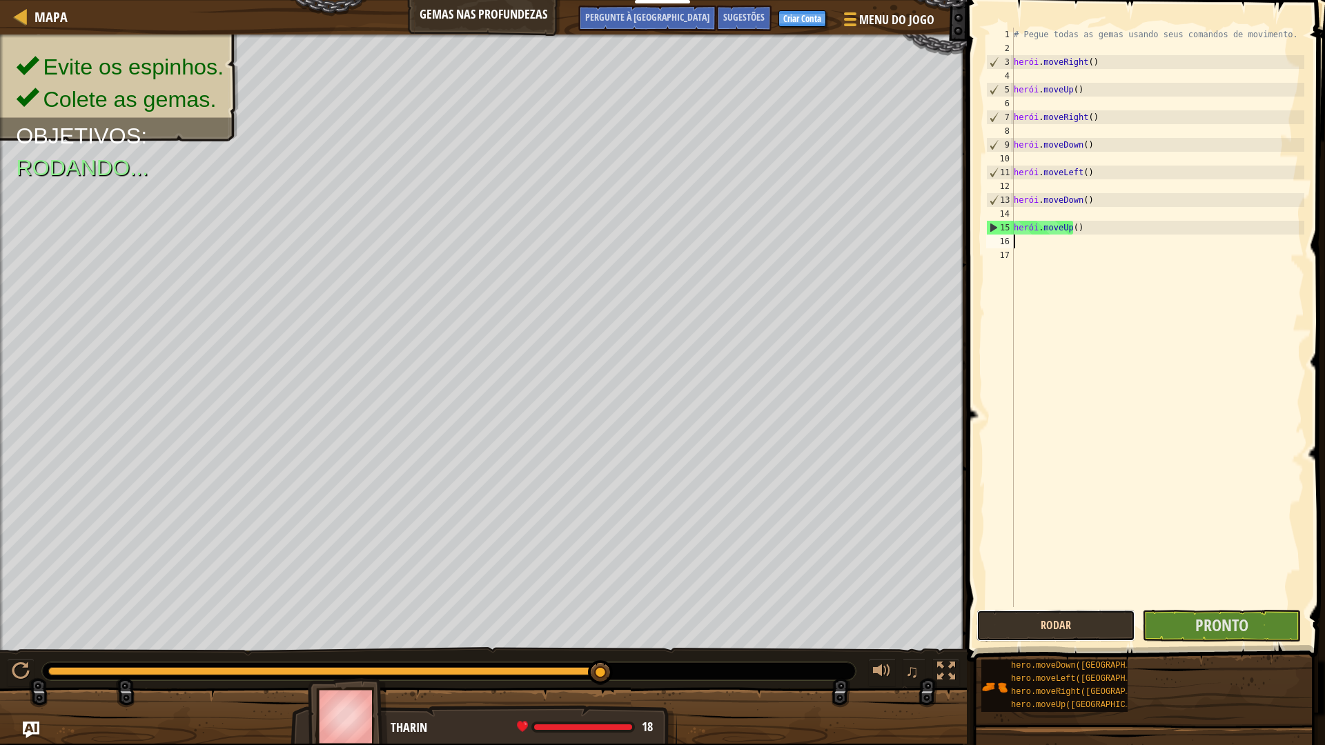
click at [1029, 628] on button "Rodar" at bounding box center [1055, 626] width 159 height 32
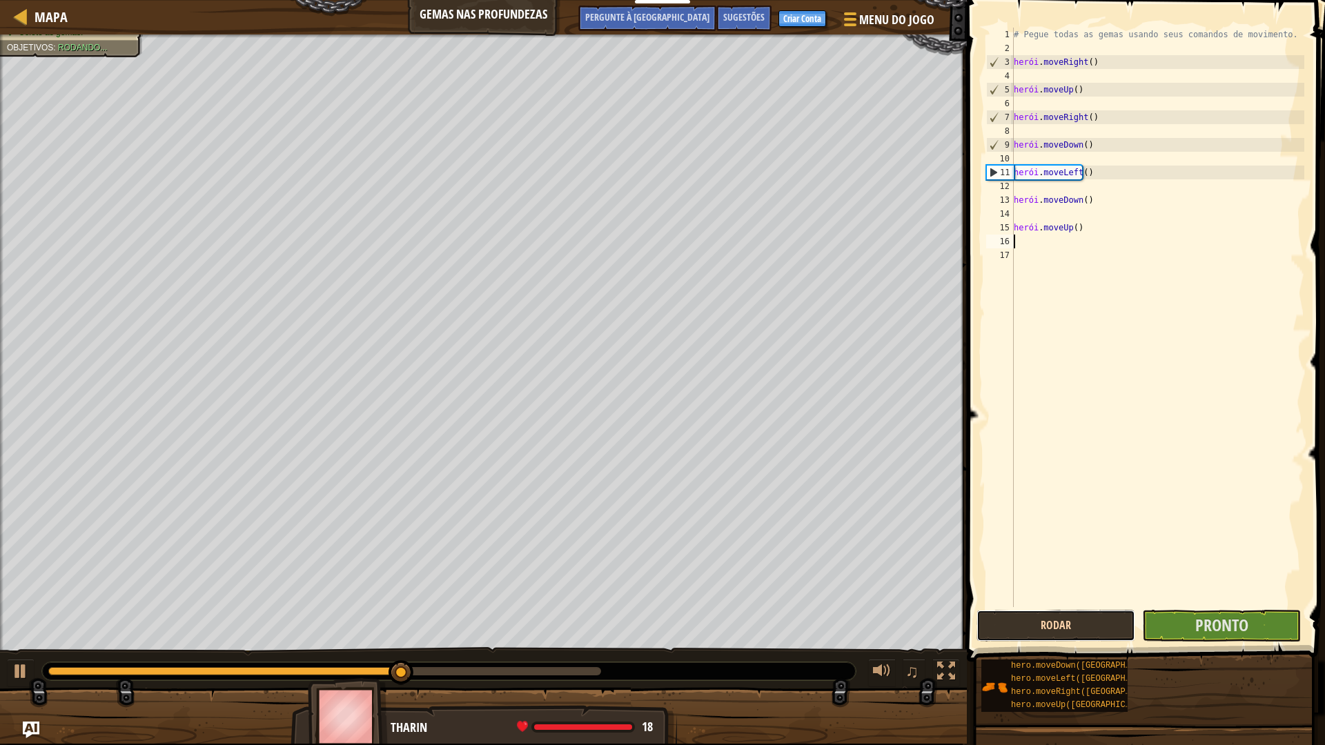
click at [1017, 622] on button "Rodar" at bounding box center [1055, 626] width 159 height 32
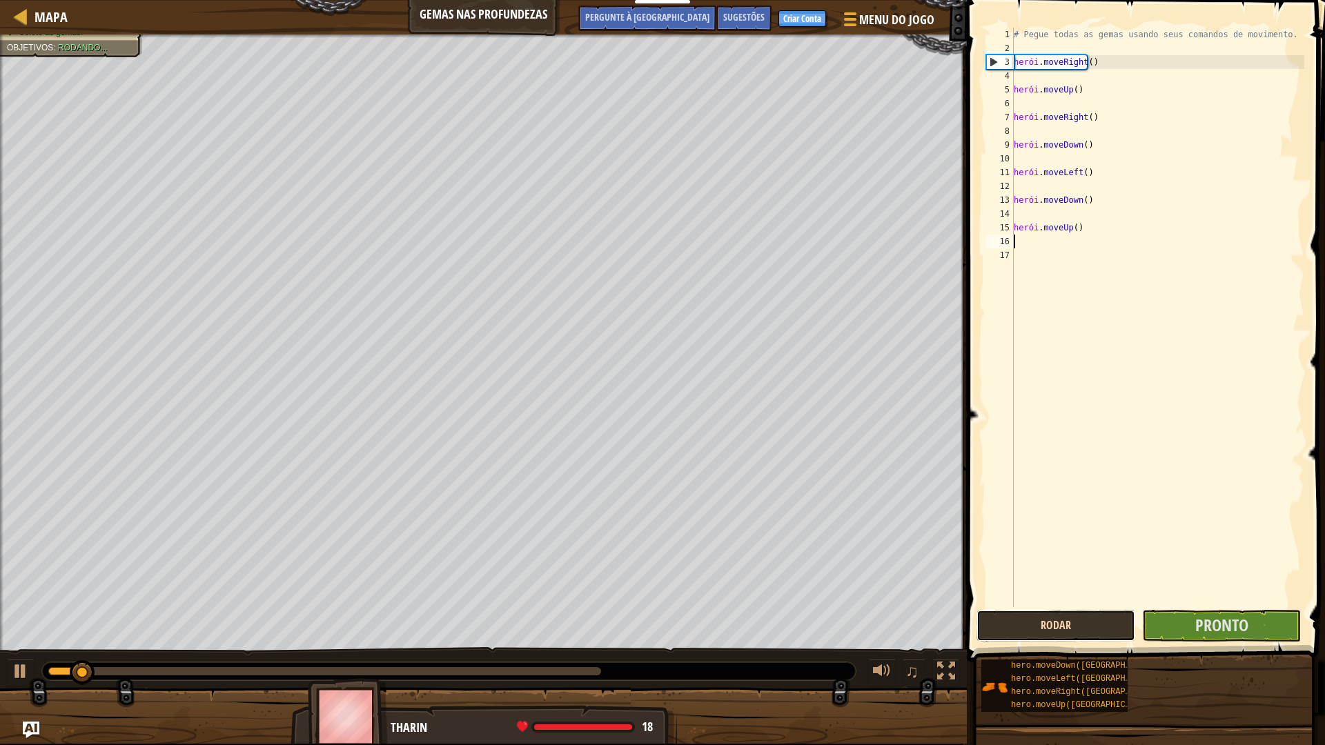
click at [1017, 622] on button "Rodar" at bounding box center [1055, 626] width 159 height 32
click at [1017, 622] on button "Rodando" at bounding box center [1055, 626] width 159 height 32
click at [1017, 622] on button "Rodar" at bounding box center [1055, 626] width 159 height 32
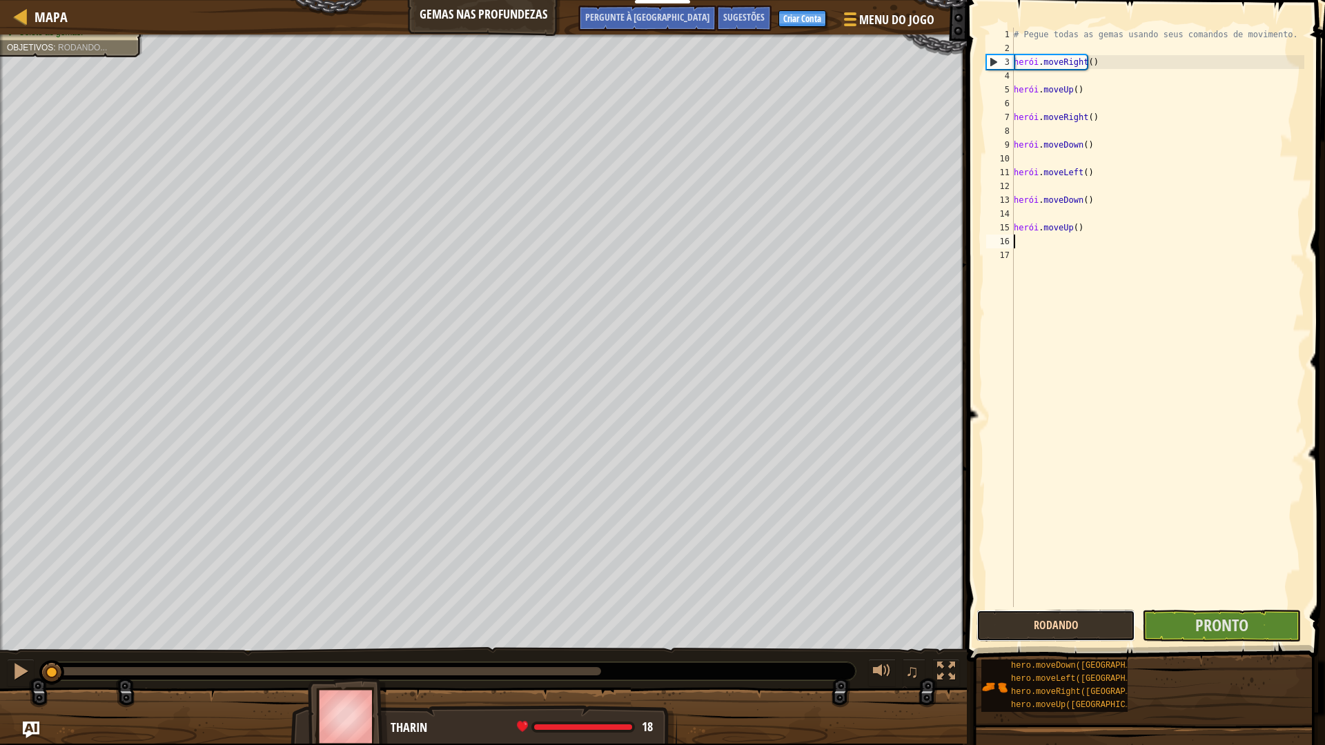
click at [1017, 622] on button "Rodando" at bounding box center [1055, 626] width 159 height 32
click at [1016, 622] on button "Rodando" at bounding box center [1055, 626] width 159 height 32
click at [1017, 622] on button "Rodando" at bounding box center [1055, 626] width 159 height 32
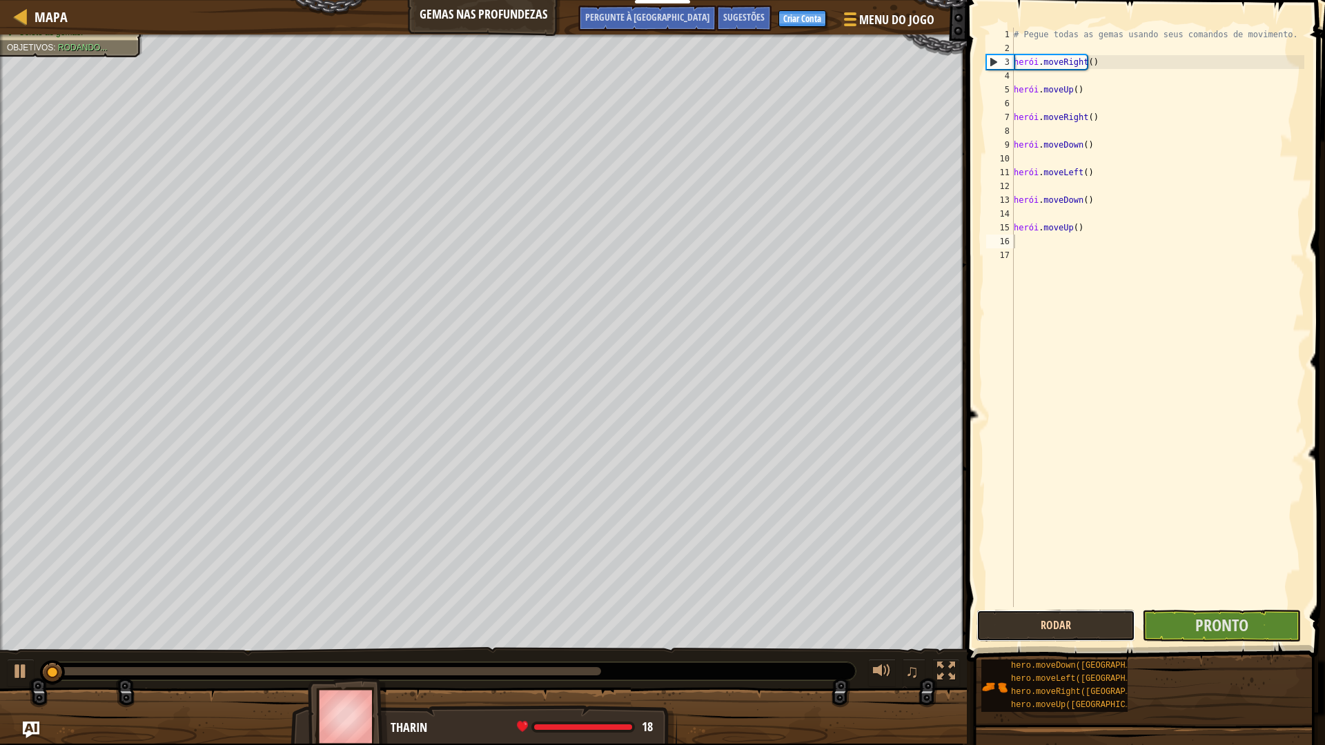
click at [1017, 622] on button "Rodar" at bounding box center [1055, 626] width 159 height 32
click at [1014, 622] on button "Rodando" at bounding box center [1055, 626] width 159 height 32
click at [32, 651] on button at bounding box center [21, 673] width 28 height 28
drag, startPoint x: 120, startPoint y: 670, endPoint x: 17, endPoint y: 686, distance: 104.0
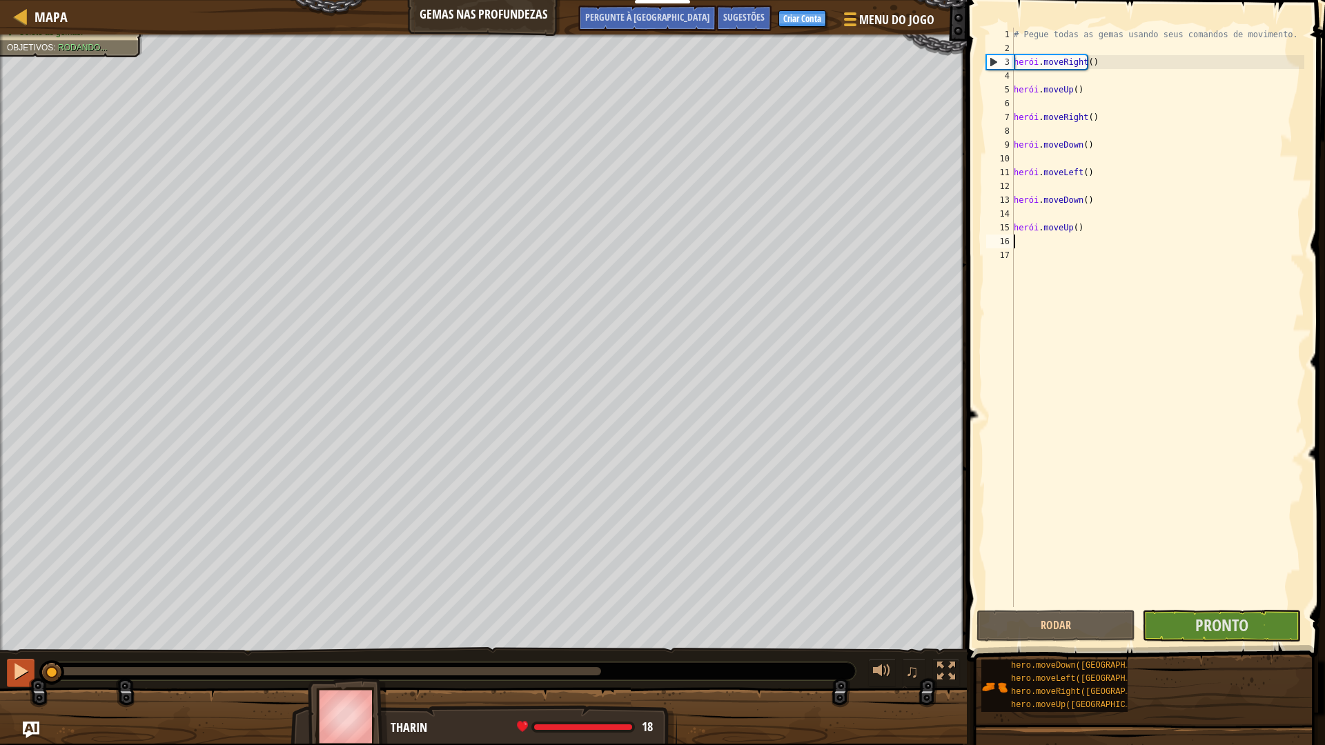
click at [17, 651] on div "♫" at bounding box center [483, 667] width 967 height 41
drag, startPoint x: 1058, startPoint y: 633, endPoint x: 1071, endPoint y: 629, distance: 14.0
click at [1065, 630] on button "Rodar" at bounding box center [1055, 626] width 159 height 32
